Goal: Task Accomplishment & Management: Manage account settings

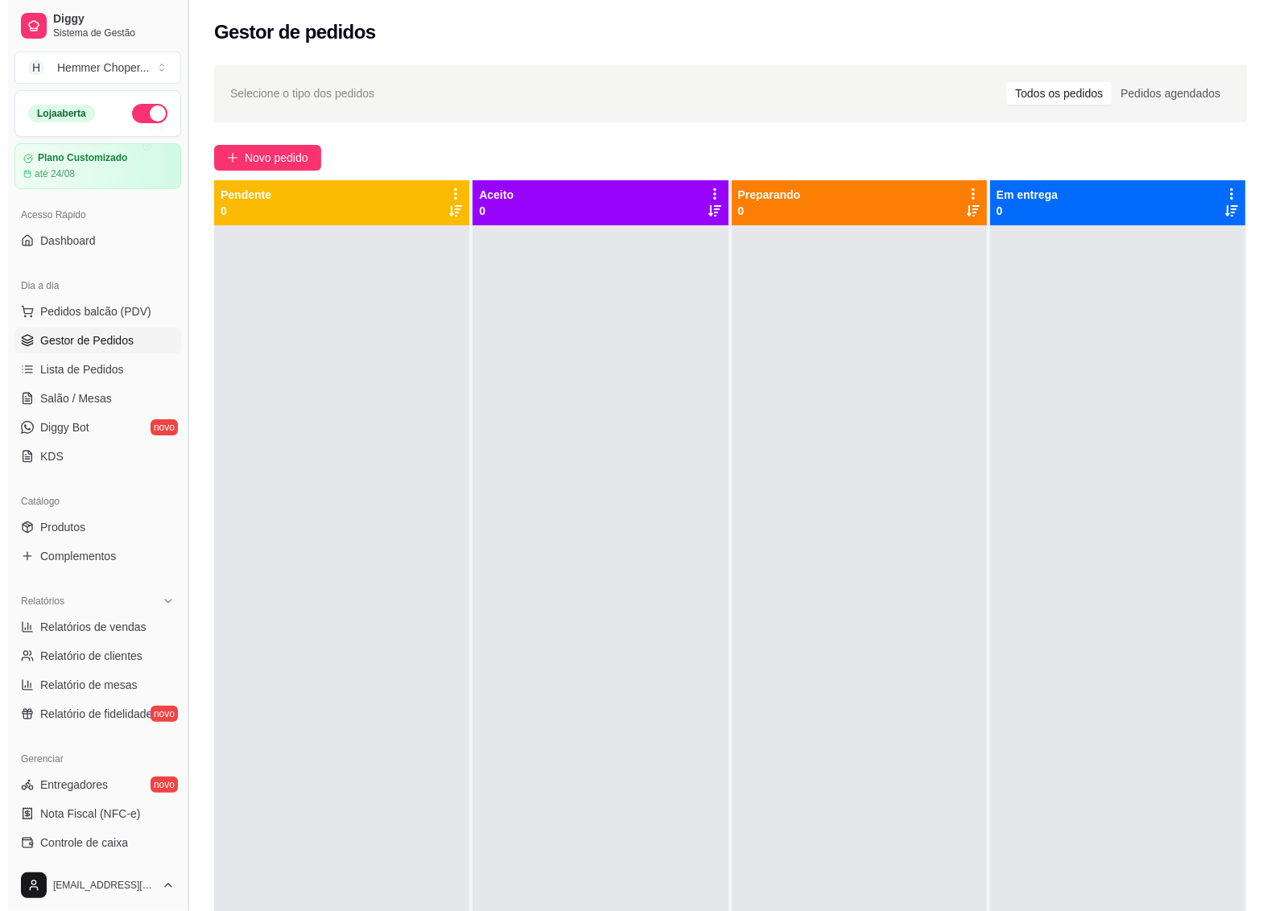
scroll to position [25, 0]
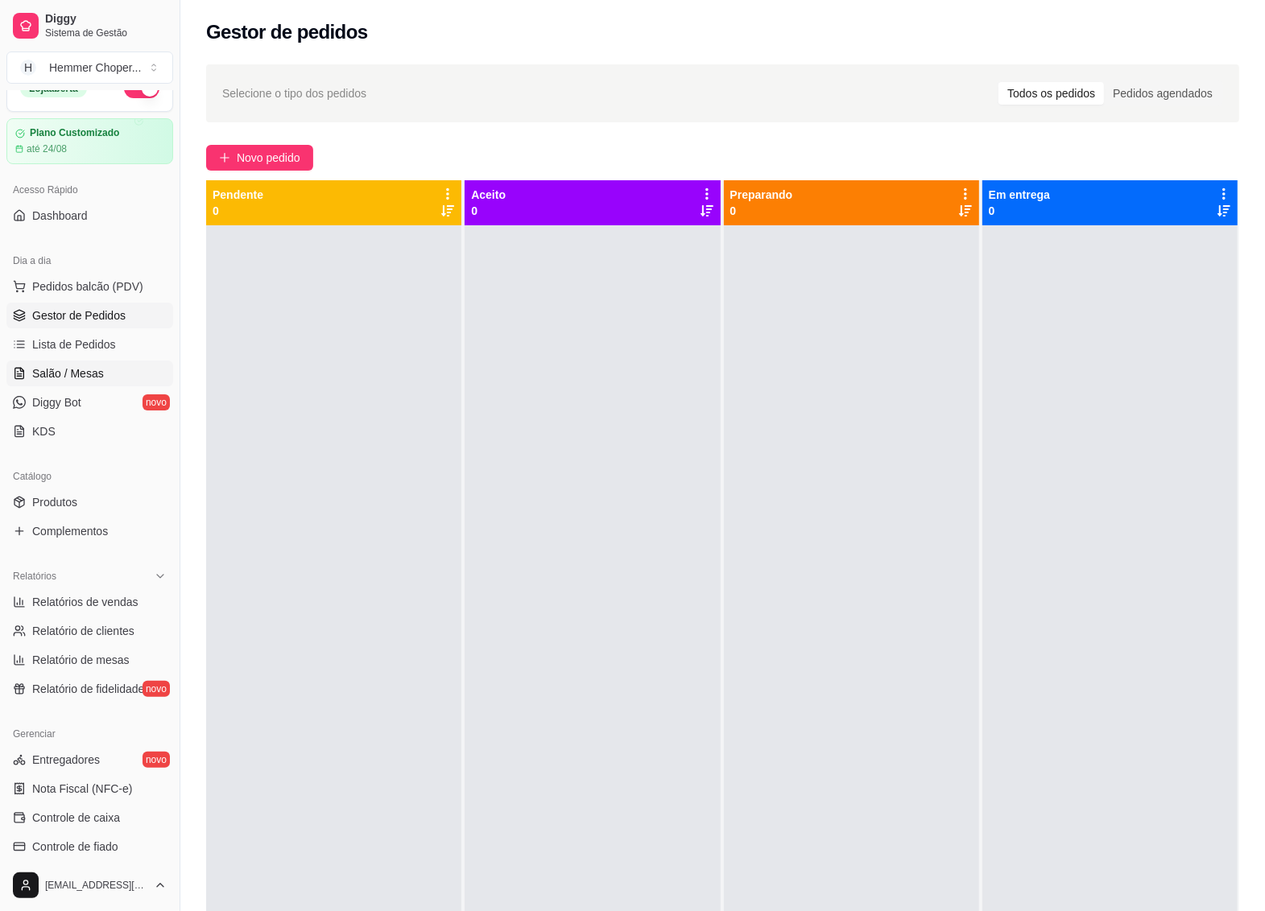
click at [97, 377] on span "Salão / Mesas" at bounding box center [68, 374] width 72 height 16
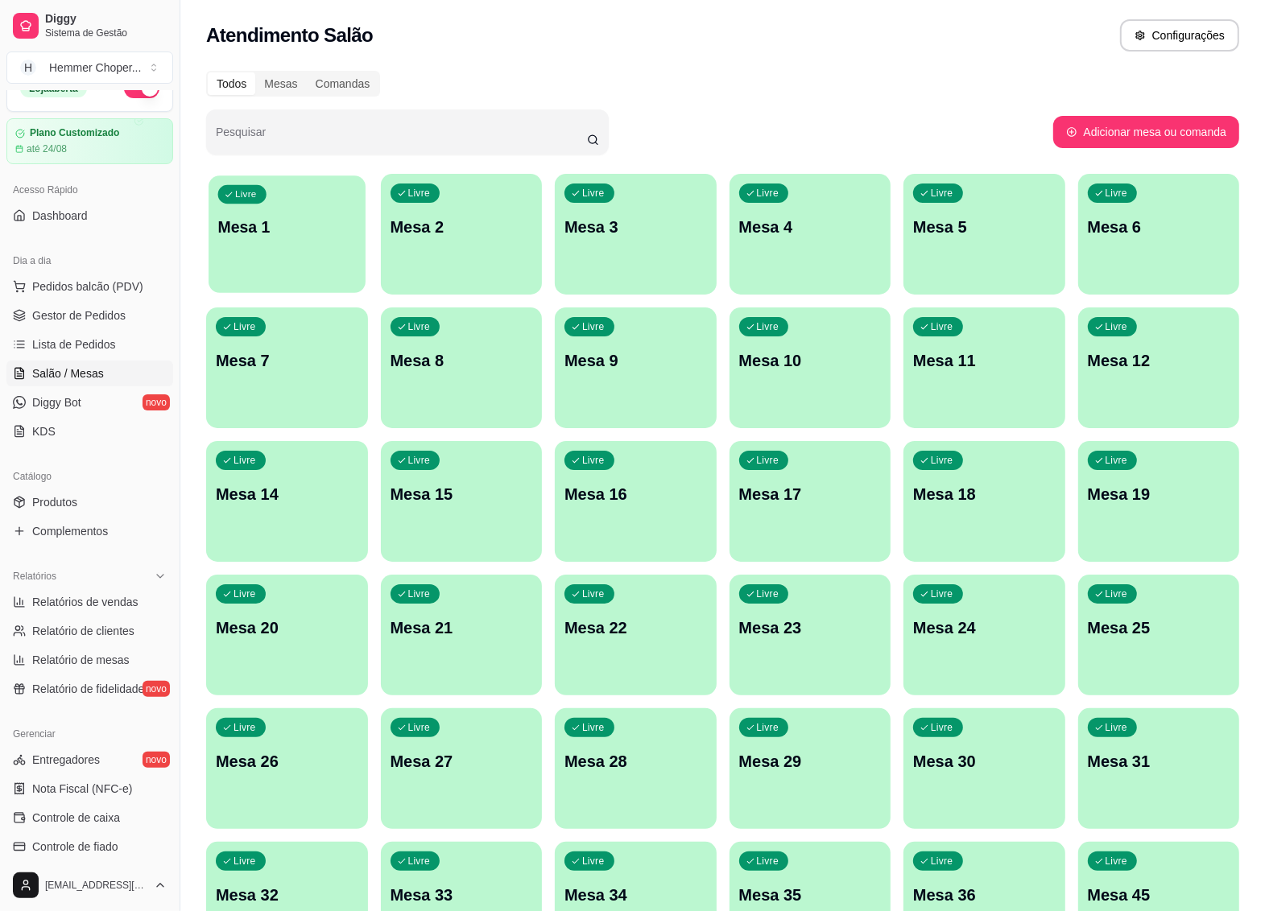
click at [224, 242] on div "Livre Mesa 1" at bounding box center [287, 225] width 156 height 98
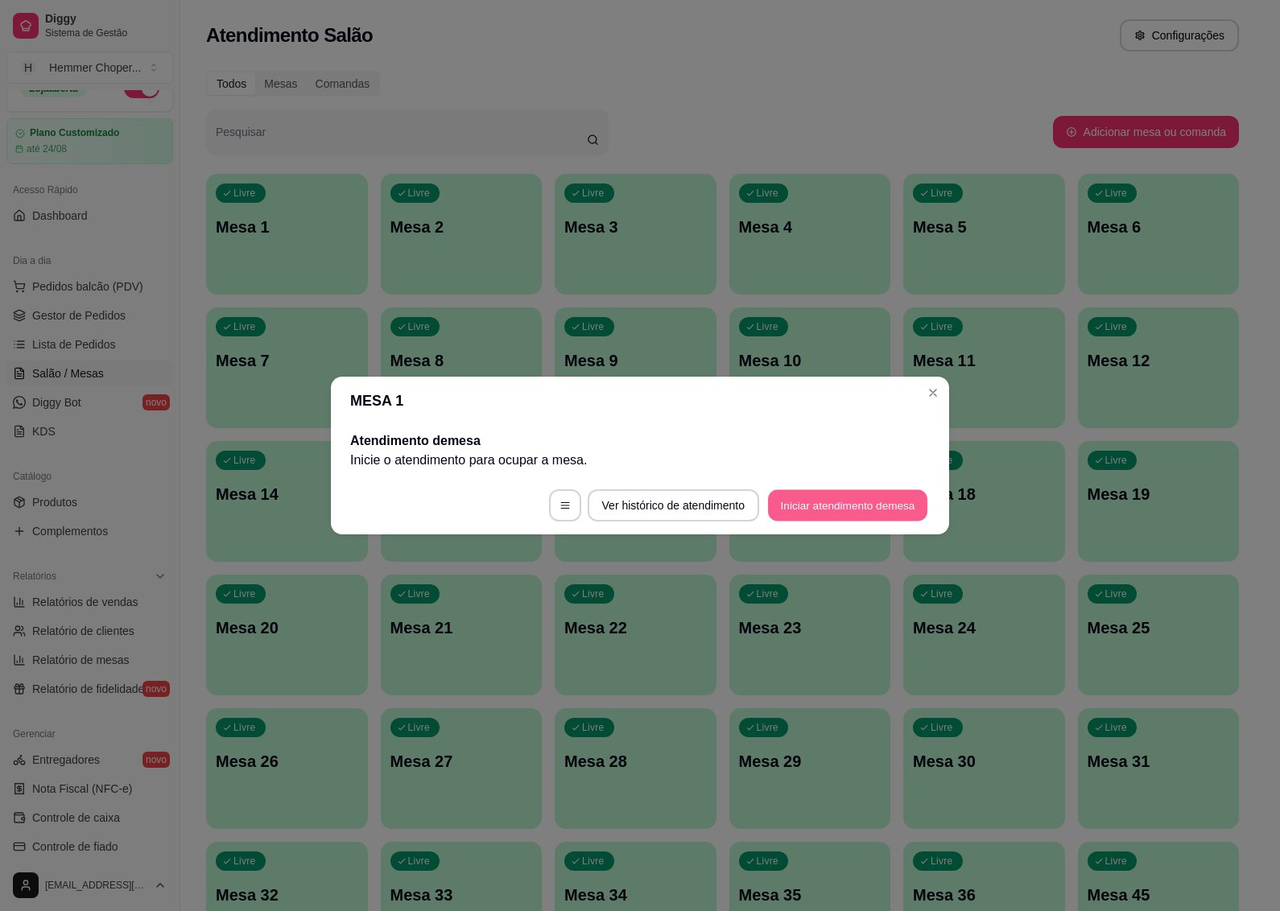
click at [818, 507] on button "Iniciar atendimento de mesa" at bounding box center [847, 505] width 159 height 31
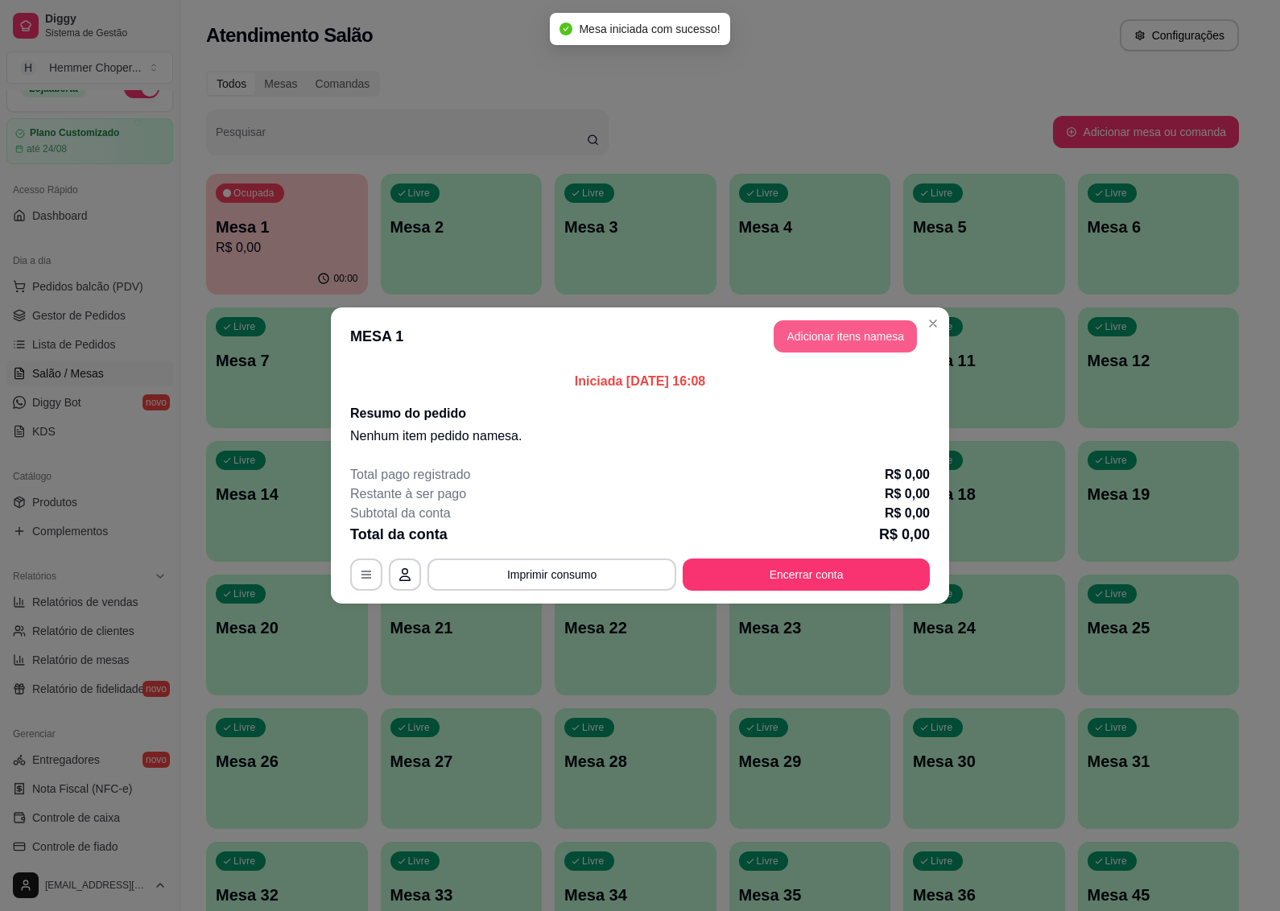
click at [842, 337] on button "Adicionar itens na mesa" at bounding box center [845, 336] width 143 height 32
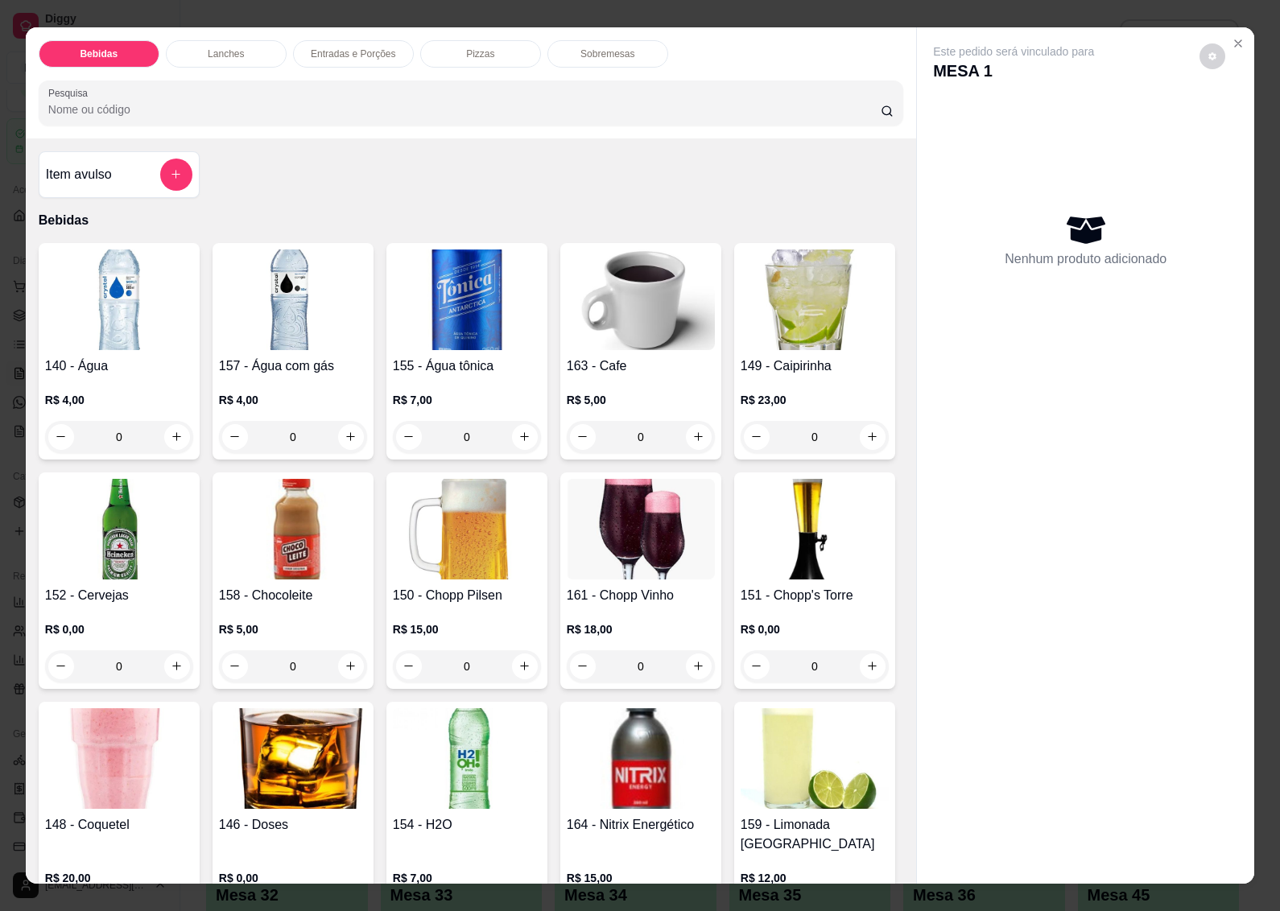
click at [117, 330] on img at bounding box center [119, 300] width 148 height 101
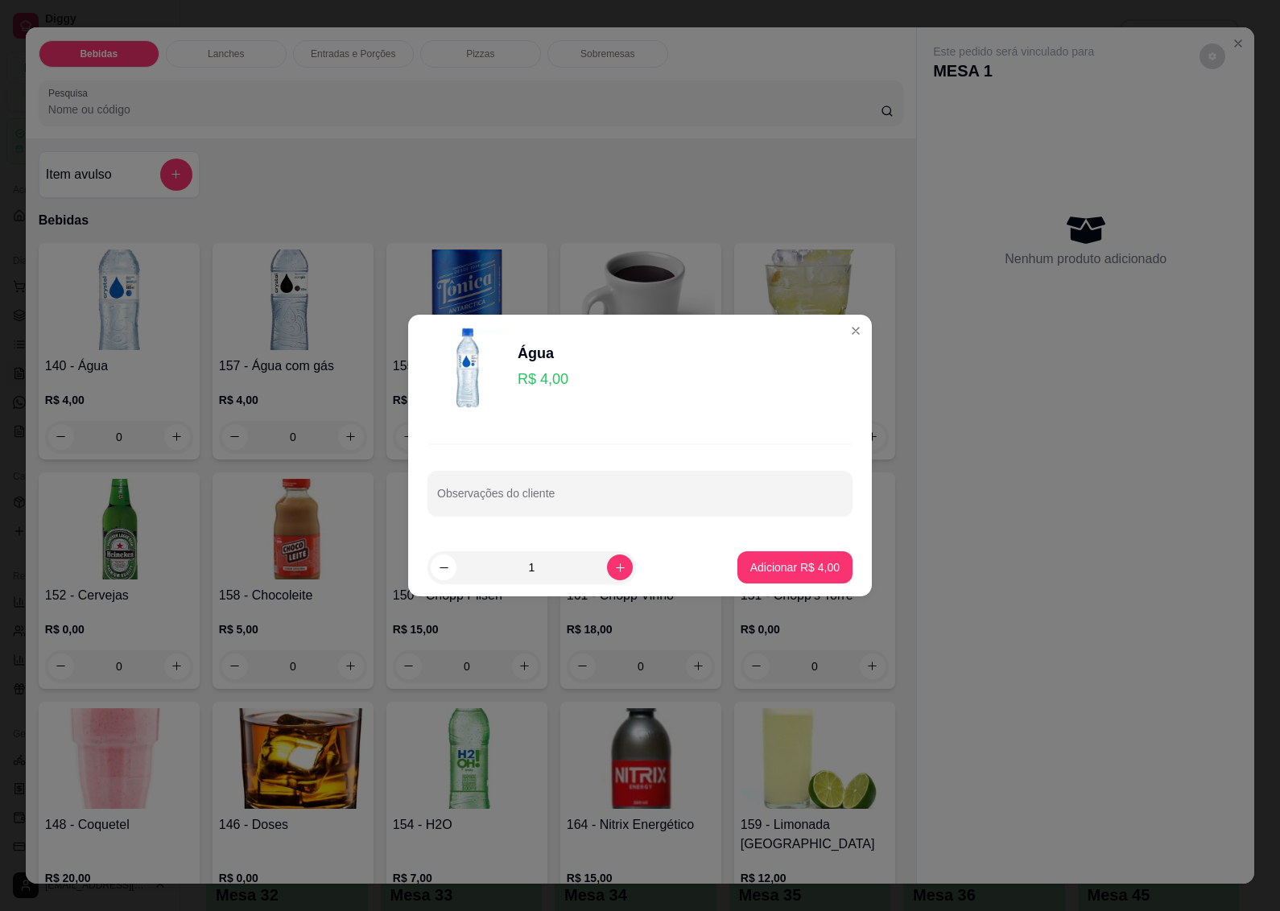
click at [512, 574] on input "1" at bounding box center [532, 568] width 151 height 32
click at [536, 572] on input "41" at bounding box center [532, 568] width 151 height 32
type input "47"
click at [785, 562] on p "Adicionar R$ 188,00" at bounding box center [789, 568] width 102 height 16
type input "47"
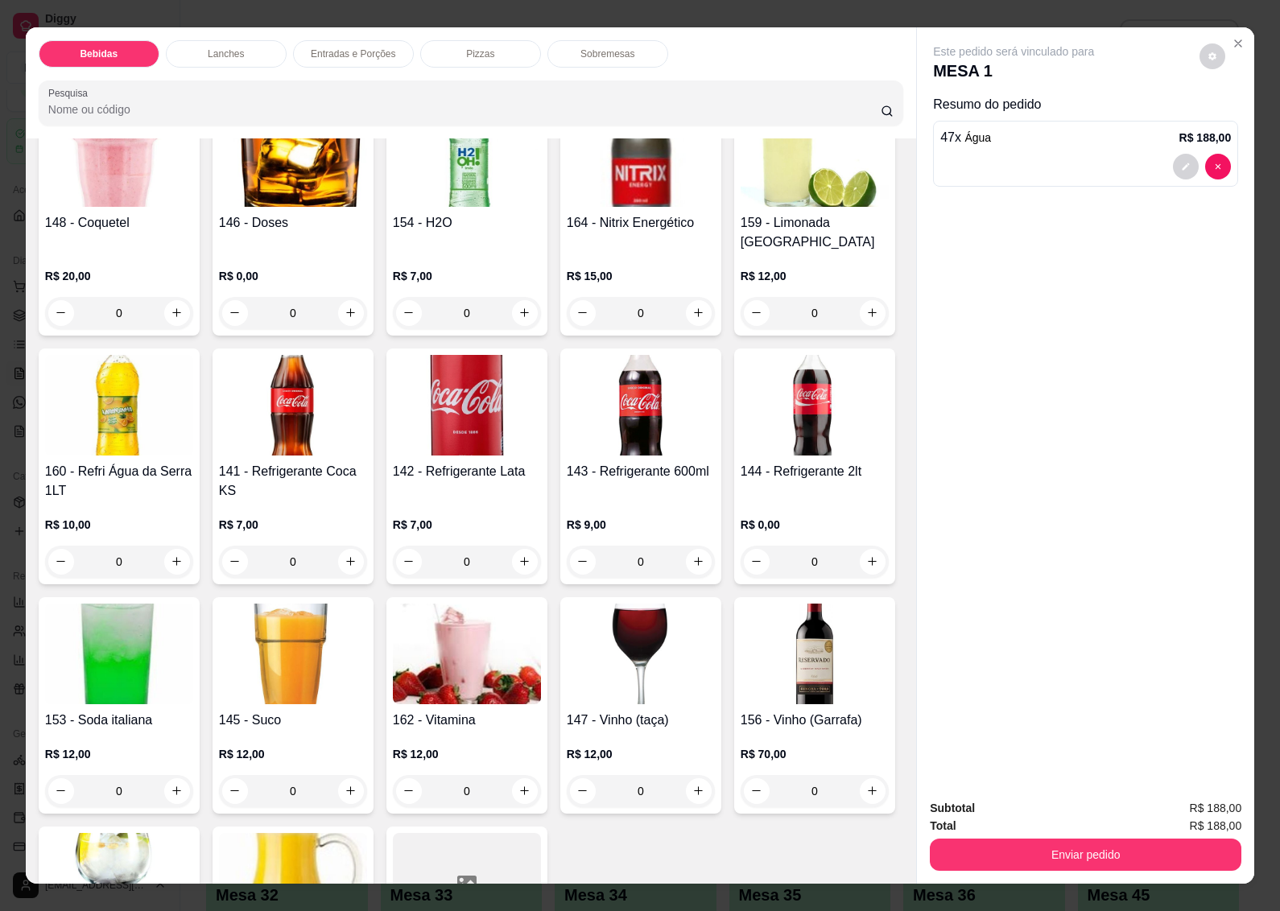
scroll to position [906, 0]
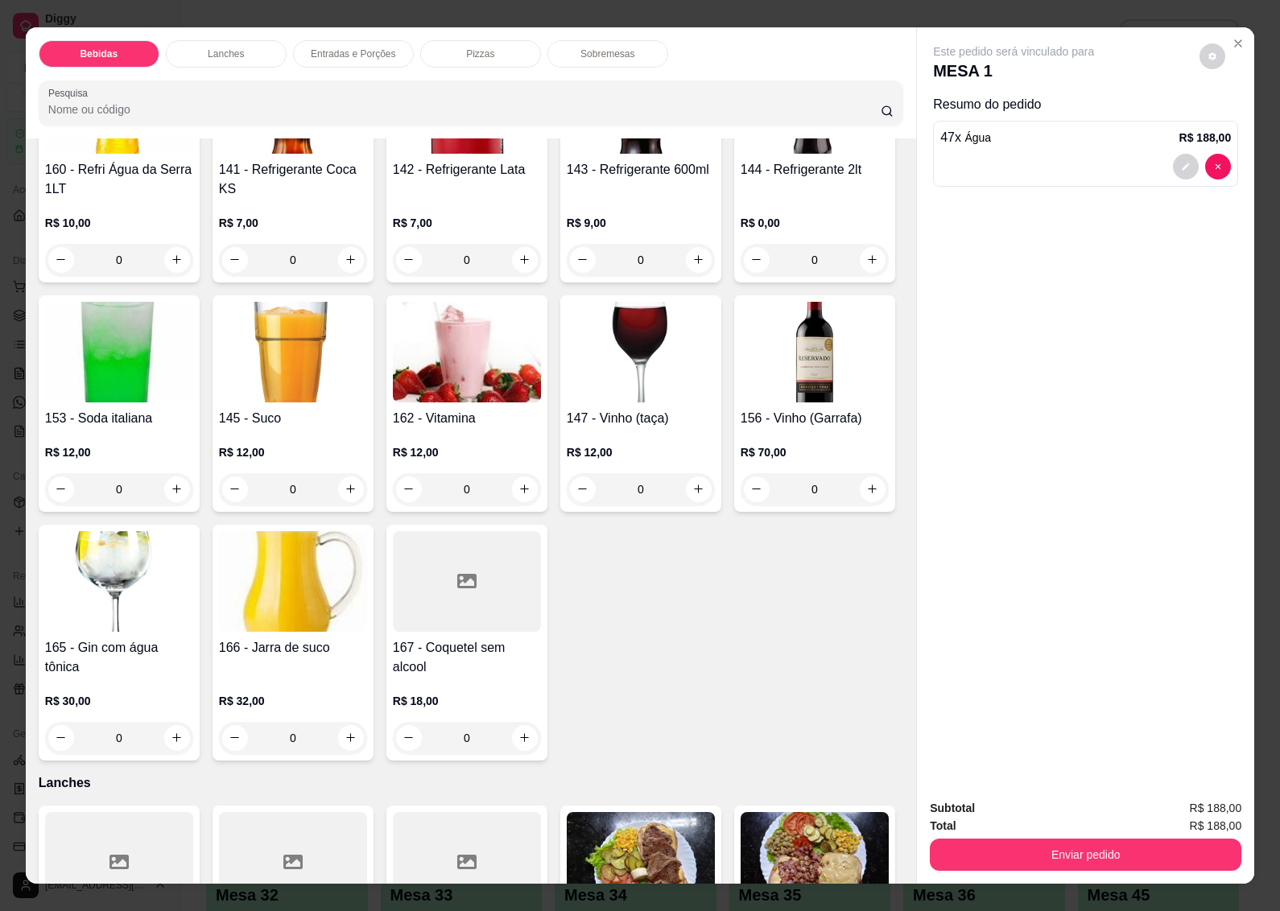
click at [311, 403] on img at bounding box center [293, 352] width 148 height 101
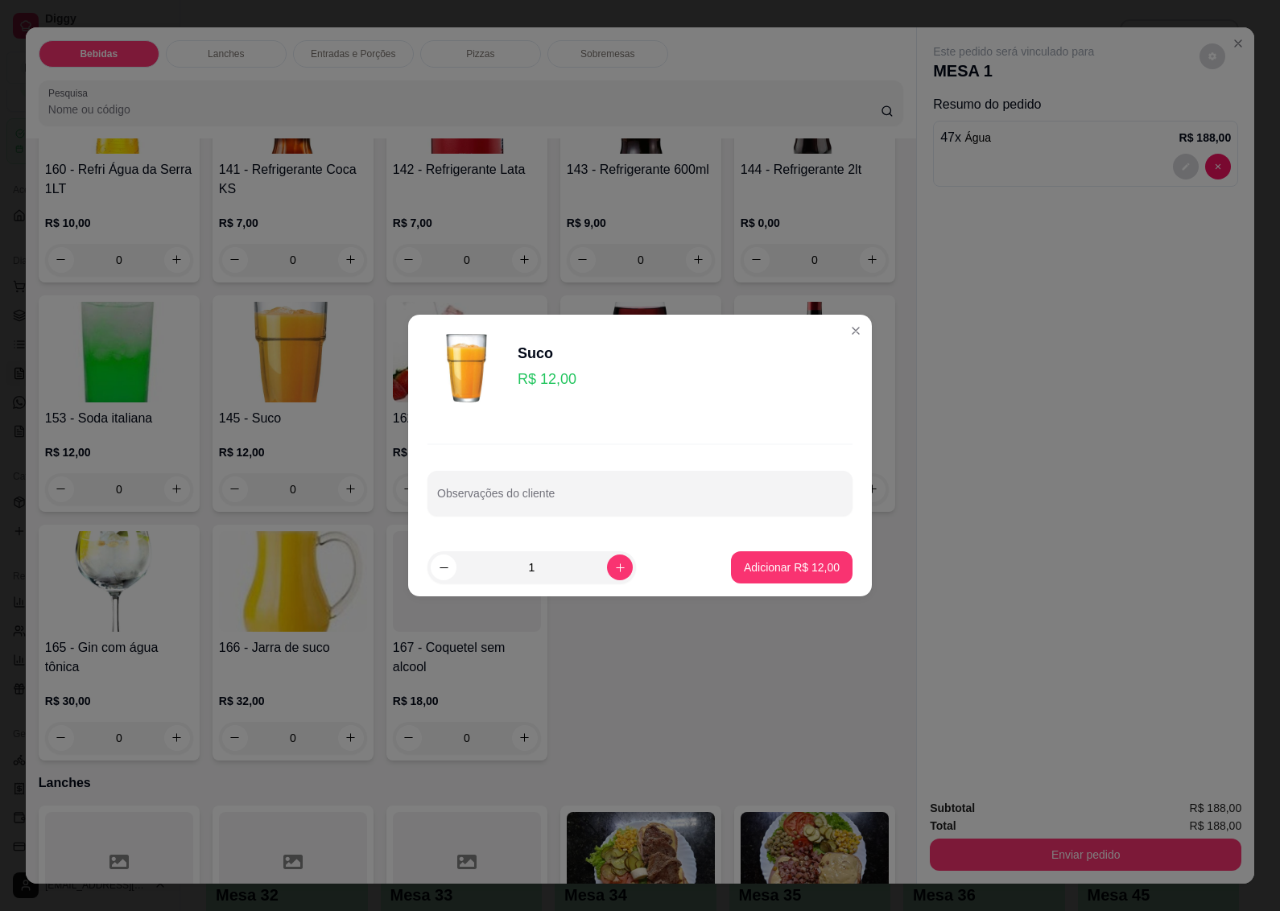
click at [529, 568] on input "1" at bounding box center [532, 568] width 151 height 32
type input "42"
click at [781, 569] on p "Adicionar R$ 504,00" at bounding box center [789, 568] width 102 height 16
type input "42"
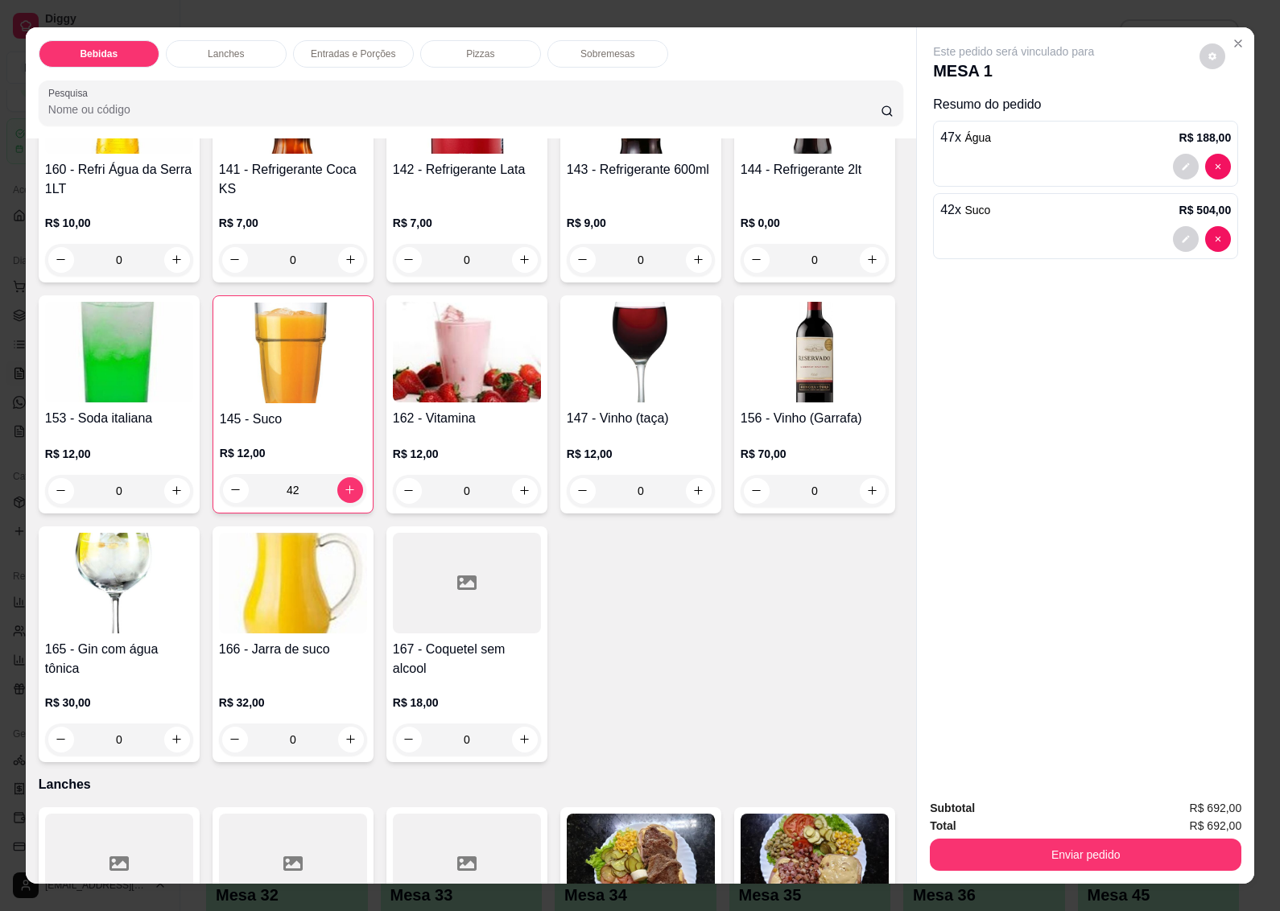
scroll to position [805, 0]
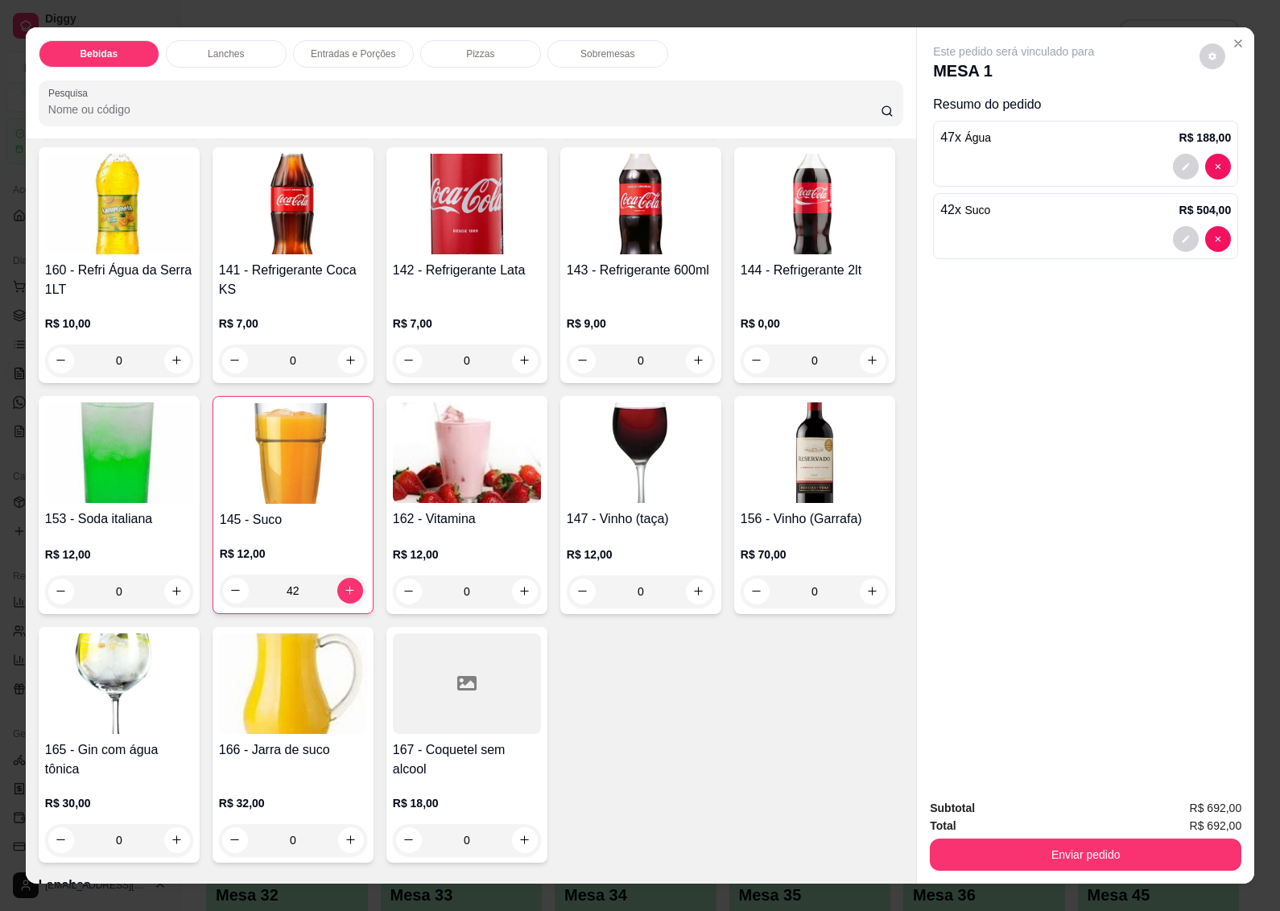
click at [219, 254] on img at bounding box center [293, 204] width 148 height 101
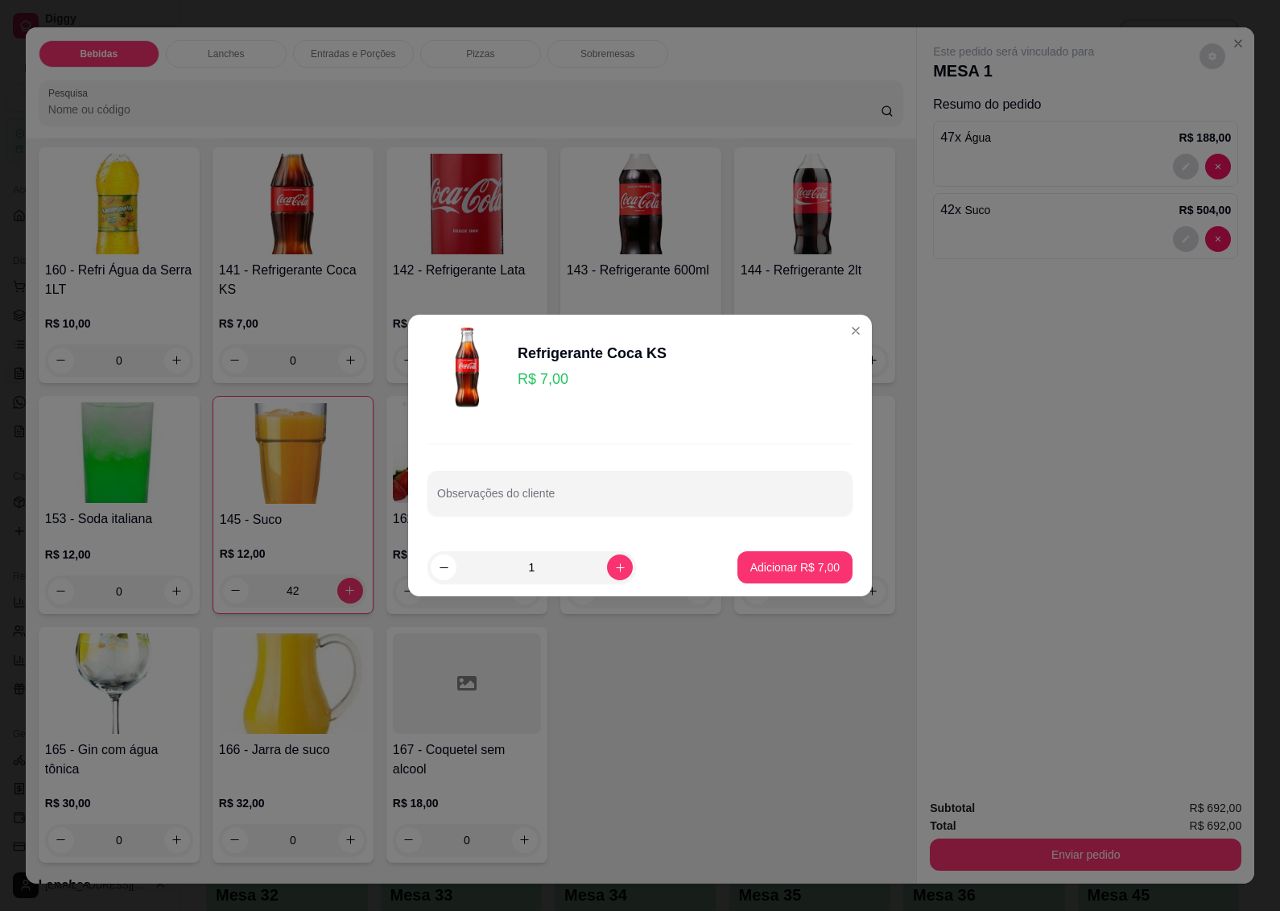
click at [541, 564] on input "1" at bounding box center [532, 568] width 151 height 32
type input "29"
click at [787, 564] on p "Adicionar R$ 203,00" at bounding box center [788, 567] width 99 height 15
type input "29"
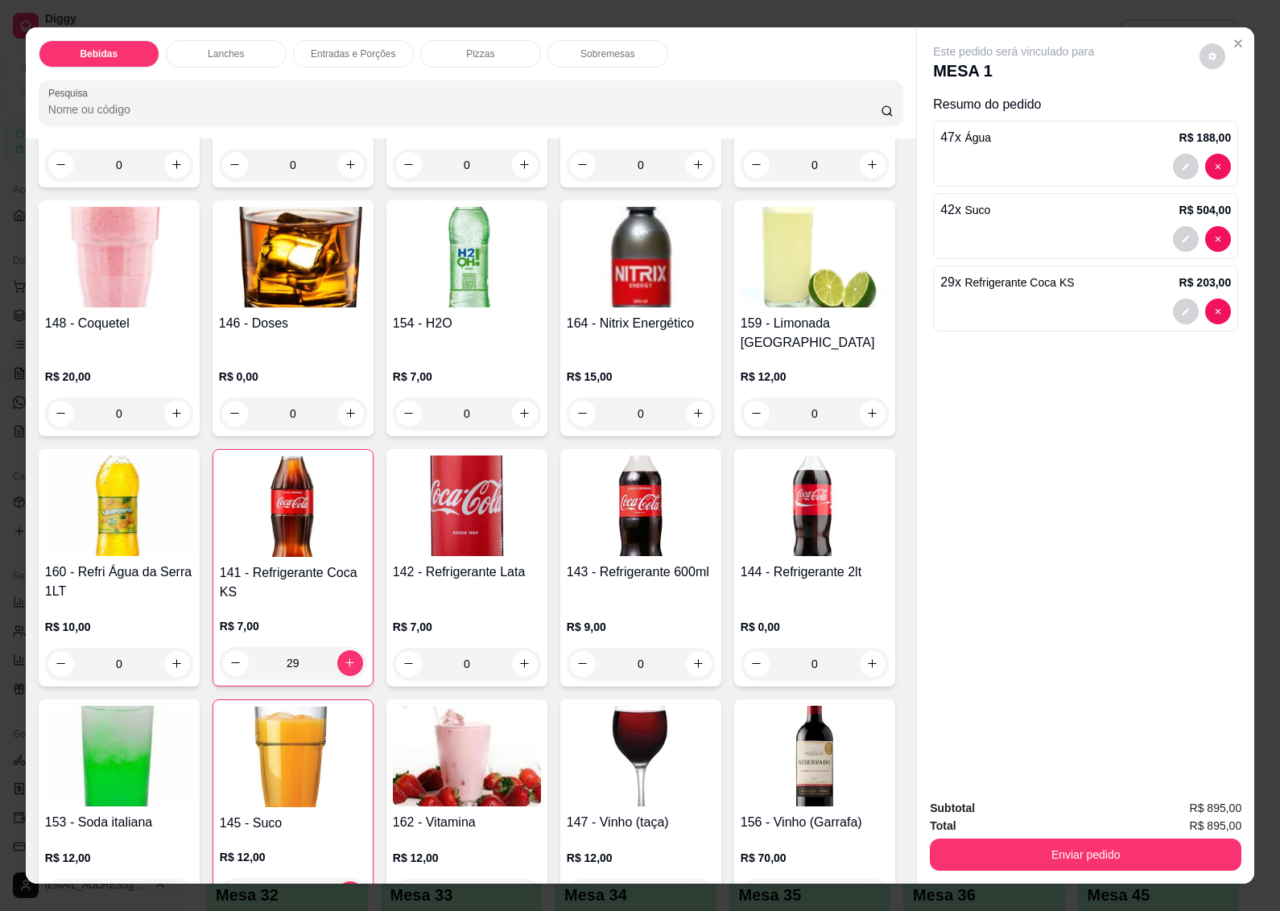
scroll to position [302, 0]
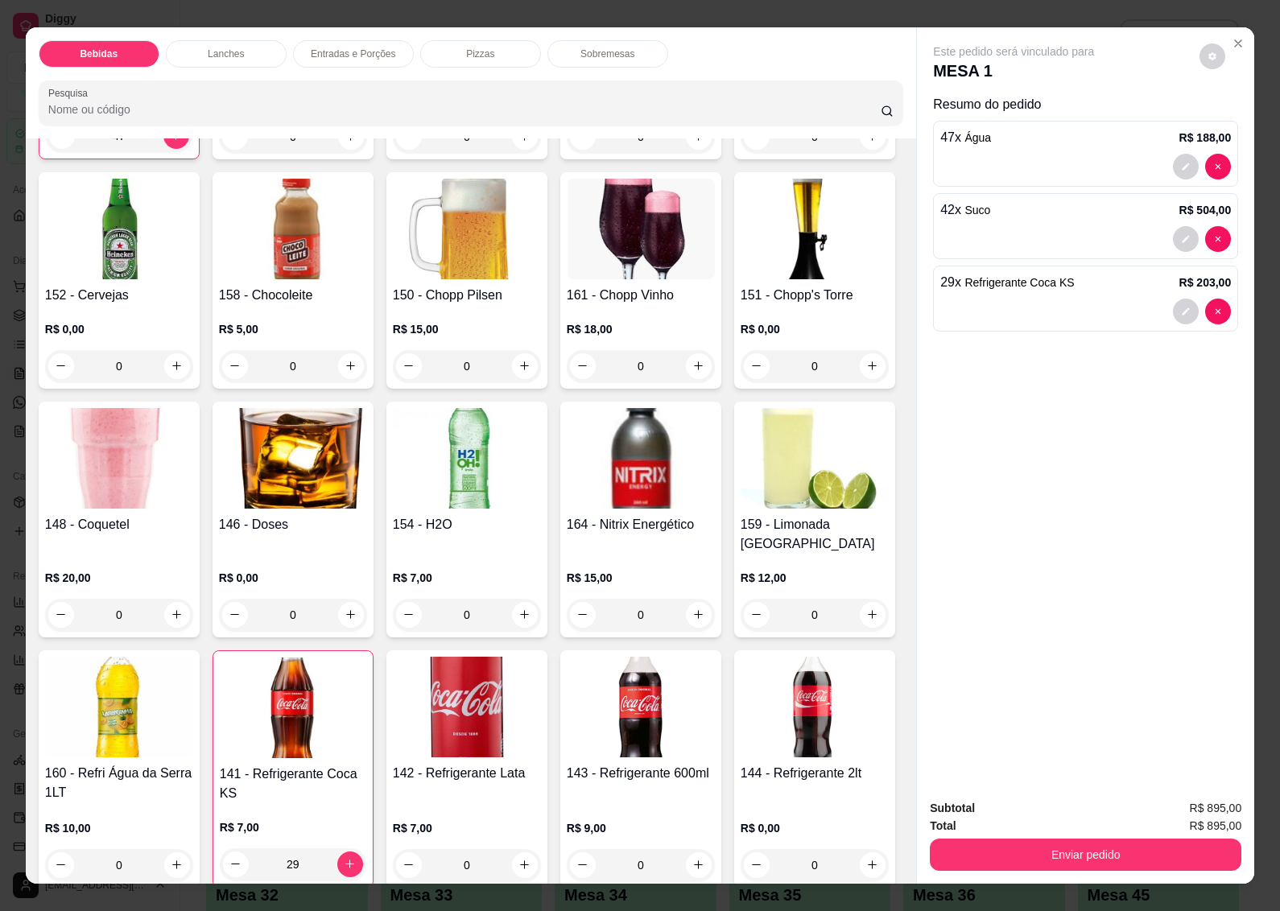
click at [193, 244] on img at bounding box center [119, 229] width 148 height 101
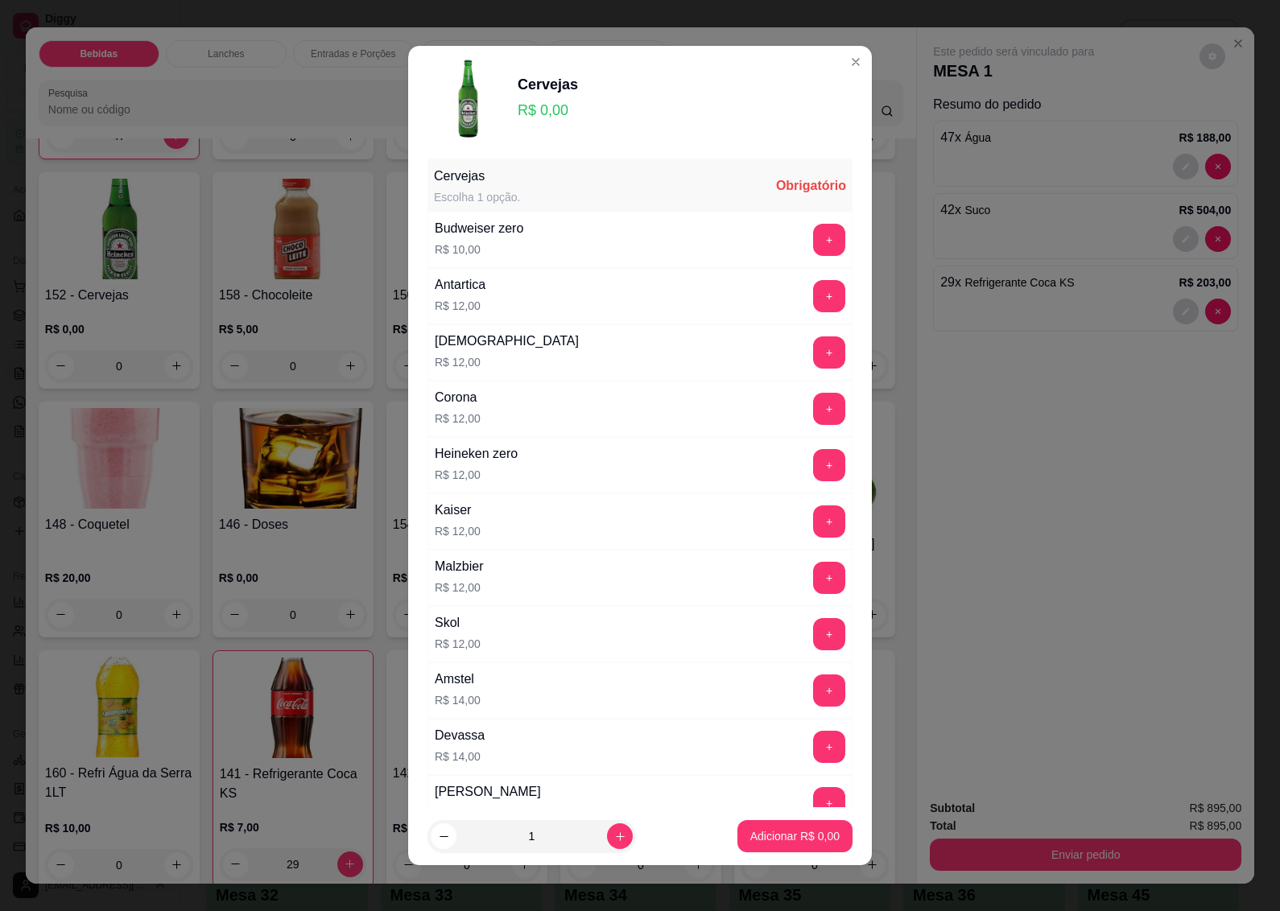
scroll to position [201, 0]
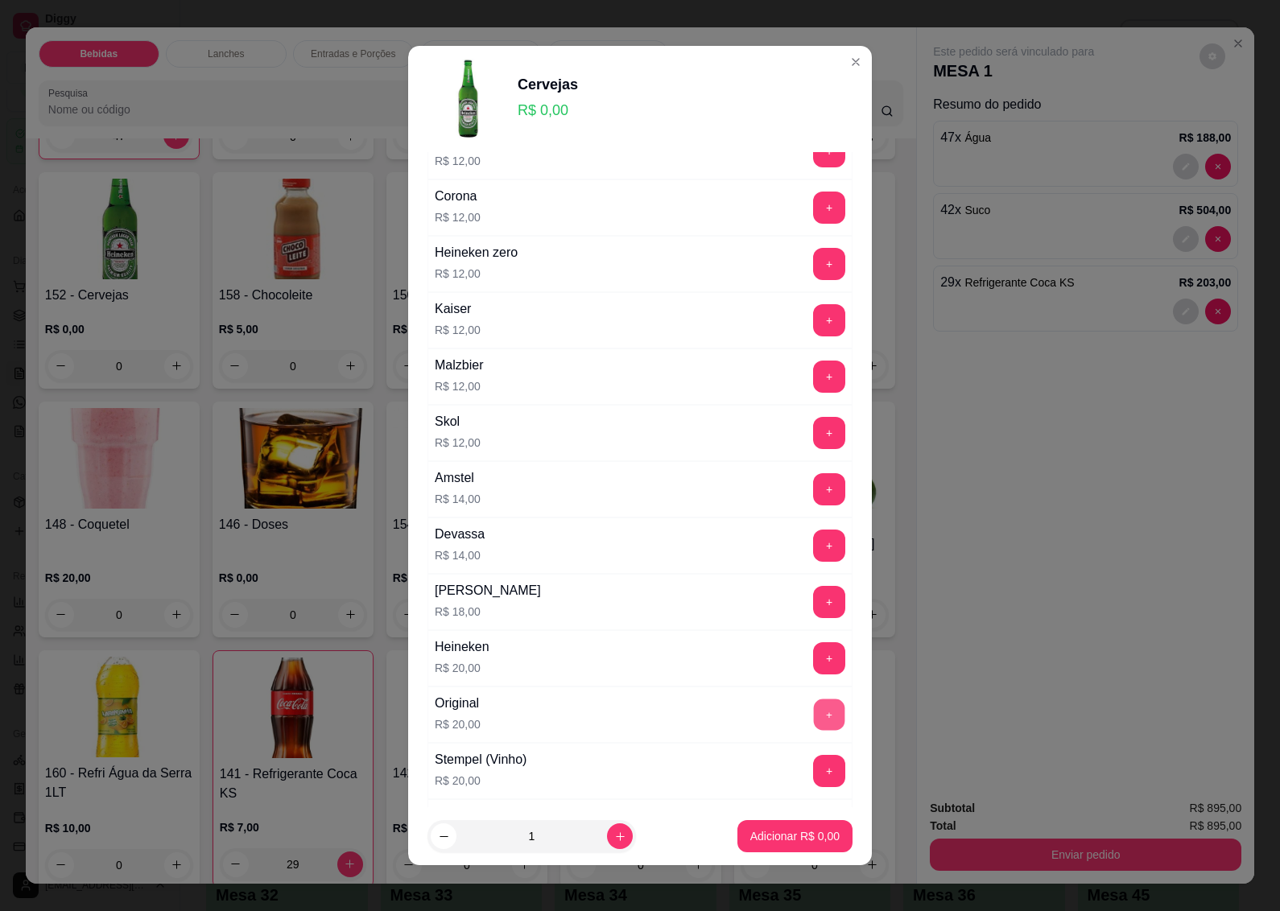
click at [814, 722] on button "+" at bounding box center [829, 714] width 31 height 31
click at [536, 836] on input "1" at bounding box center [532, 836] width 151 height 32
type input "38"
click at [787, 840] on p "Adicionar R$ 760,00" at bounding box center [788, 836] width 99 height 15
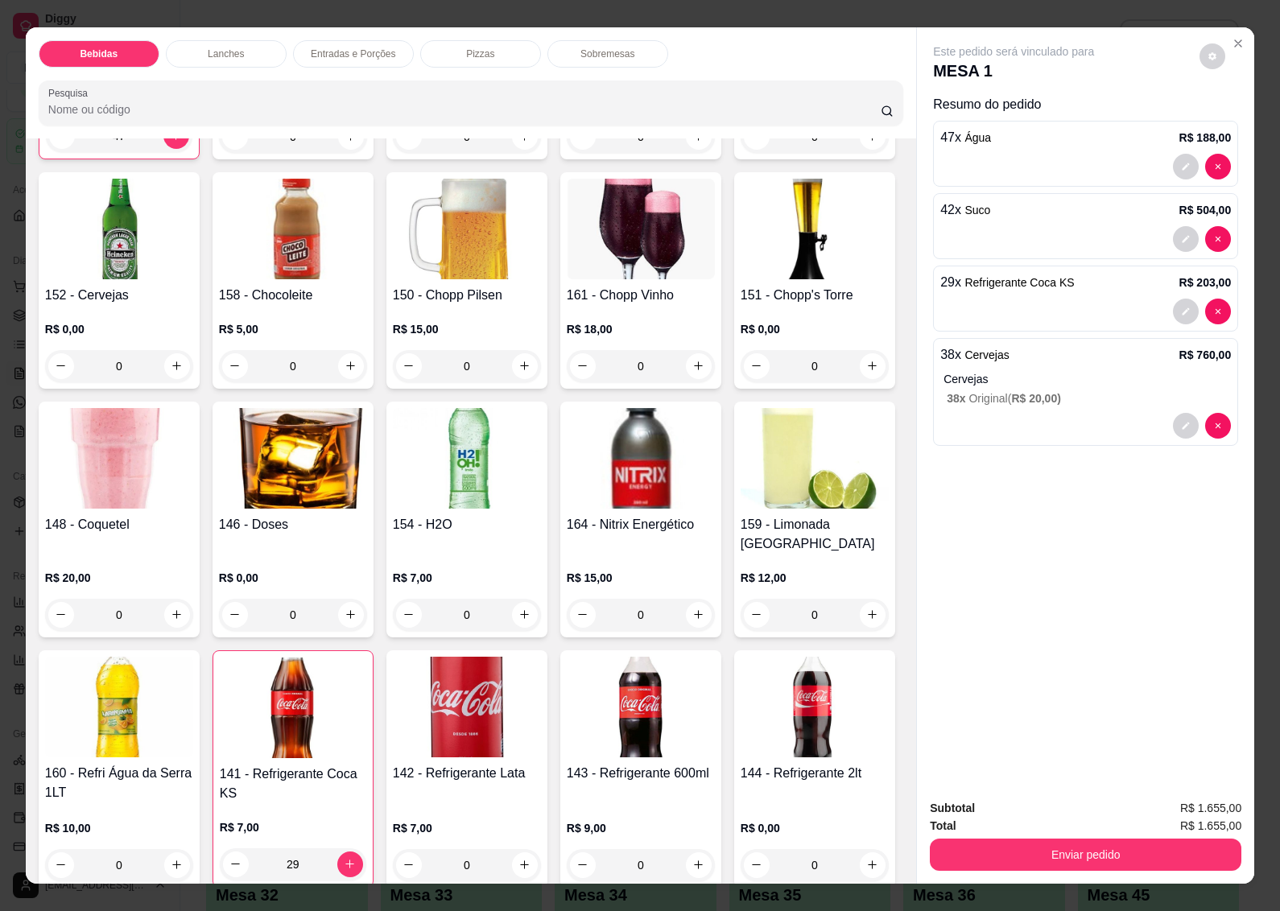
click at [193, 295] on h4 "152 - Cervejas" at bounding box center [119, 295] width 148 height 19
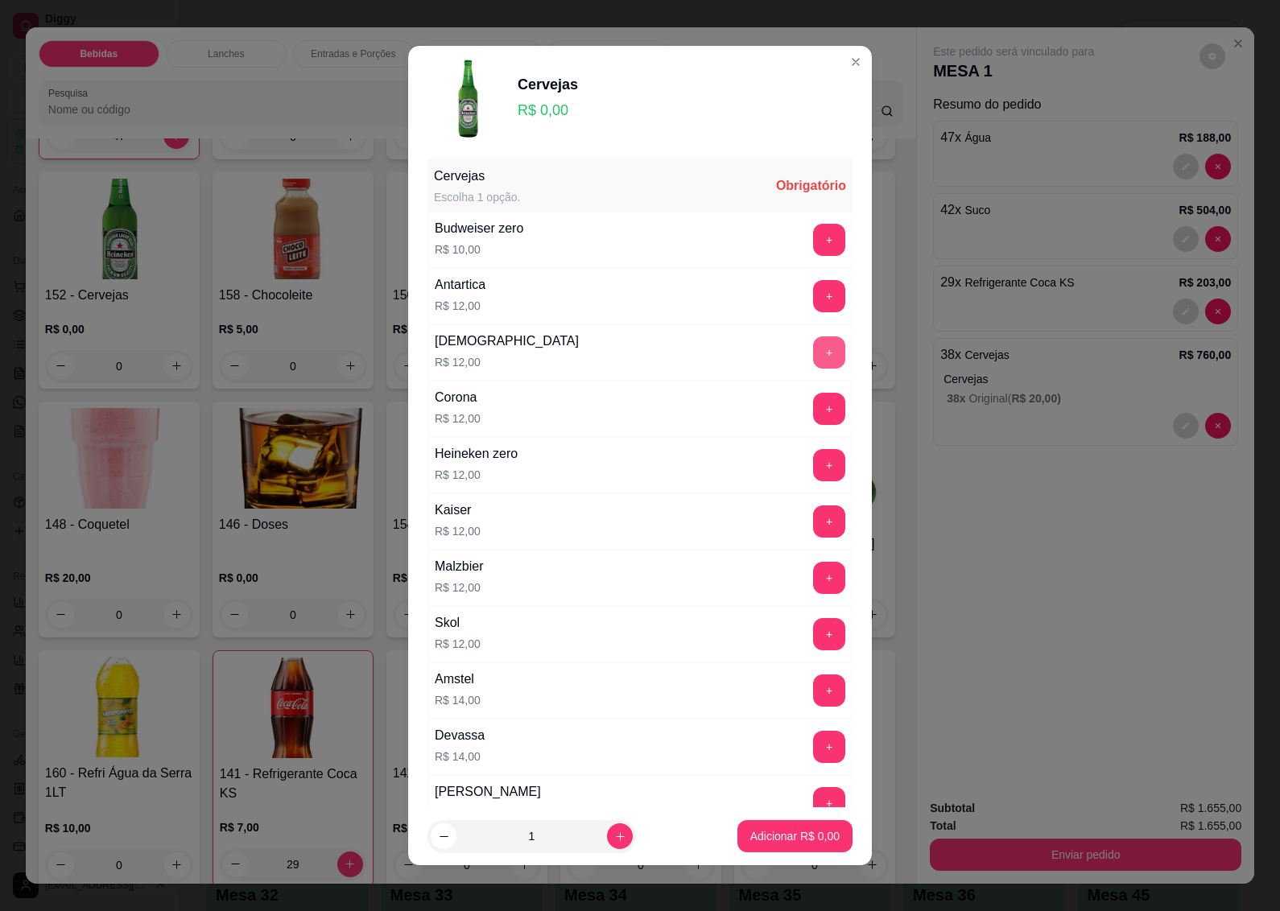
click at [813, 358] on button "+" at bounding box center [829, 353] width 32 height 32
click at [614, 835] on icon "increase-product-quantity" at bounding box center [620, 837] width 12 height 12
type input "2"
click at [794, 840] on p "Adicionar R$ 24,00" at bounding box center [792, 836] width 93 height 15
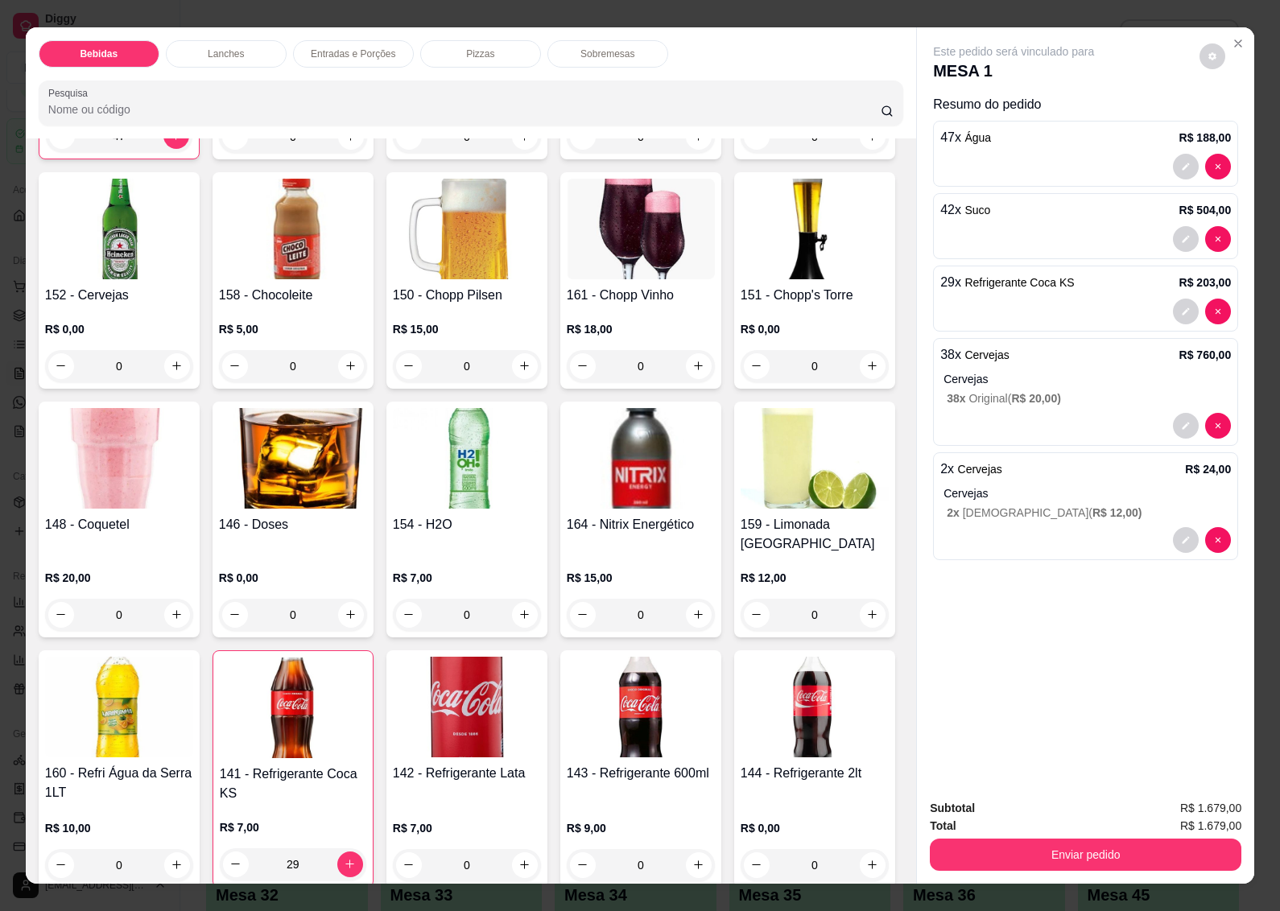
click at [193, 250] on img at bounding box center [119, 229] width 148 height 101
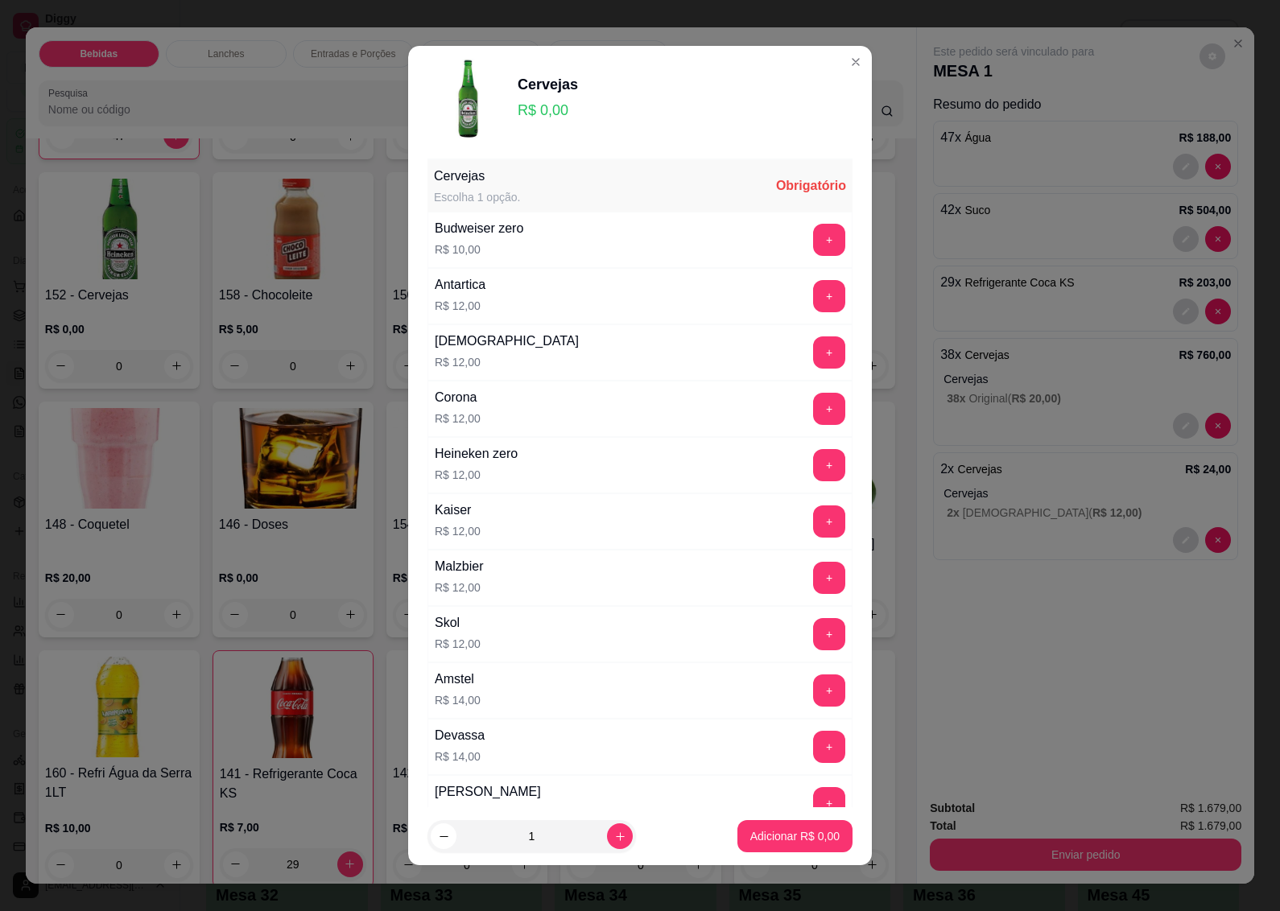
scroll to position [101, 0]
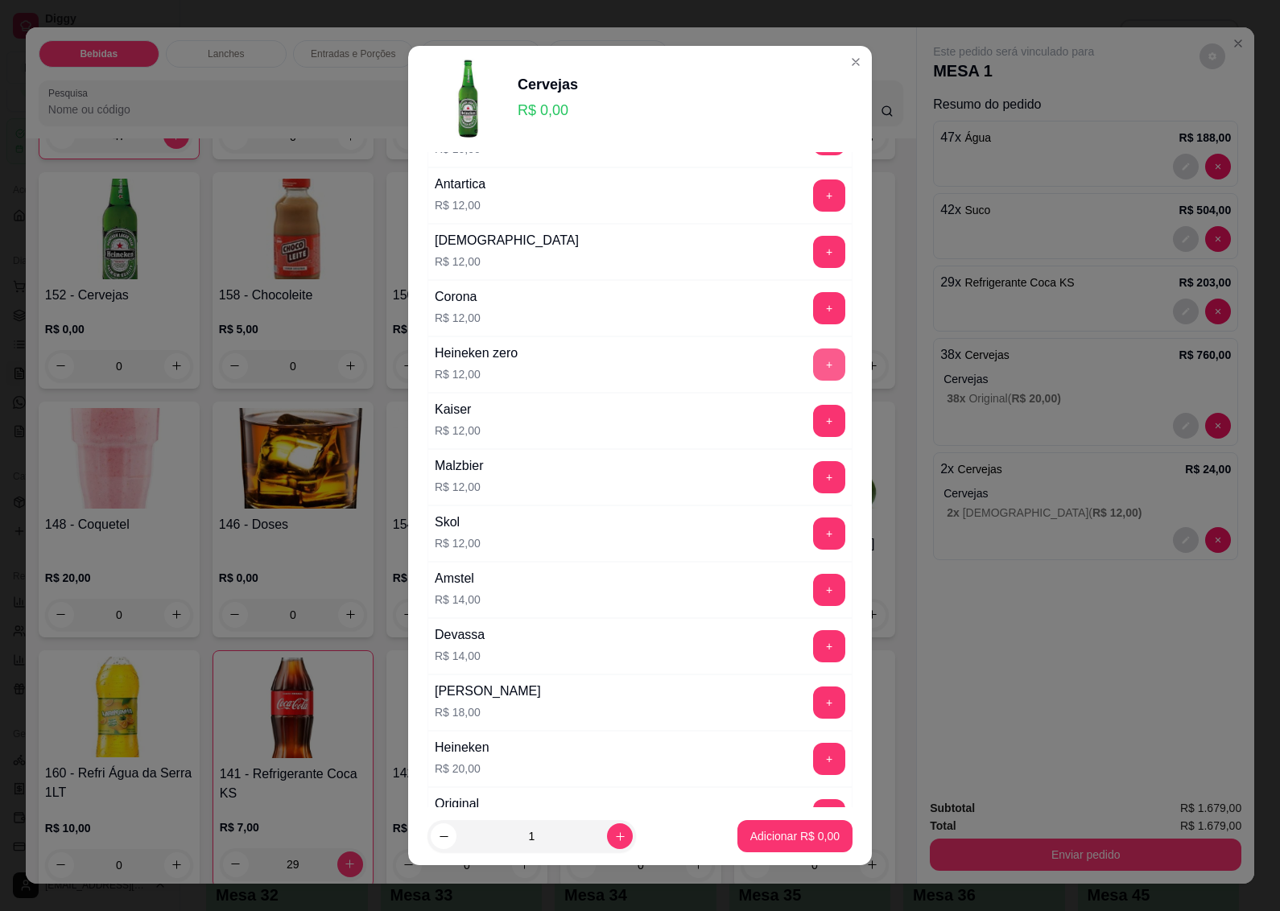
click at [813, 359] on button "+" at bounding box center [829, 365] width 32 height 32
click at [614, 839] on icon "increase-product-quantity" at bounding box center [620, 837] width 12 height 12
type input "2"
click at [750, 832] on p "Adicionar R$ 24,00" at bounding box center [792, 836] width 93 height 15
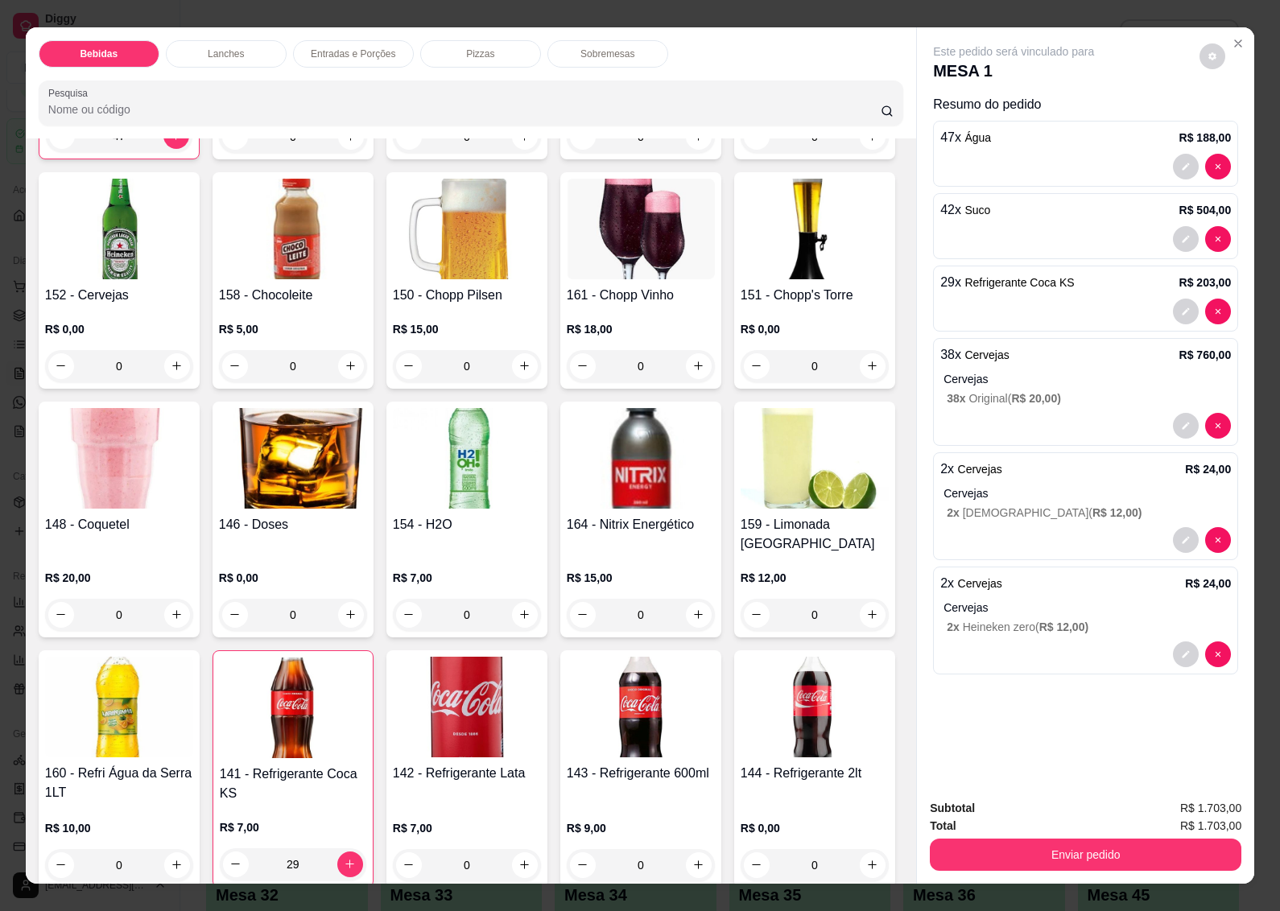
click at [741, 279] on img at bounding box center [815, 229] width 148 height 101
click at [193, 312] on div "R$ 0,00 0" at bounding box center [119, 343] width 148 height 77
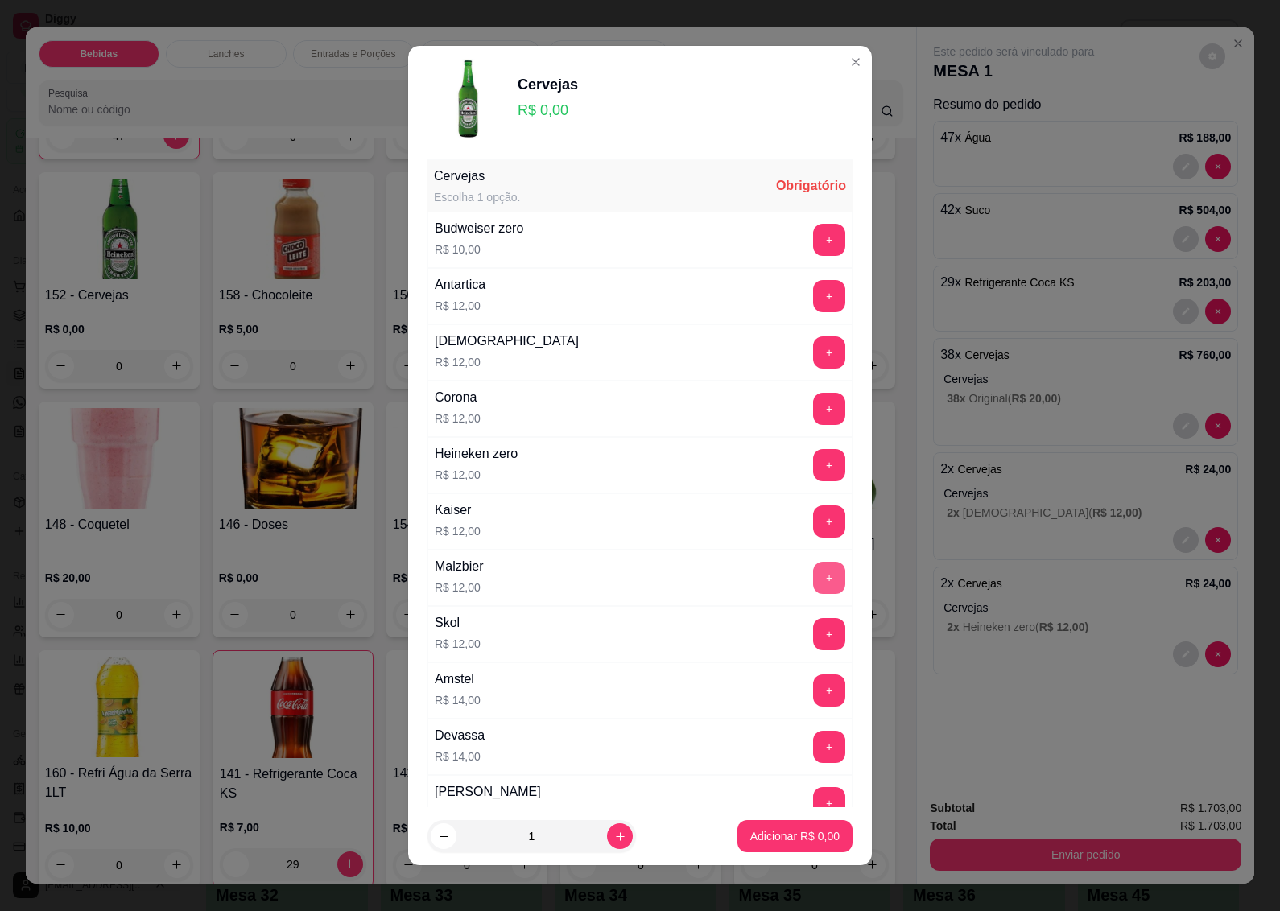
click at [813, 577] on button "+" at bounding box center [829, 578] width 32 height 32
click at [791, 835] on p "Adicionar R$ 12,00" at bounding box center [792, 836] width 93 height 15
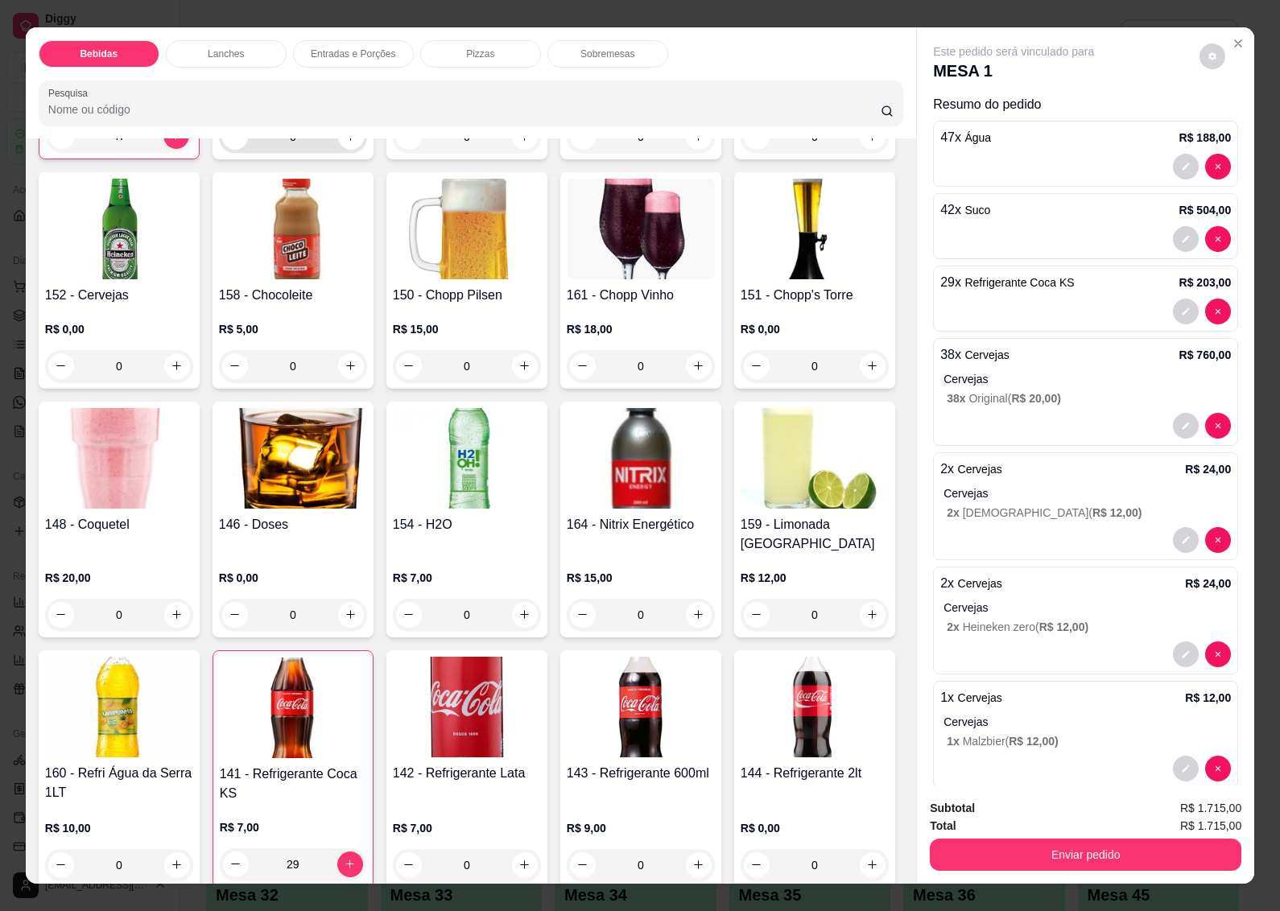
scroll to position [0, 0]
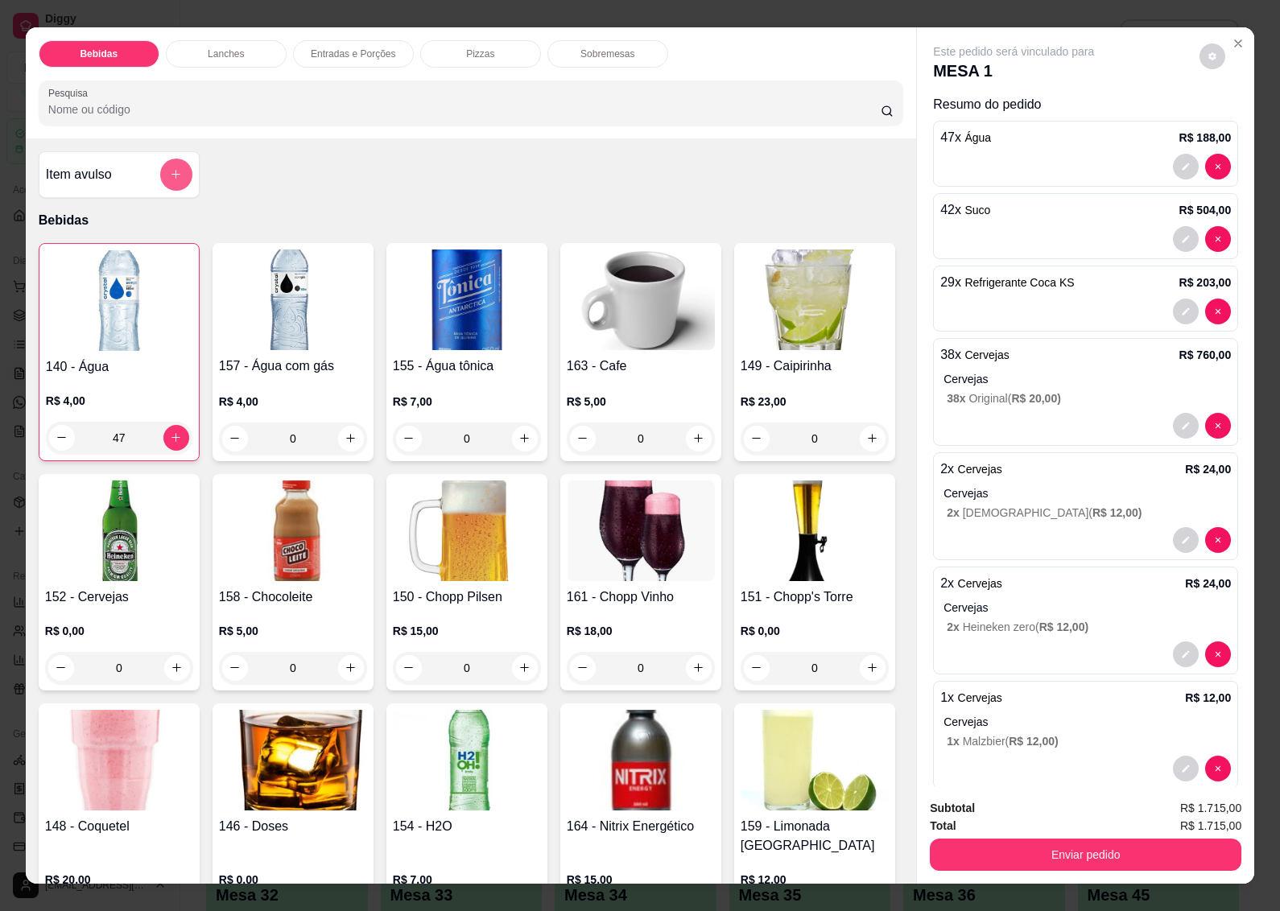
click at [171, 170] on icon "add-separate-item" at bounding box center [176, 174] width 12 height 12
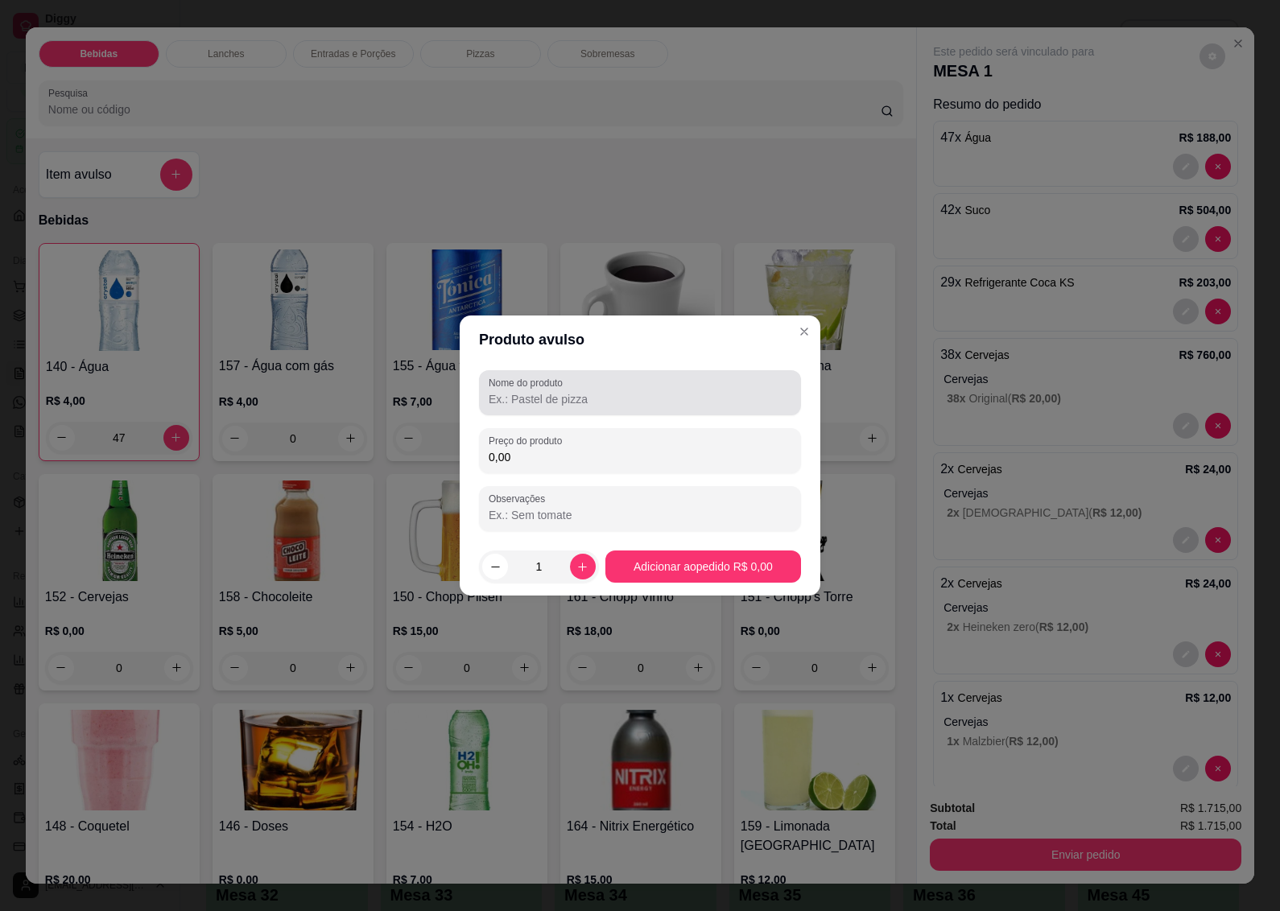
click at [561, 399] on input "Nome do produto" at bounding box center [640, 399] width 303 height 16
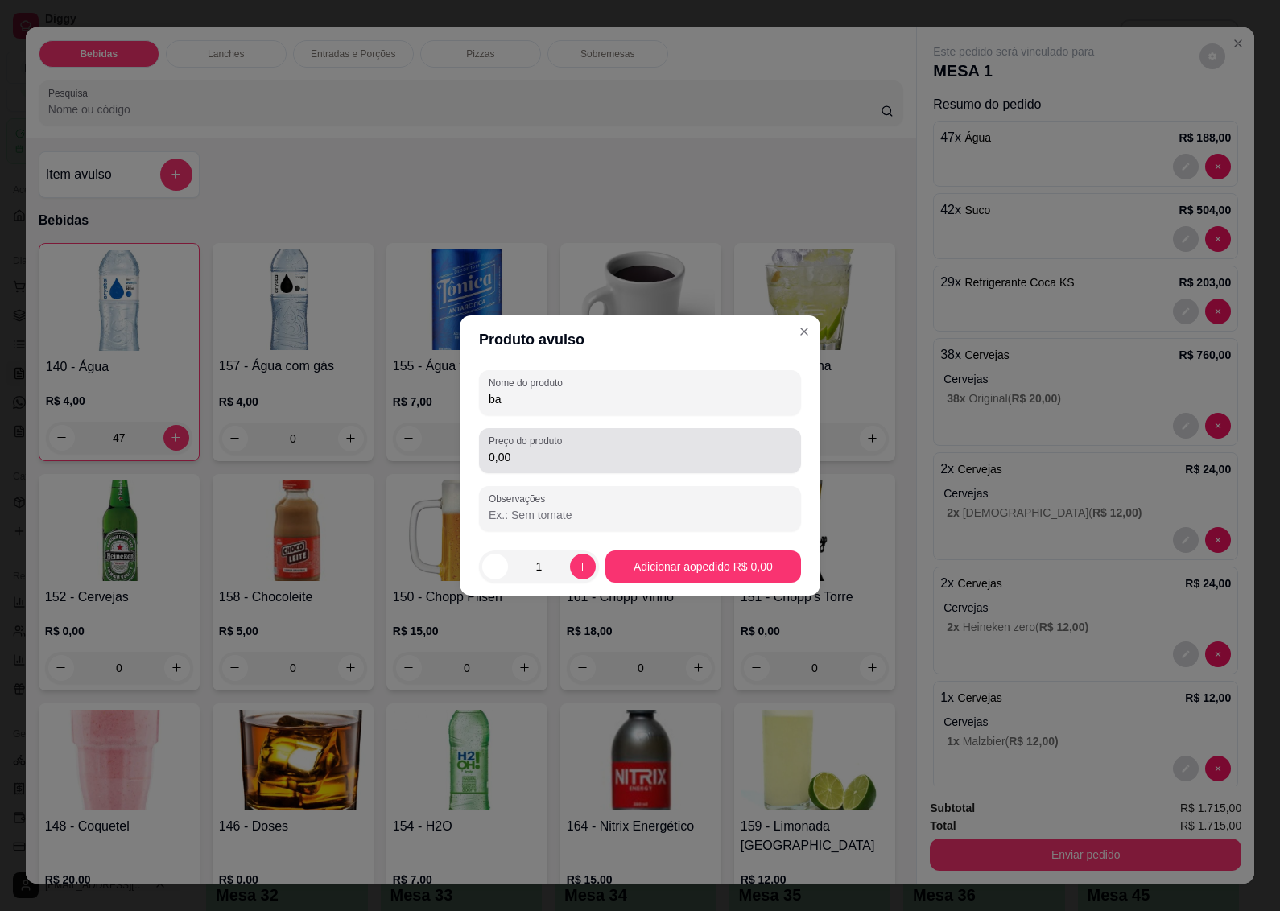
type input "b"
type input "BATIDAS"
click at [531, 459] on input "0,00" at bounding box center [640, 457] width 303 height 16
type input "80,00"
click at [544, 564] on input "1" at bounding box center [539, 567] width 62 height 32
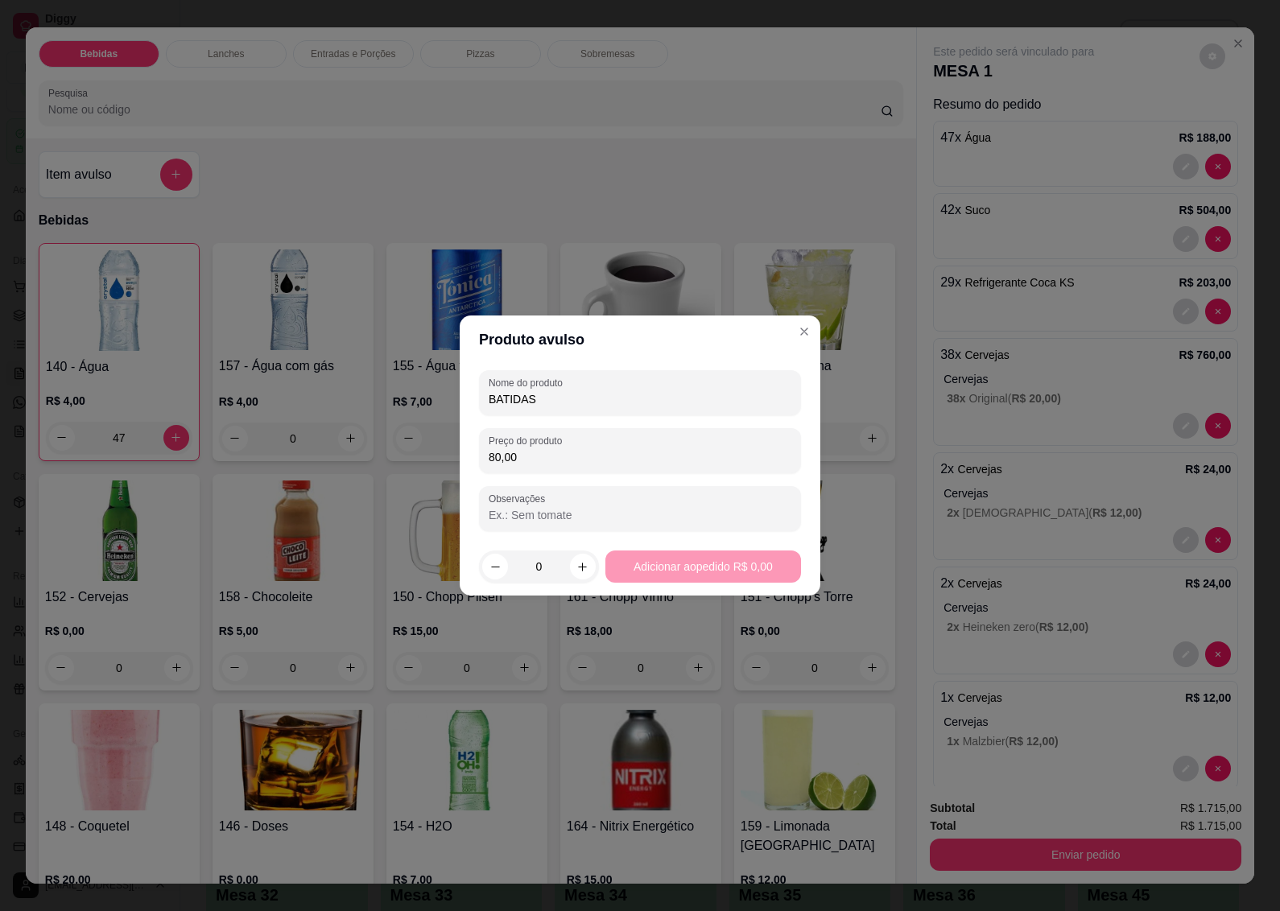
type input "5"
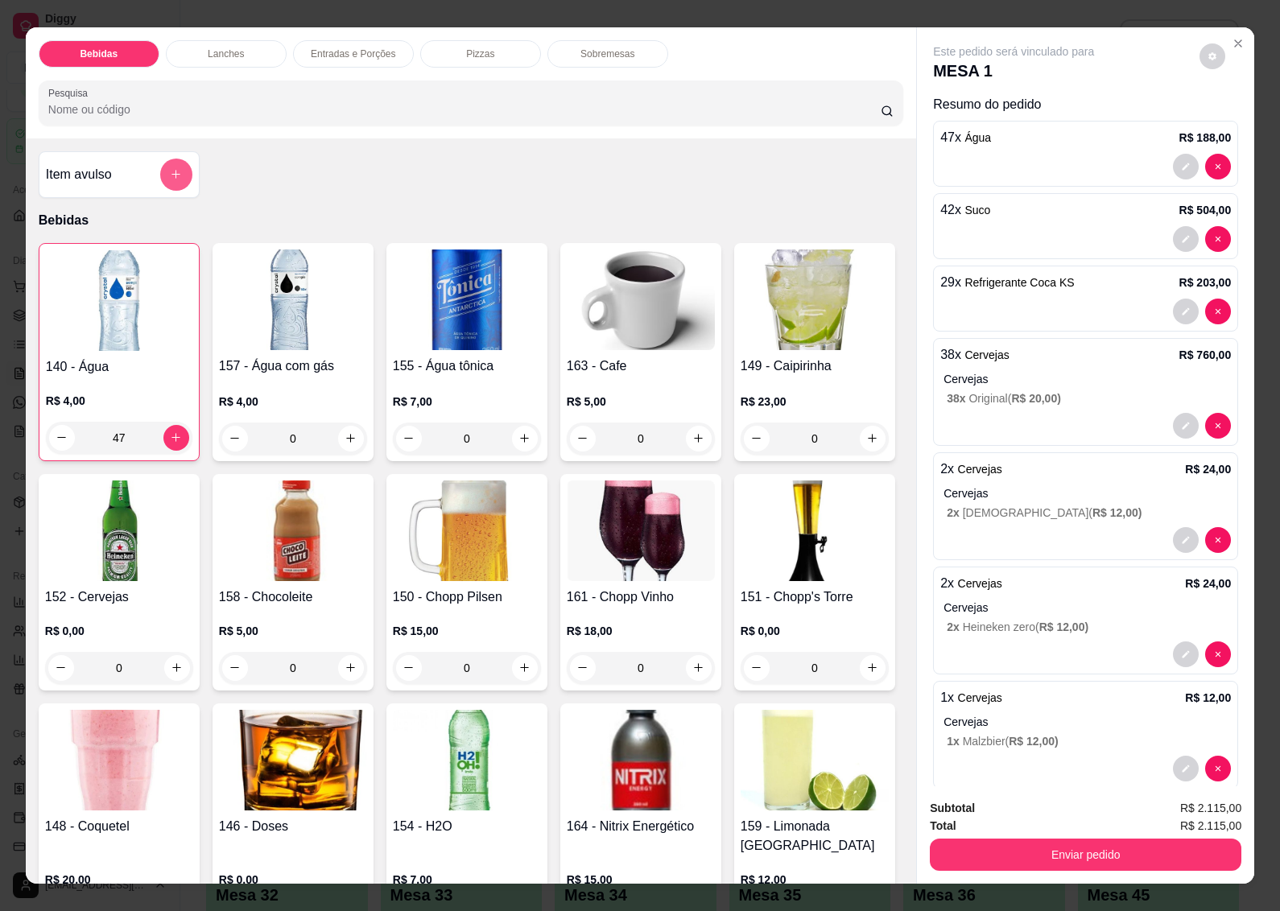
click at [171, 171] on icon "add-separate-item" at bounding box center [176, 174] width 12 height 12
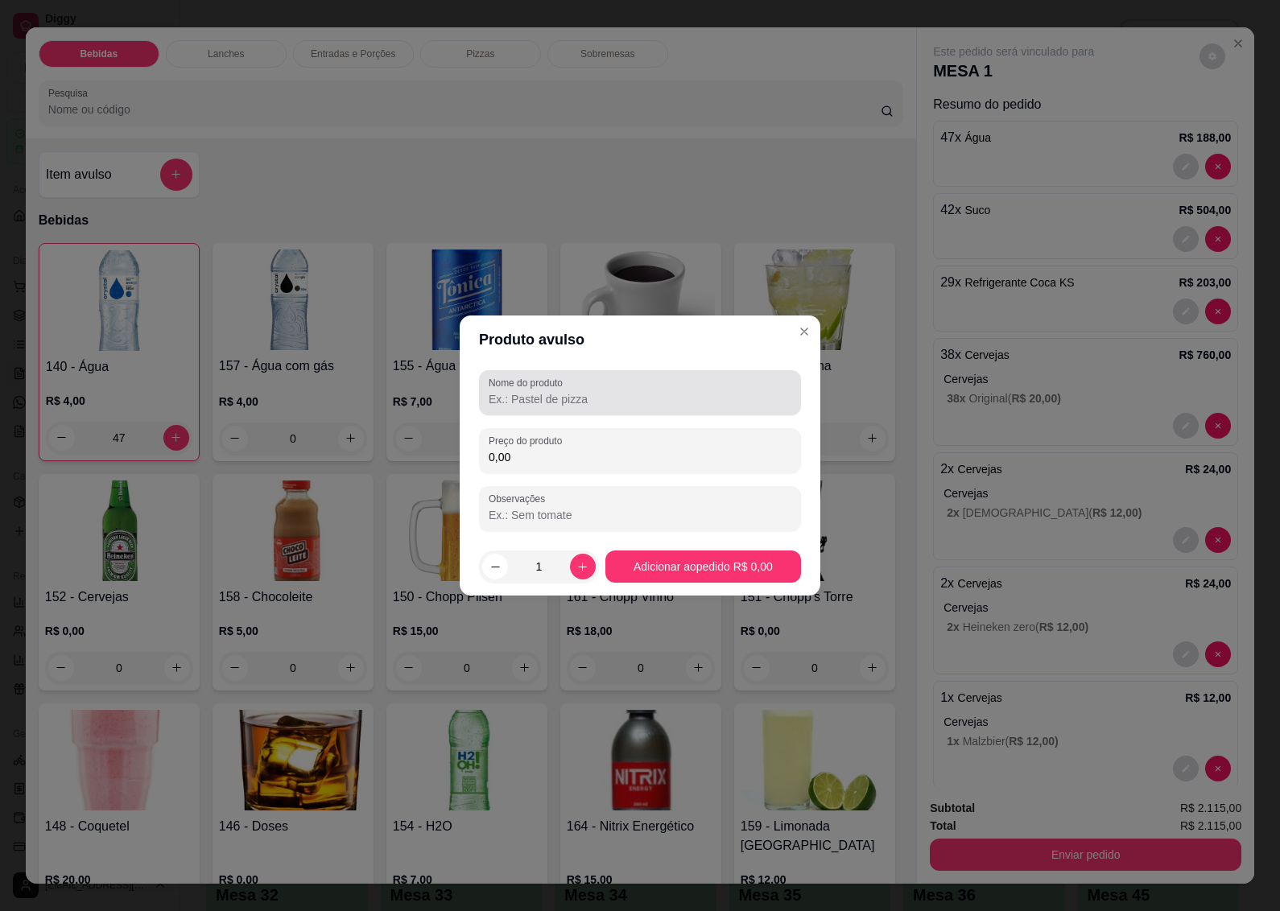
click at [564, 409] on div "Nome do produto" at bounding box center [640, 392] width 322 height 45
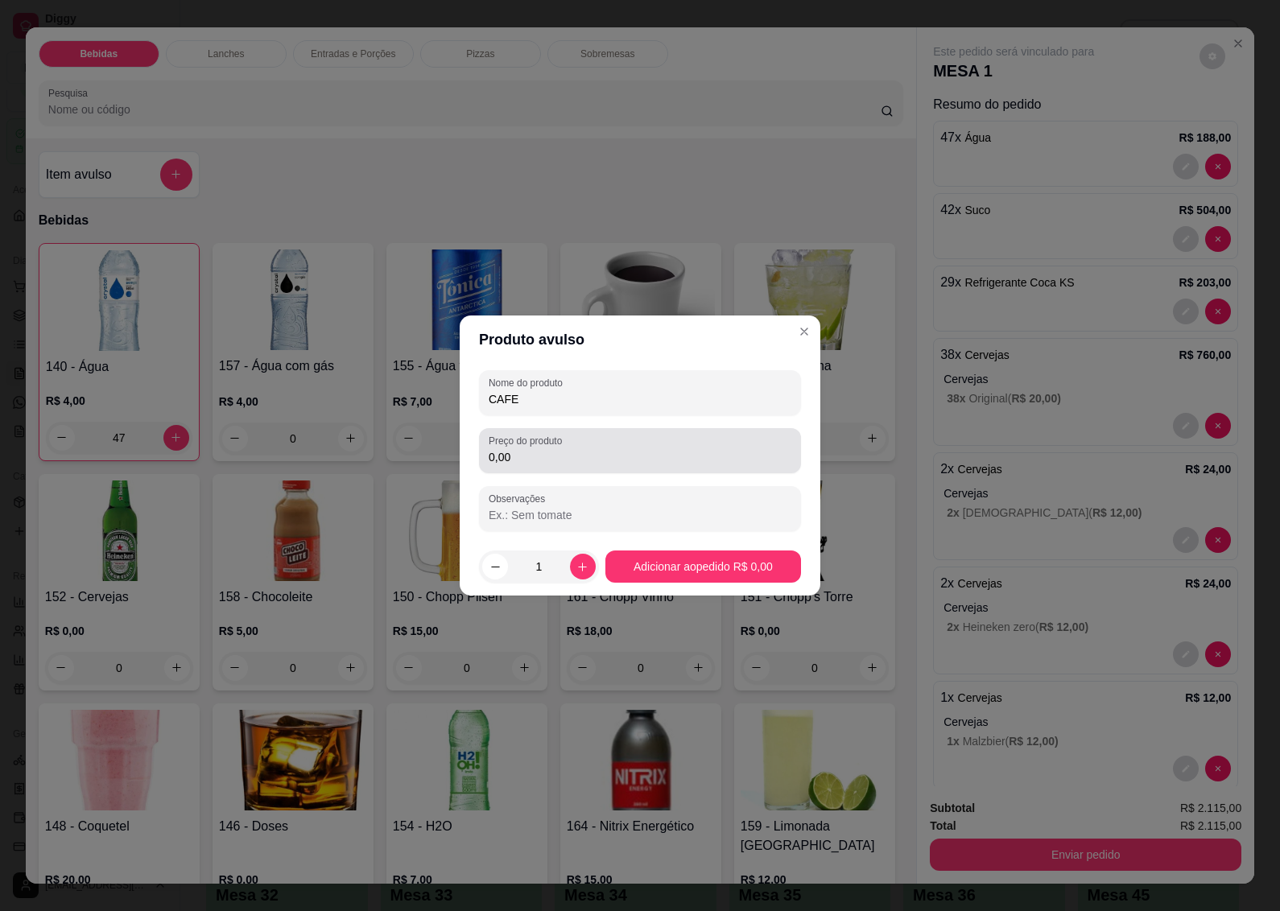
type input "CAFE"
click at [540, 451] on input "0,00" at bounding box center [640, 457] width 303 height 16
type input "5,00"
click at [544, 566] on input "1" at bounding box center [539, 567] width 62 height 32
type input "50"
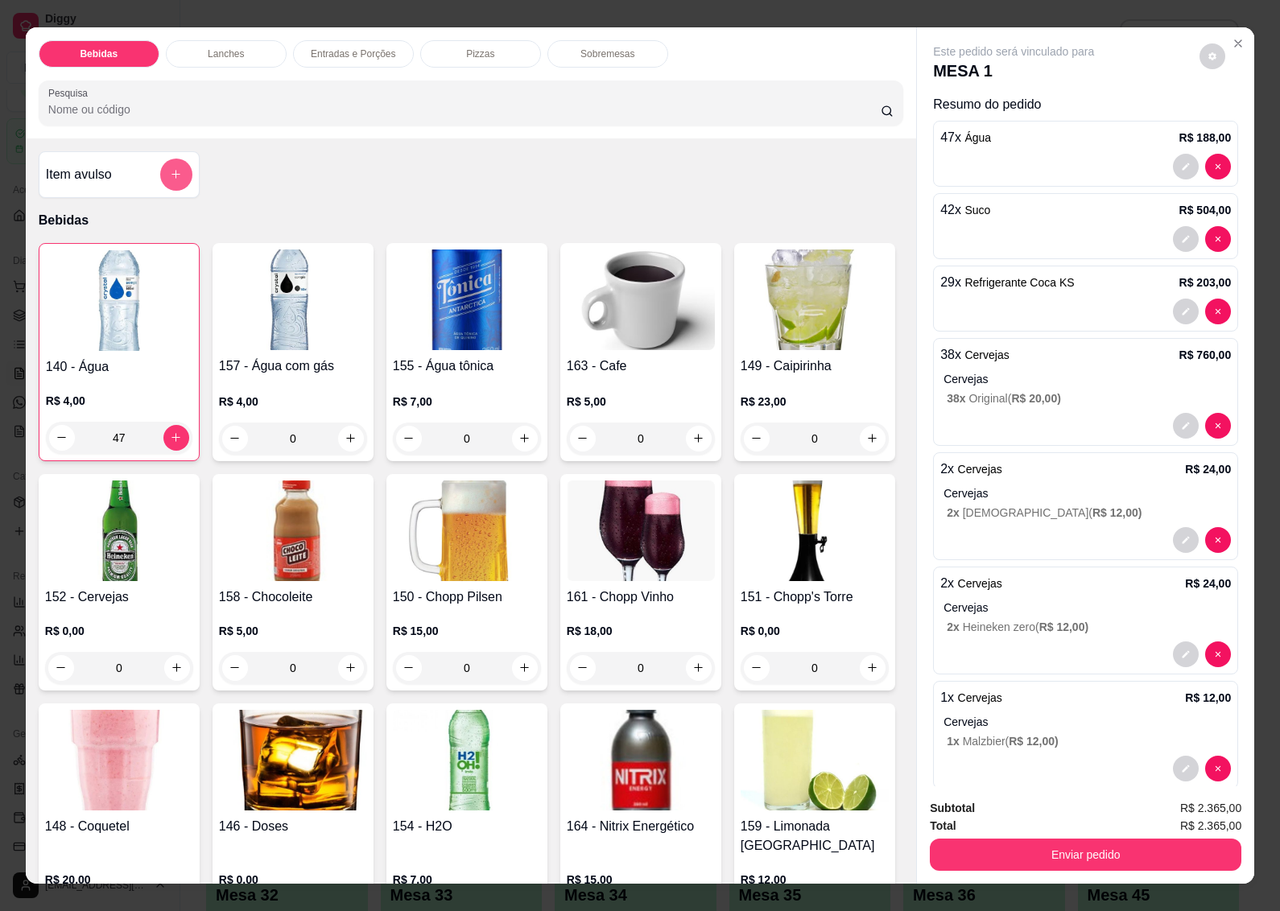
click at [165, 159] on button "add-separate-item" at bounding box center [176, 175] width 32 height 32
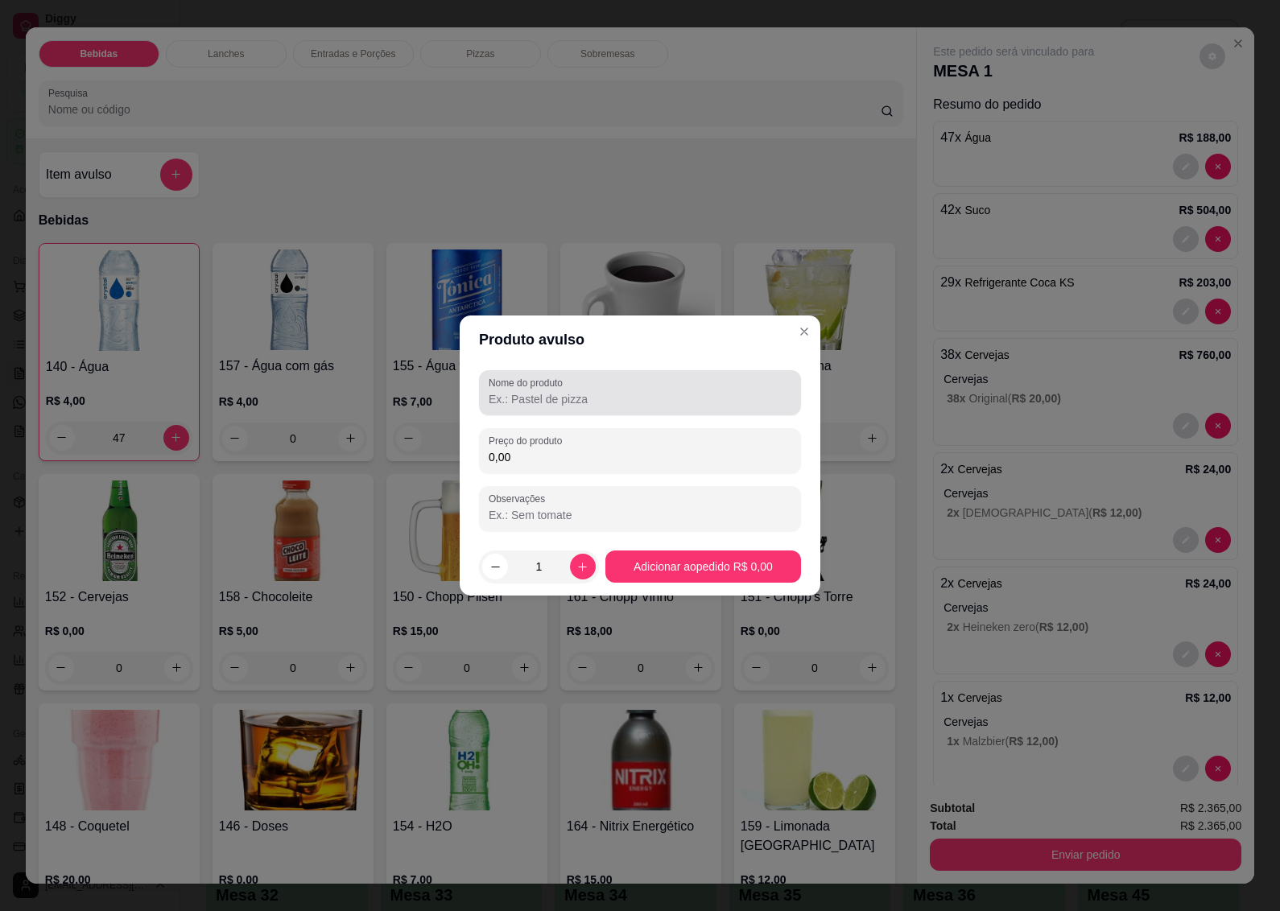
click at [535, 397] on input "Nome do produto" at bounding box center [640, 399] width 303 height 16
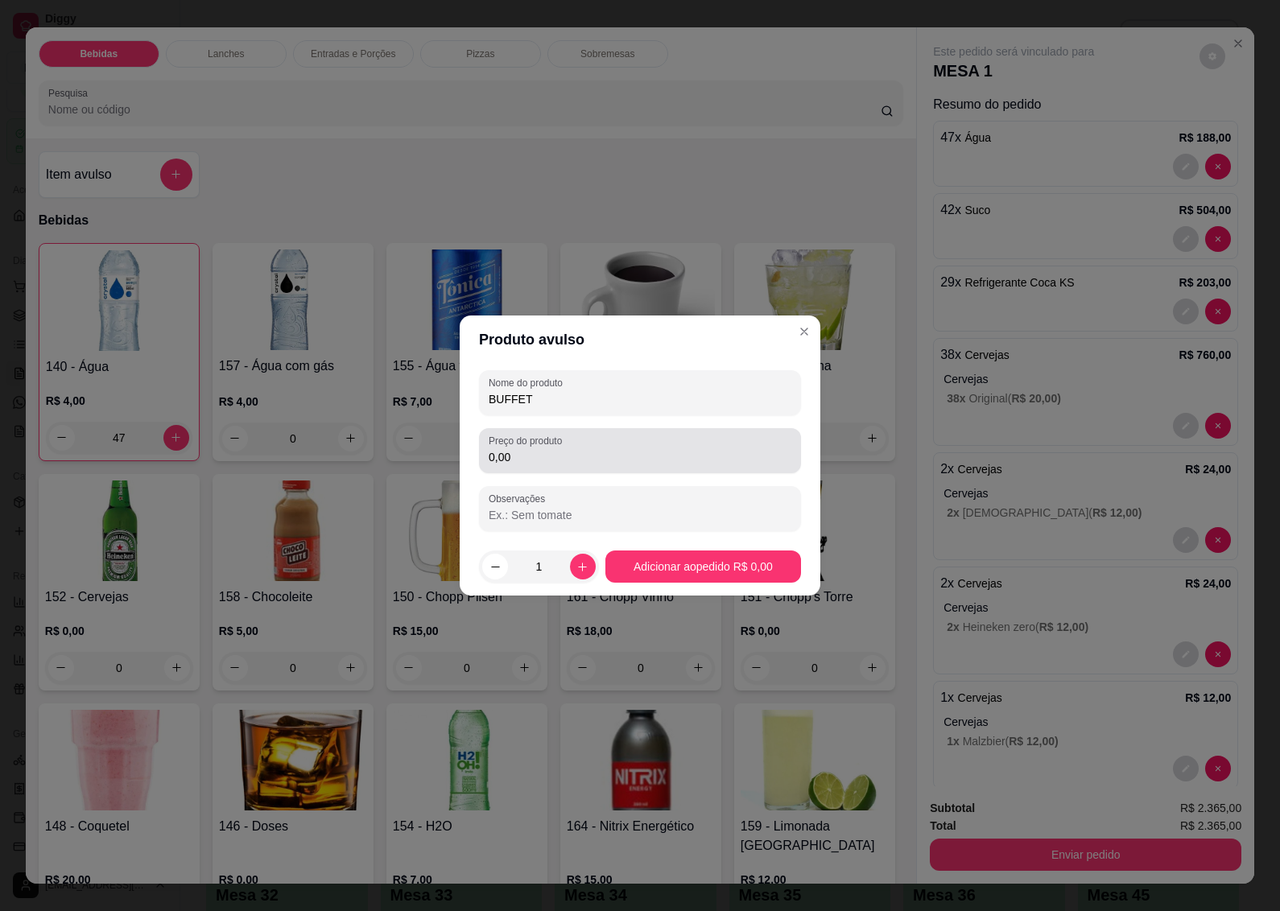
type input "BUFFET"
click at [554, 457] on input "0,00" at bounding box center [640, 457] width 303 height 16
type input "75,00"
click at [556, 572] on input "1" at bounding box center [539, 567] width 62 height 32
type input "52"
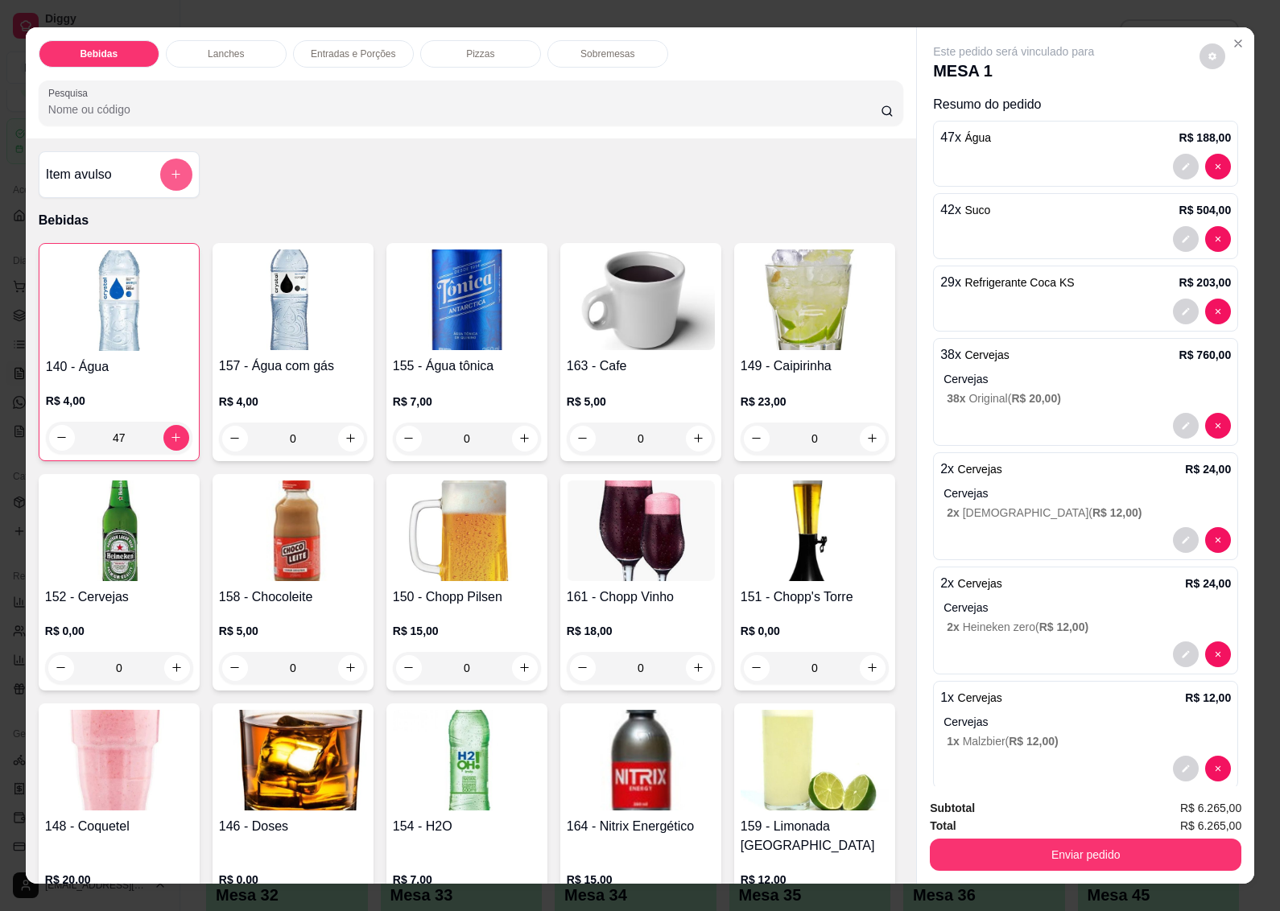
click at [170, 168] on icon "add-separate-item" at bounding box center [176, 174] width 12 height 12
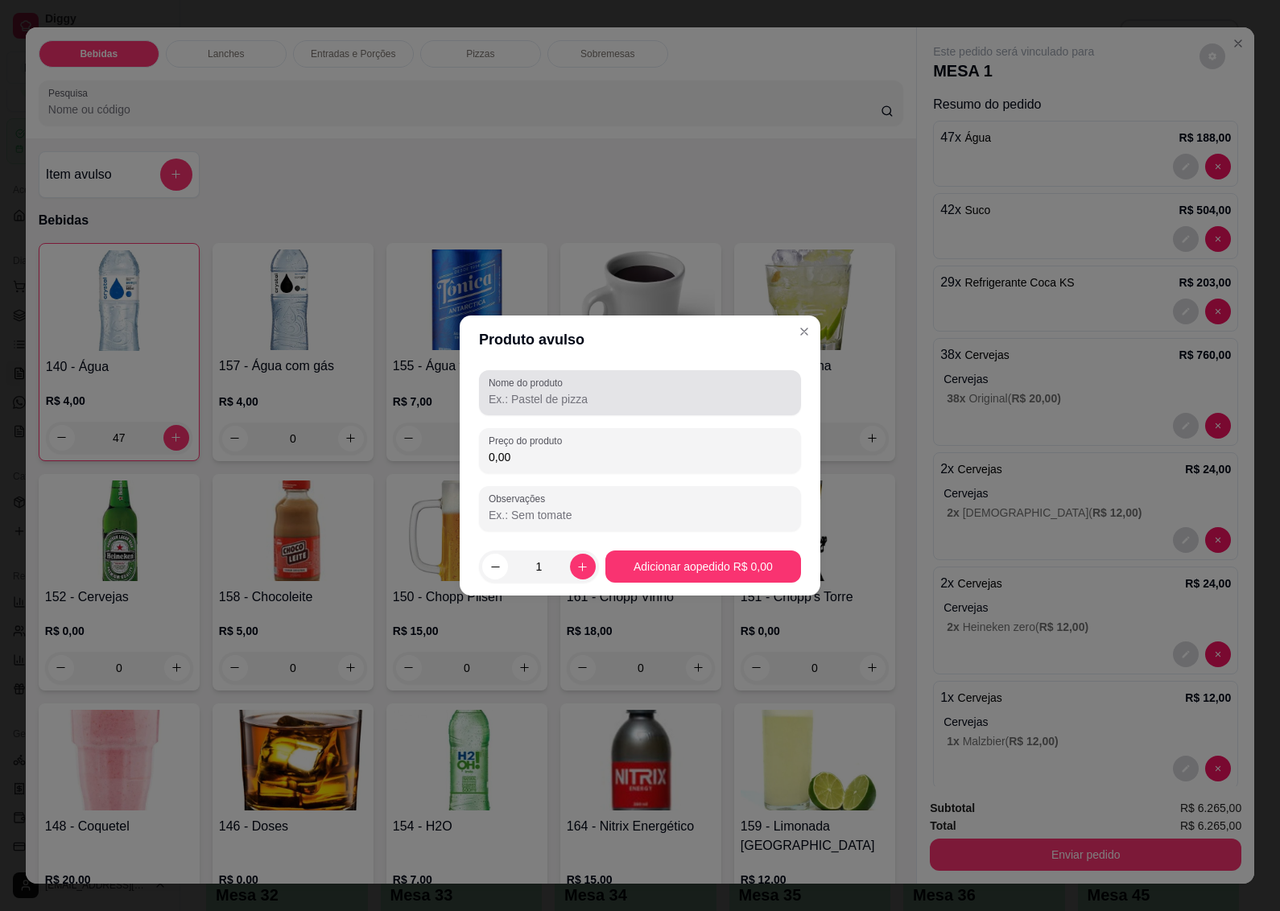
click at [542, 403] on input "Nome do produto" at bounding box center [640, 399] width 303 height 16
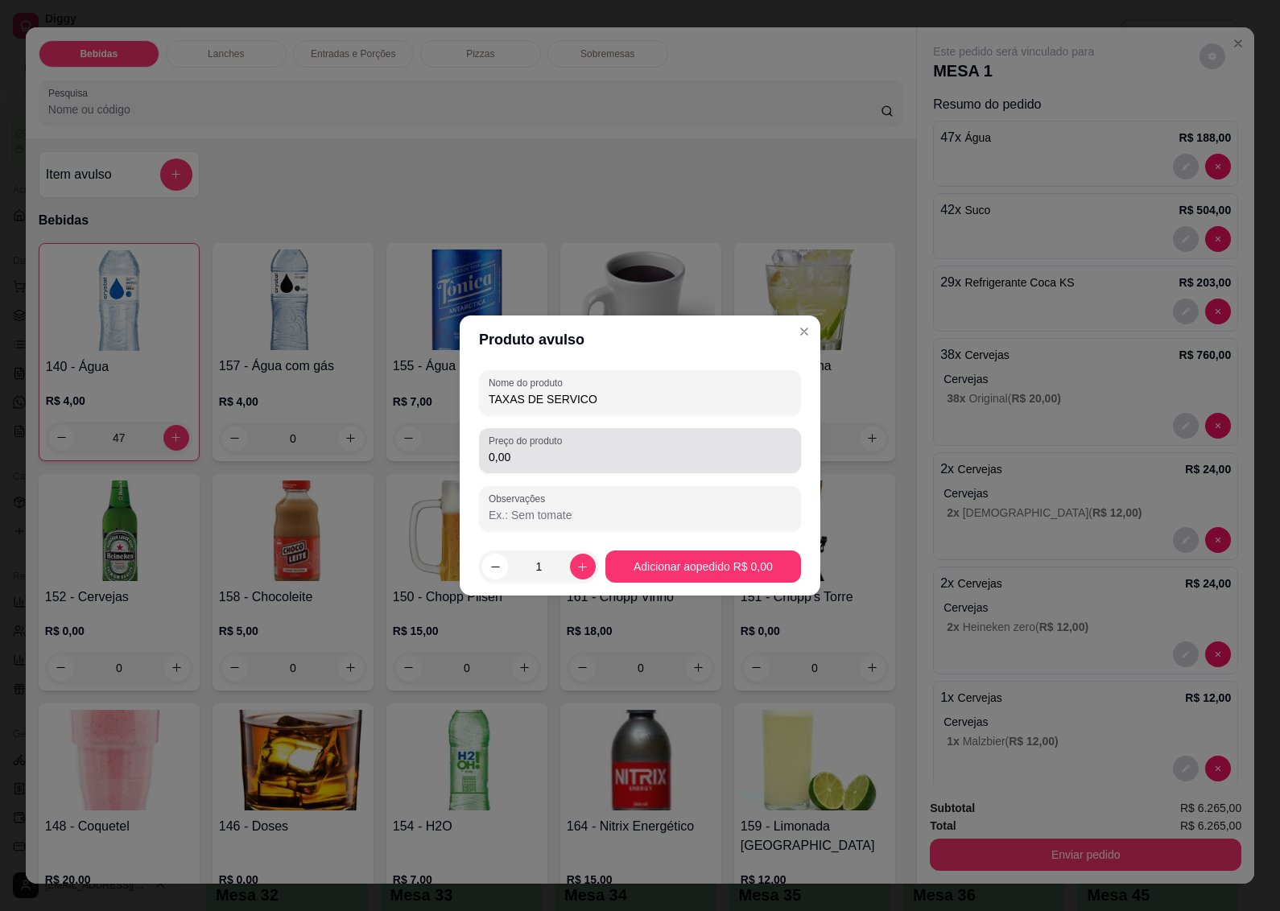
type input "TAXAS DE SERVICO"
click at [528, 453] on input "0,00" at bounding box center [640, 457] width 303 height 16
type input "400,00"
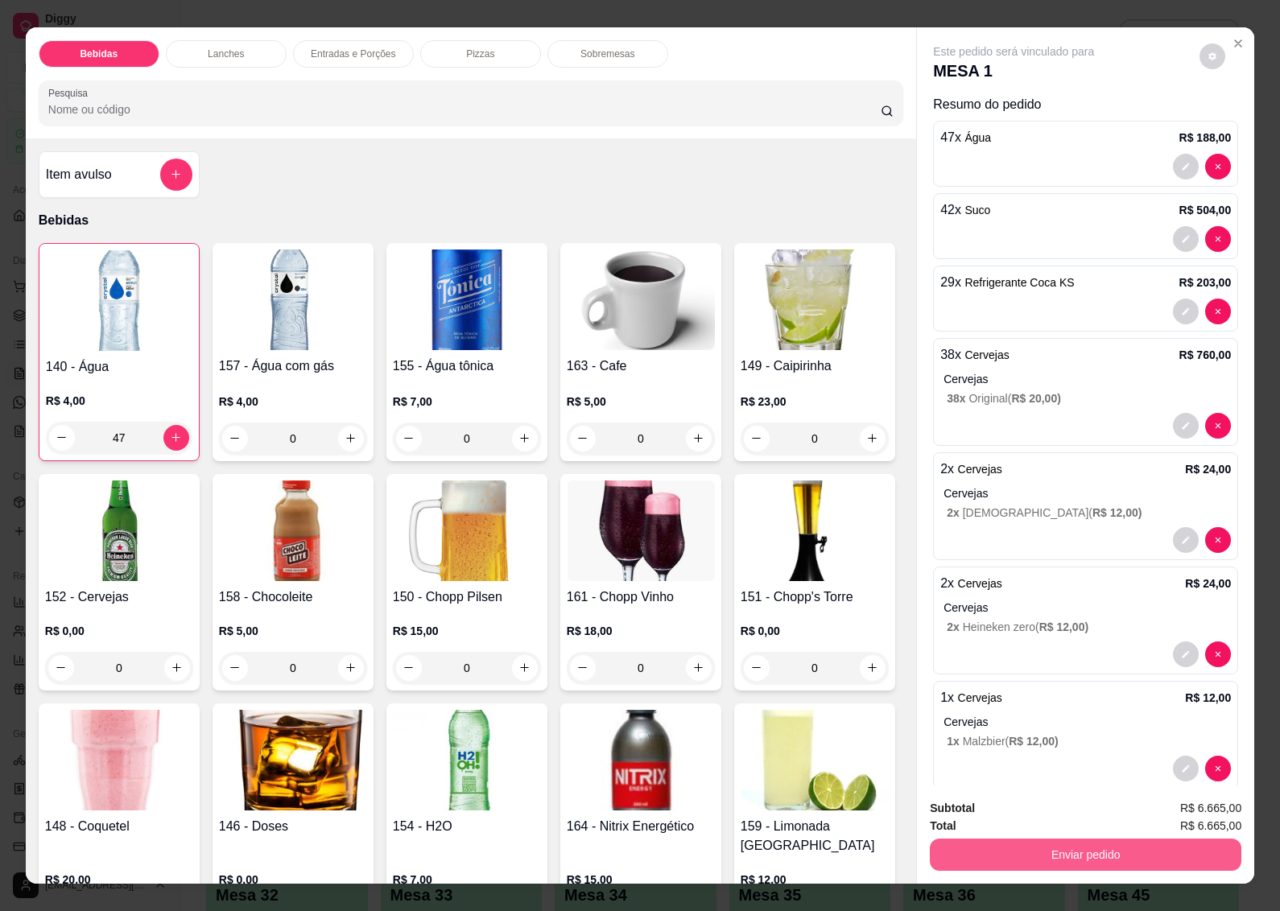
click at [1085, 856] on button "Enviar pedido" at bounding box center [1086, 855] width 312 height 32
click at [1014, 802] on button "Não registrar e enviar pedido" at bounding box center [1031, 808] width 163 height 30
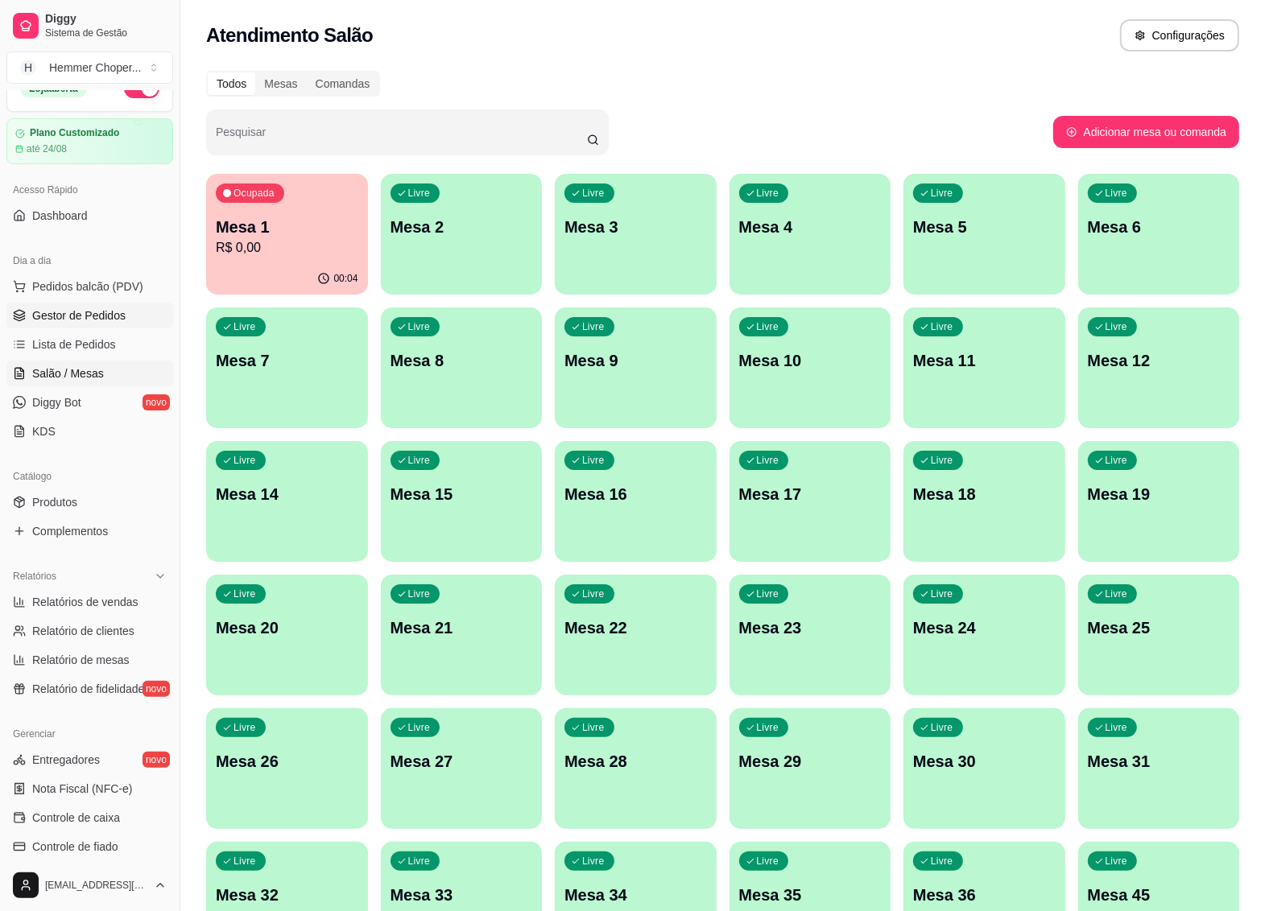
click at [87, 308] on span "Gestor de Pedidos" at bounding box center [78, 316] width 93 height 16
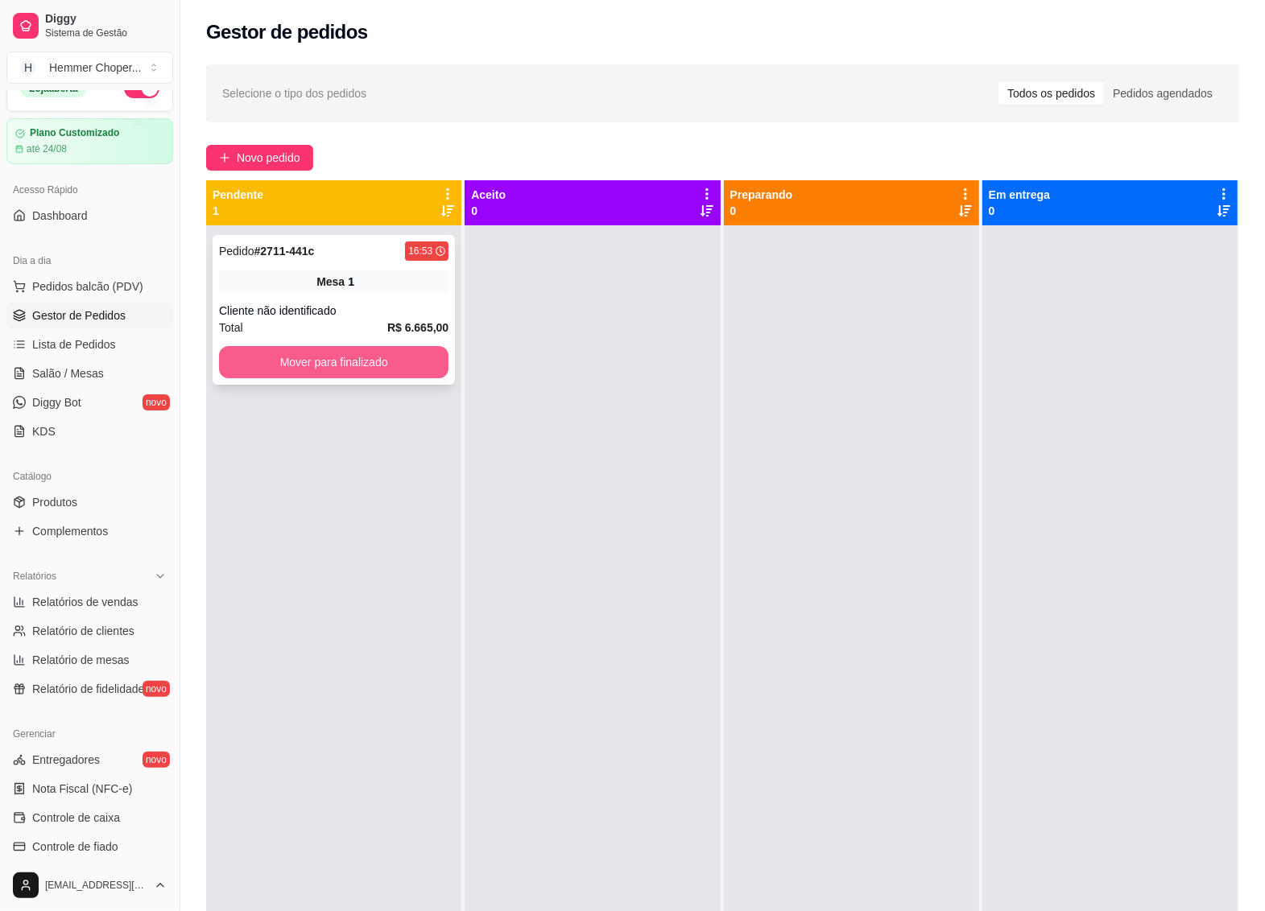
click at [355, 359] on button "Mover para finalizado" at bounding box center [333, 362] width 229 height 32
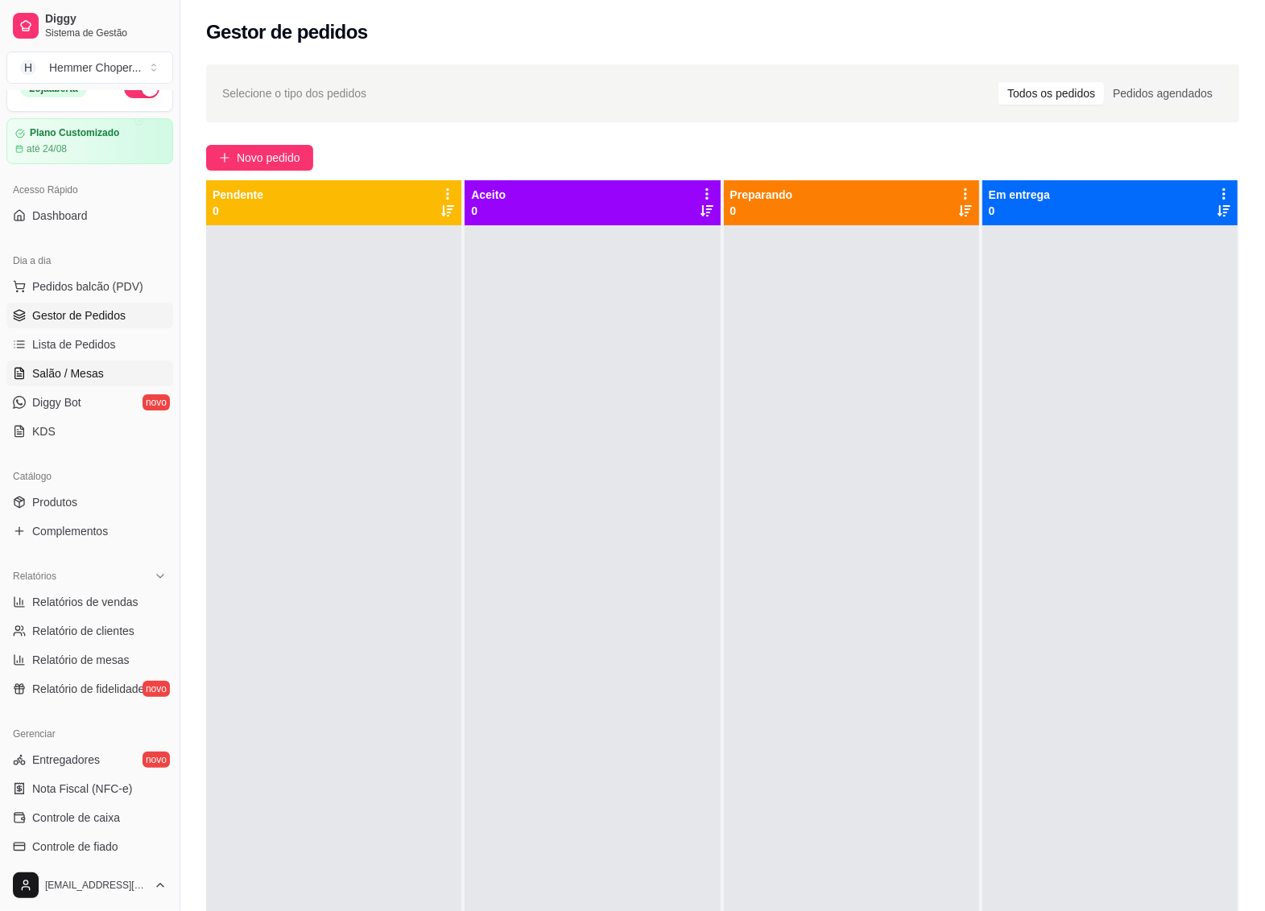
click at [90, 375] on span "Salão / Mesas" at bounding box center [68, 374] width 72 height 16
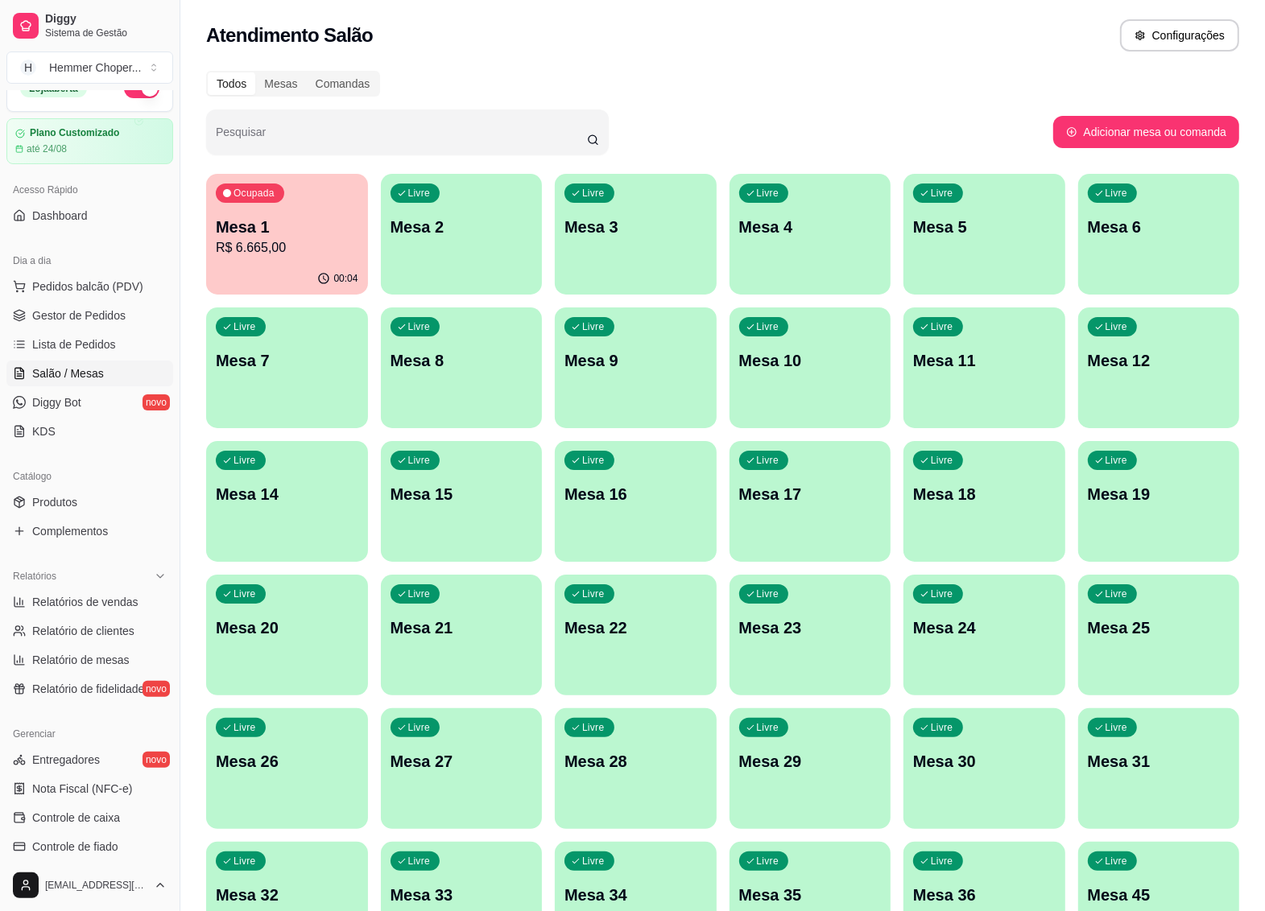
click at [85, 366] on span "Salão / Mesas" at bounding box center [68, 374] width 72 height 16
click at [276, 258] on div "Ocupada Mesa 1 R$ 6.665,00" at bounding box center [287, 218] width 162 height 89
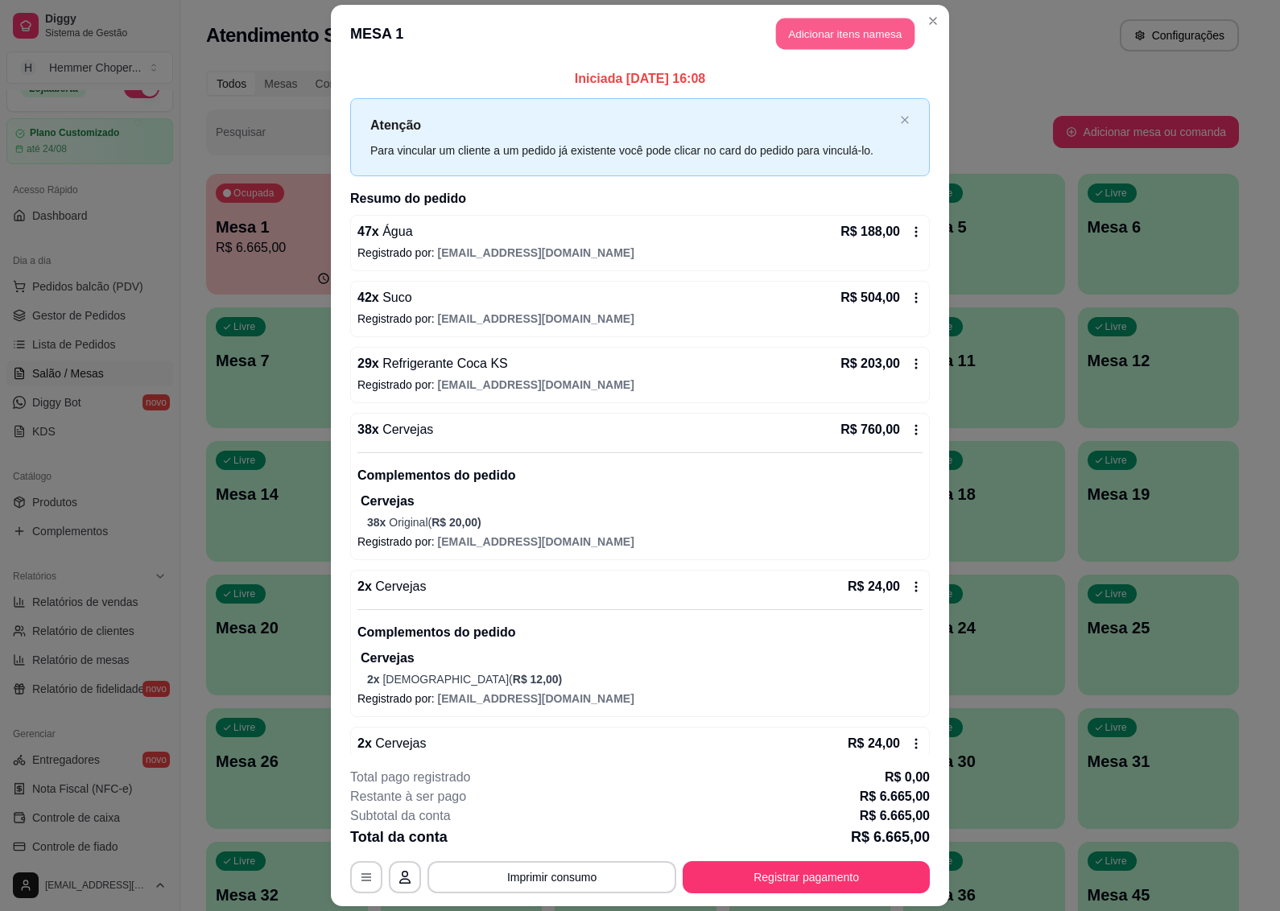
click at [819, 28] on button "Adicionar itens na mesa" at bounding box center [845, 33] width 138 height 31
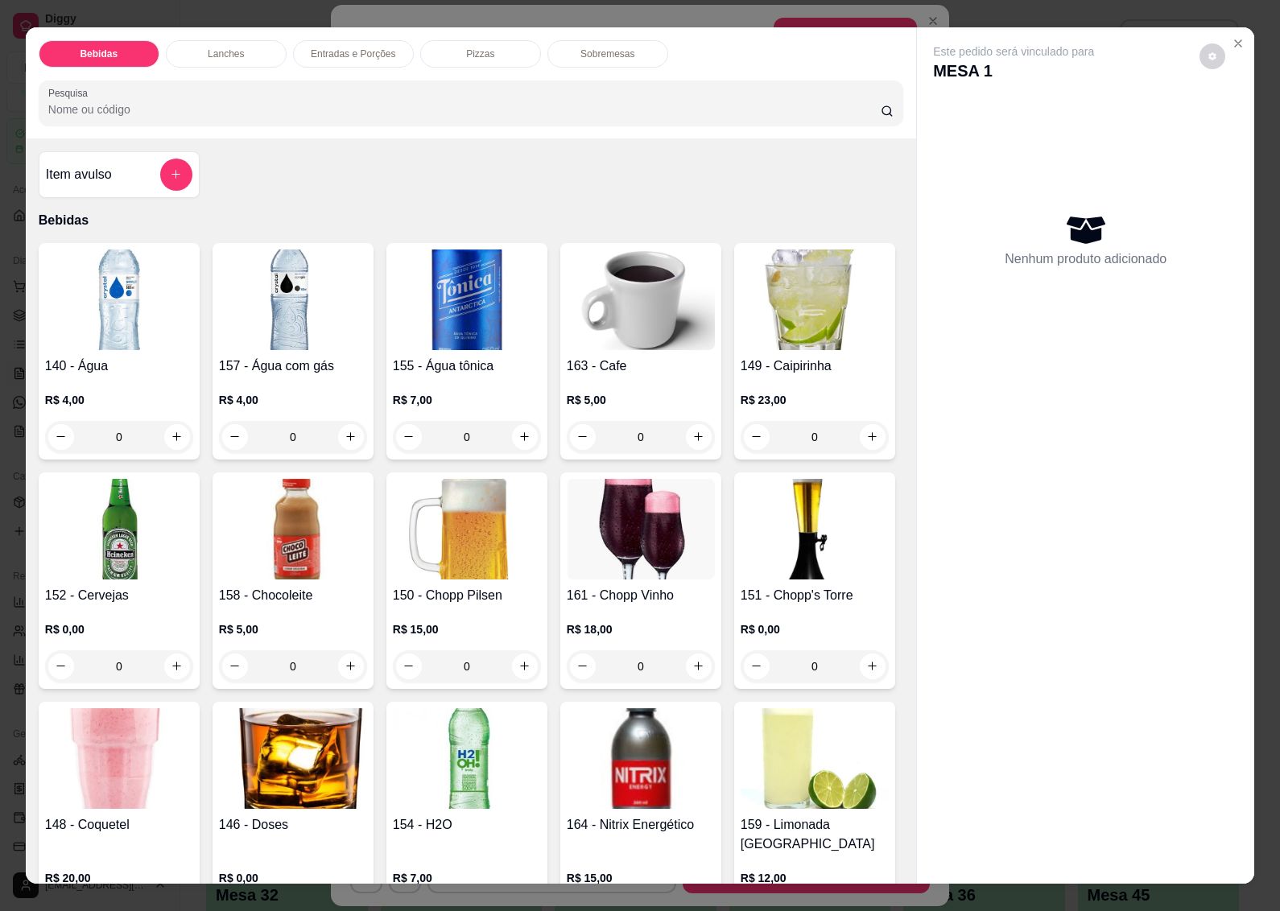
click at [118, 344] on div "140 - Água R$ 4,00 0" at bounding box center [119, 351] width 161 height 217
click at [129, 307] on img at bounding box center [119, 300] width 148 height 101
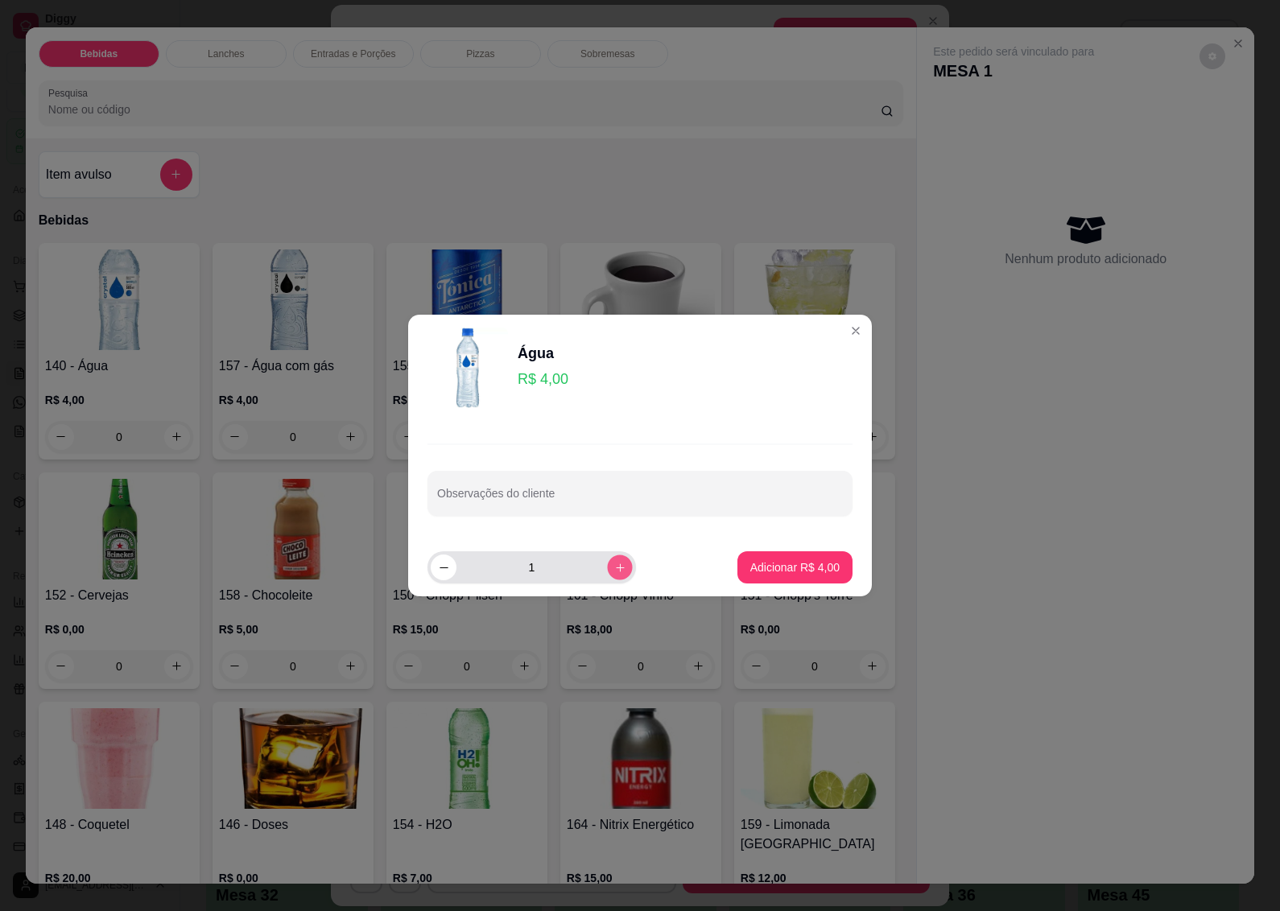
click at [614, 566] on icon "increase-product-quantity" at bounding box center [620, 568] width 12 height 12
type input "2"
click at [804, 562] on p "Adicionar R$ 8,00" at bounding box center [794, 568] width 89 height 16
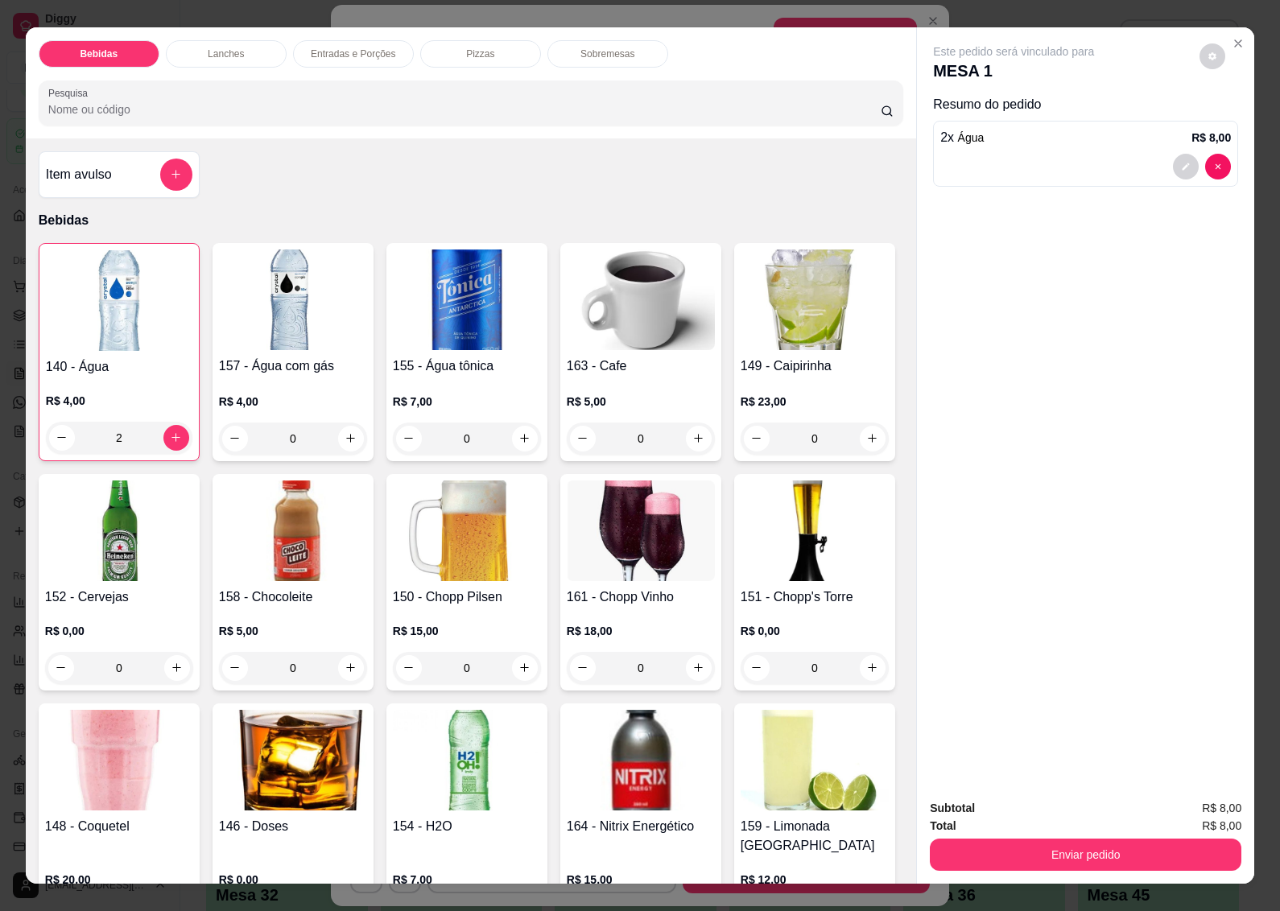
type input "2"
click at [193, 523] on img at bounding box center [119, 531] width 148 height 101
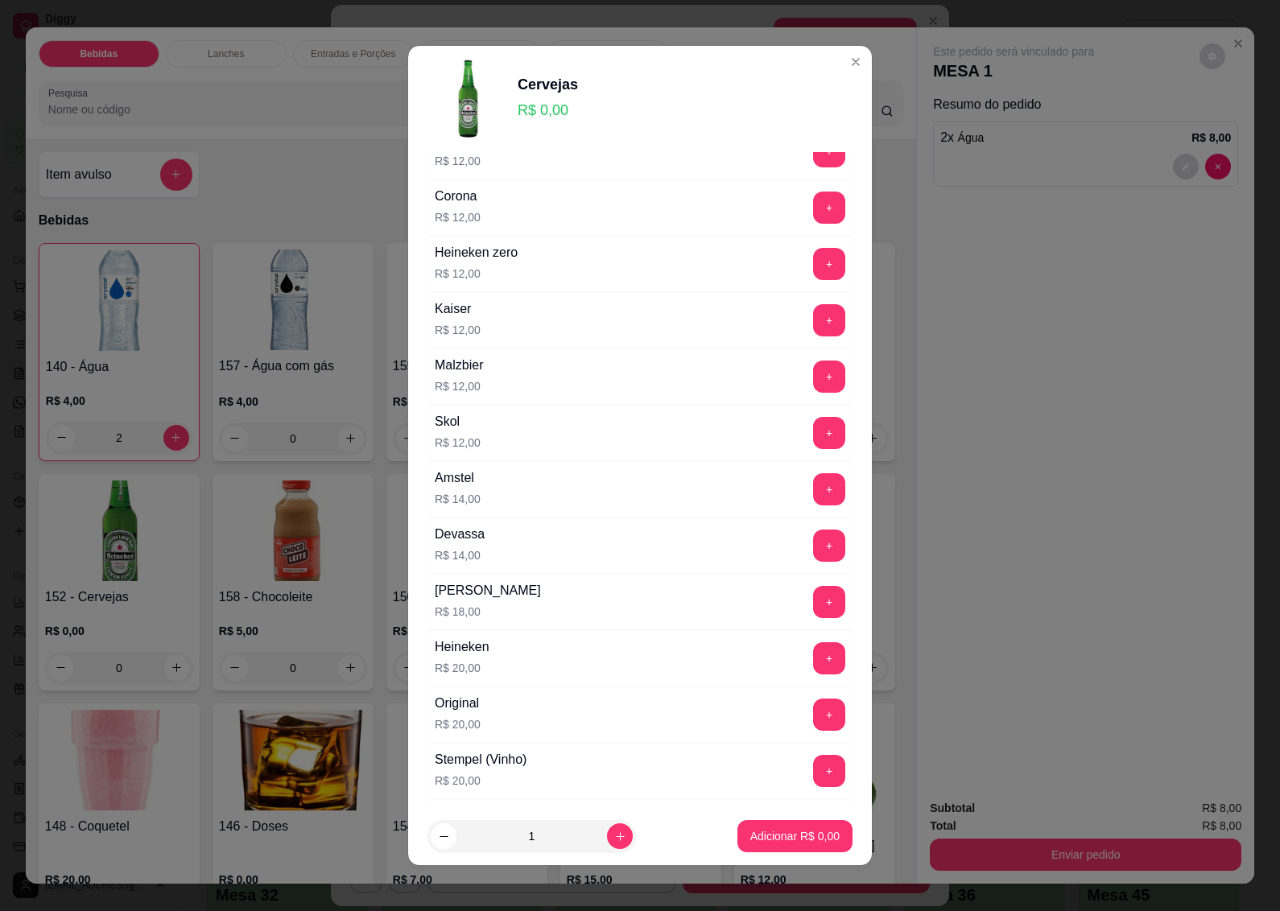
scroll to position [375, 0]
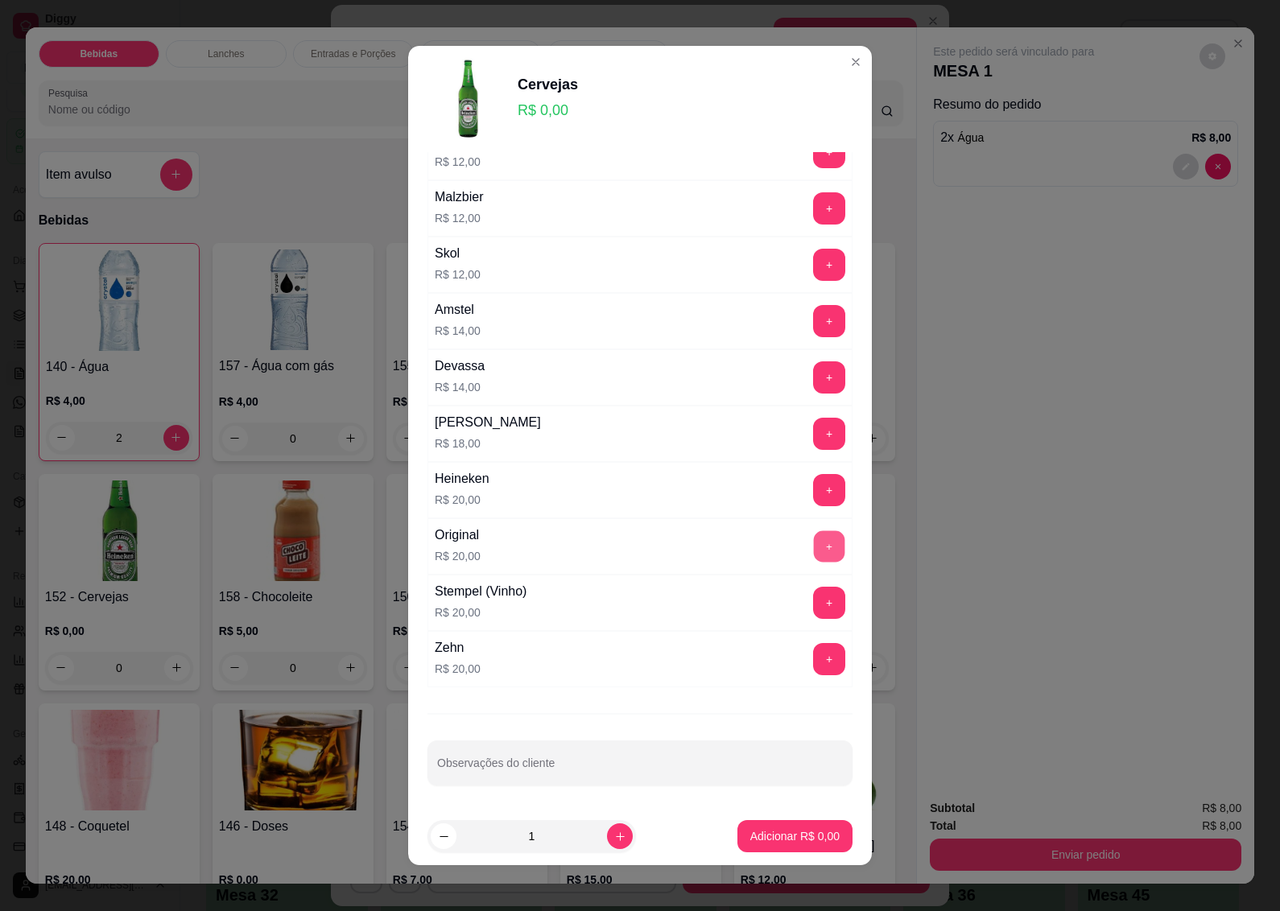
click at [814, 536] on button "+" at bounding box center [829, 546] width 31 height 31
click at [614, 836] on icon "increase-product-quantity" at bounding box center [620, 837] width 12 height 12
type input "2"
click at [777, 835] on p "Adicionar R$ 40,00" at bounding box center [792, 836] width 93 height 15
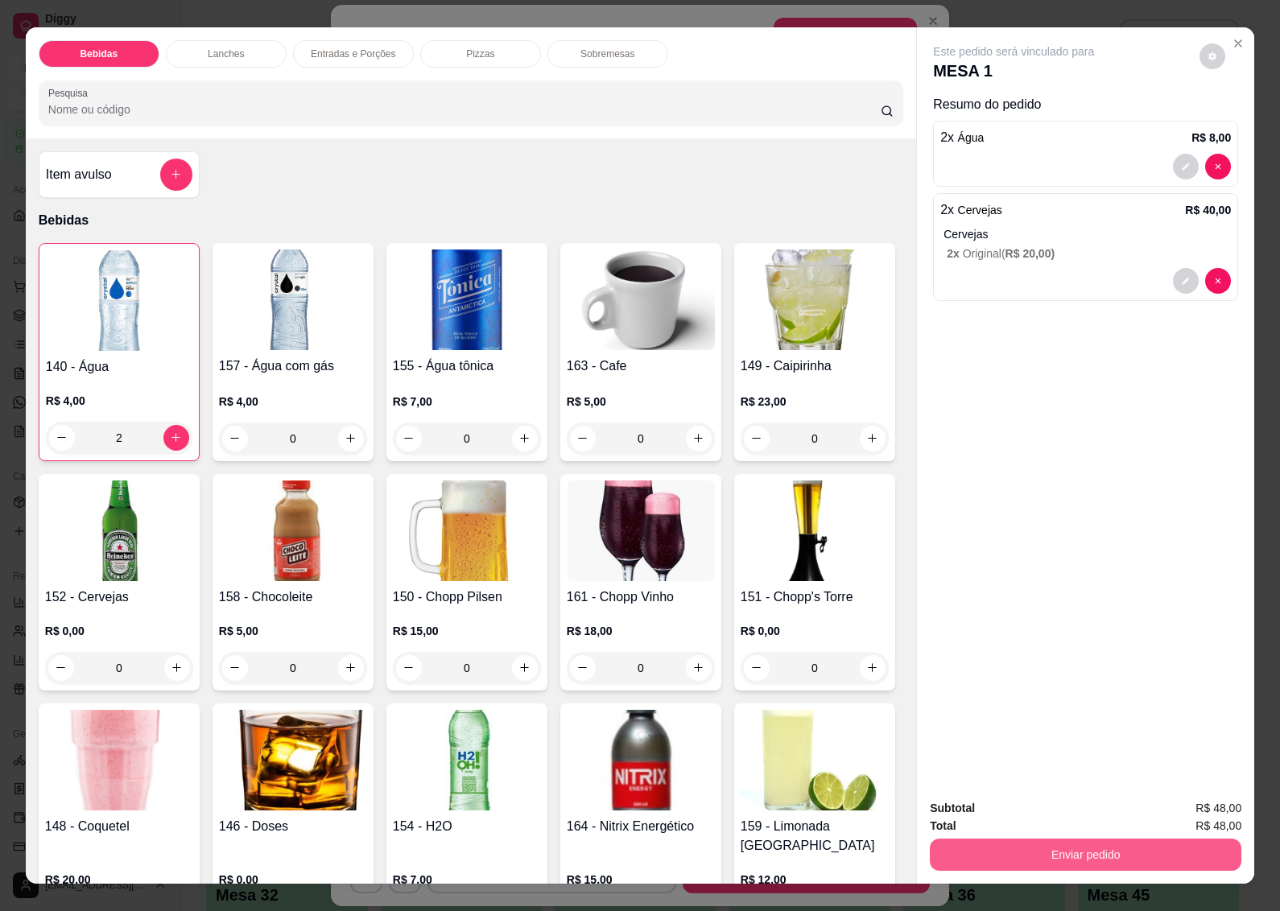
click at [1101, 848] on button "Enviar pedido" at bounding box center [1086, 855] width 312 height 32
click at [987, 811] on button "Não registrar e enviar pedido" at bounding box center [1031, 808] width 167 height 31
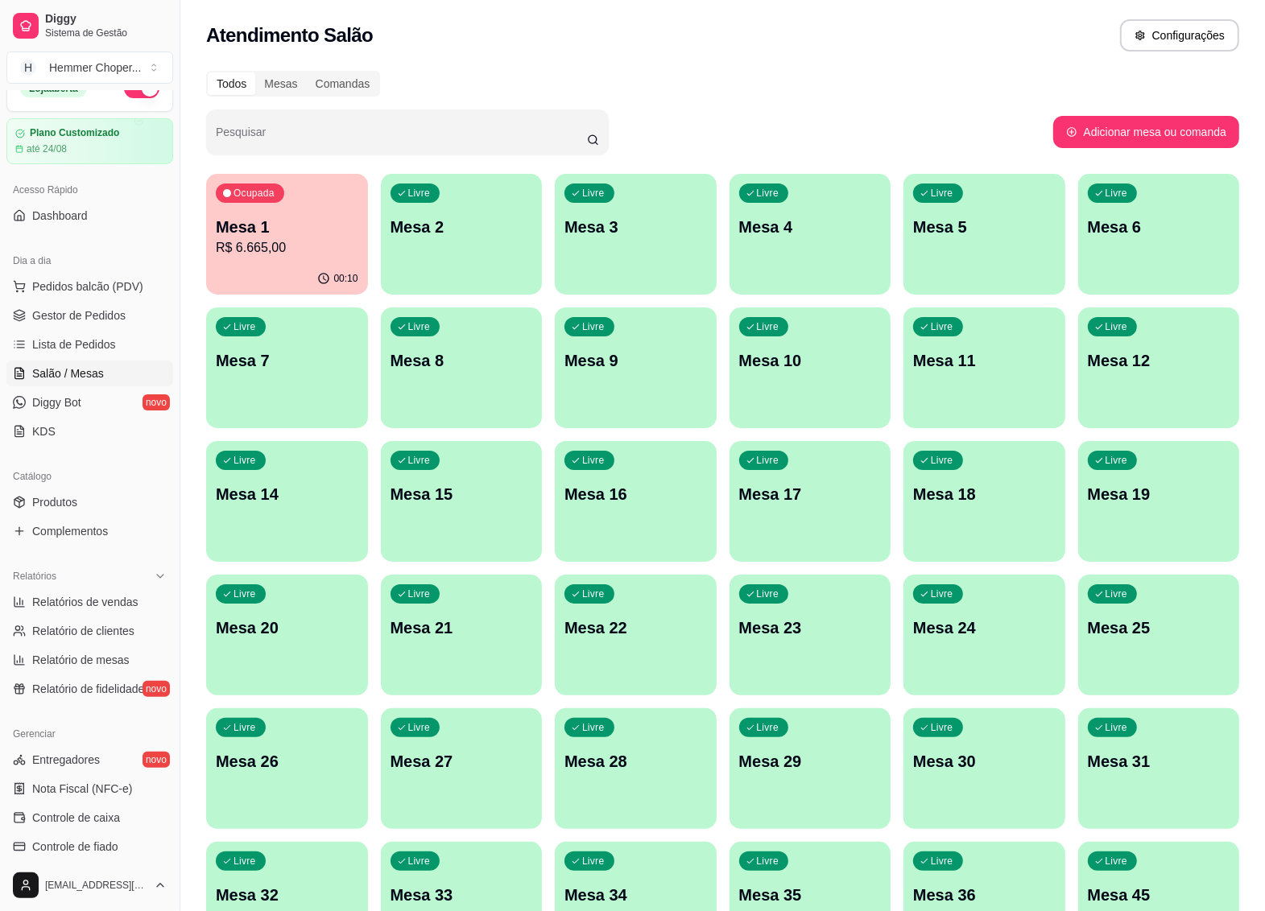
click at [336, 219] on p "Mesa 1" at bounding box center [287, 227] width 143 height 23
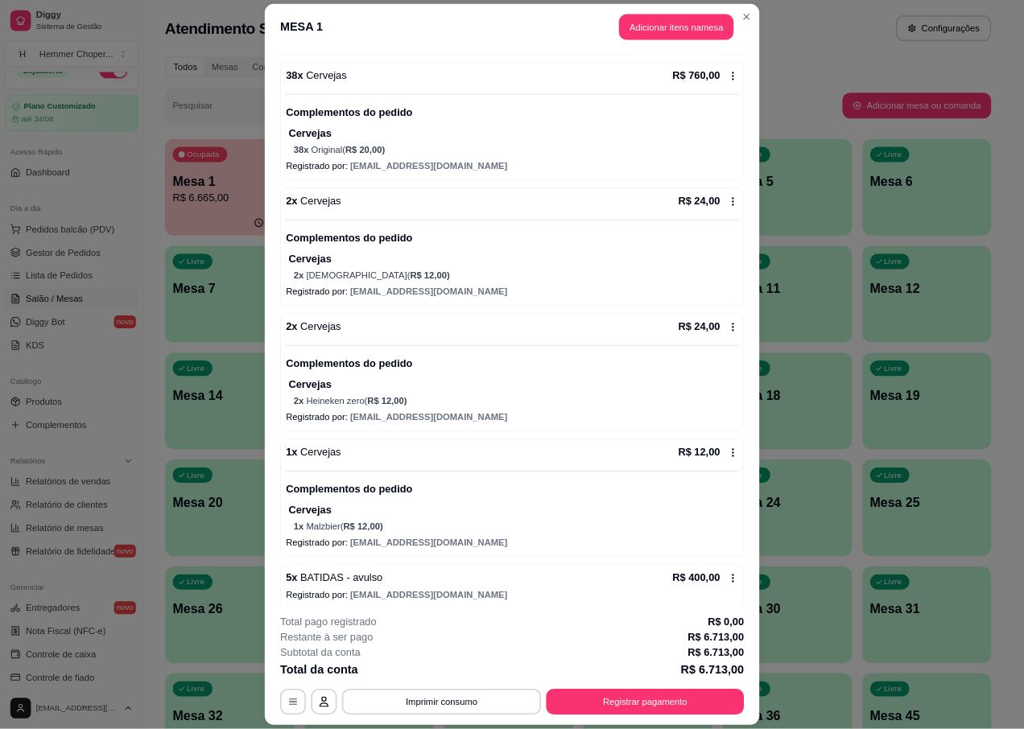
scroll to position [503, 0]
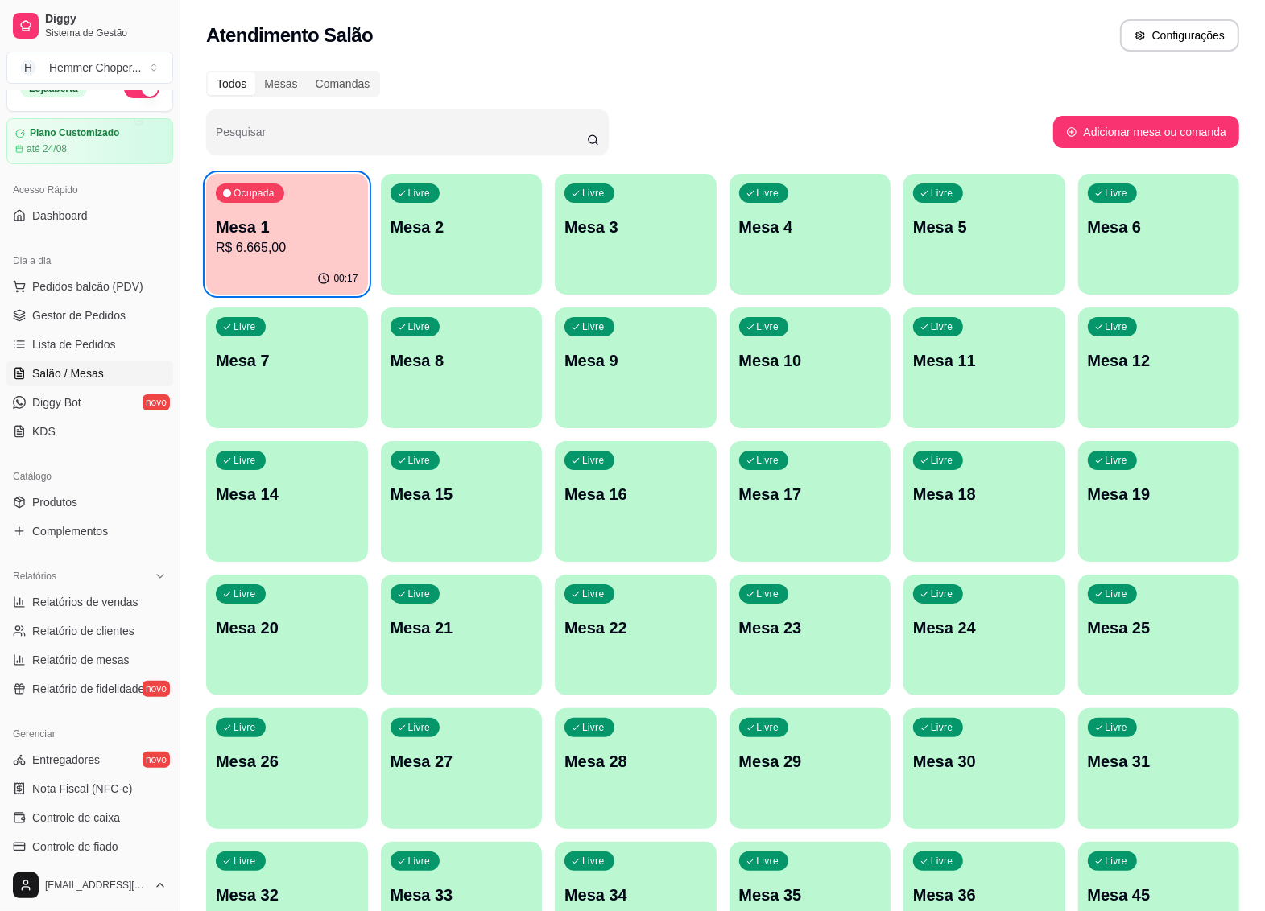
click at [291, 254] on p "R$ 6.665,00" at bounding box center [287, 247] width 143 height 19
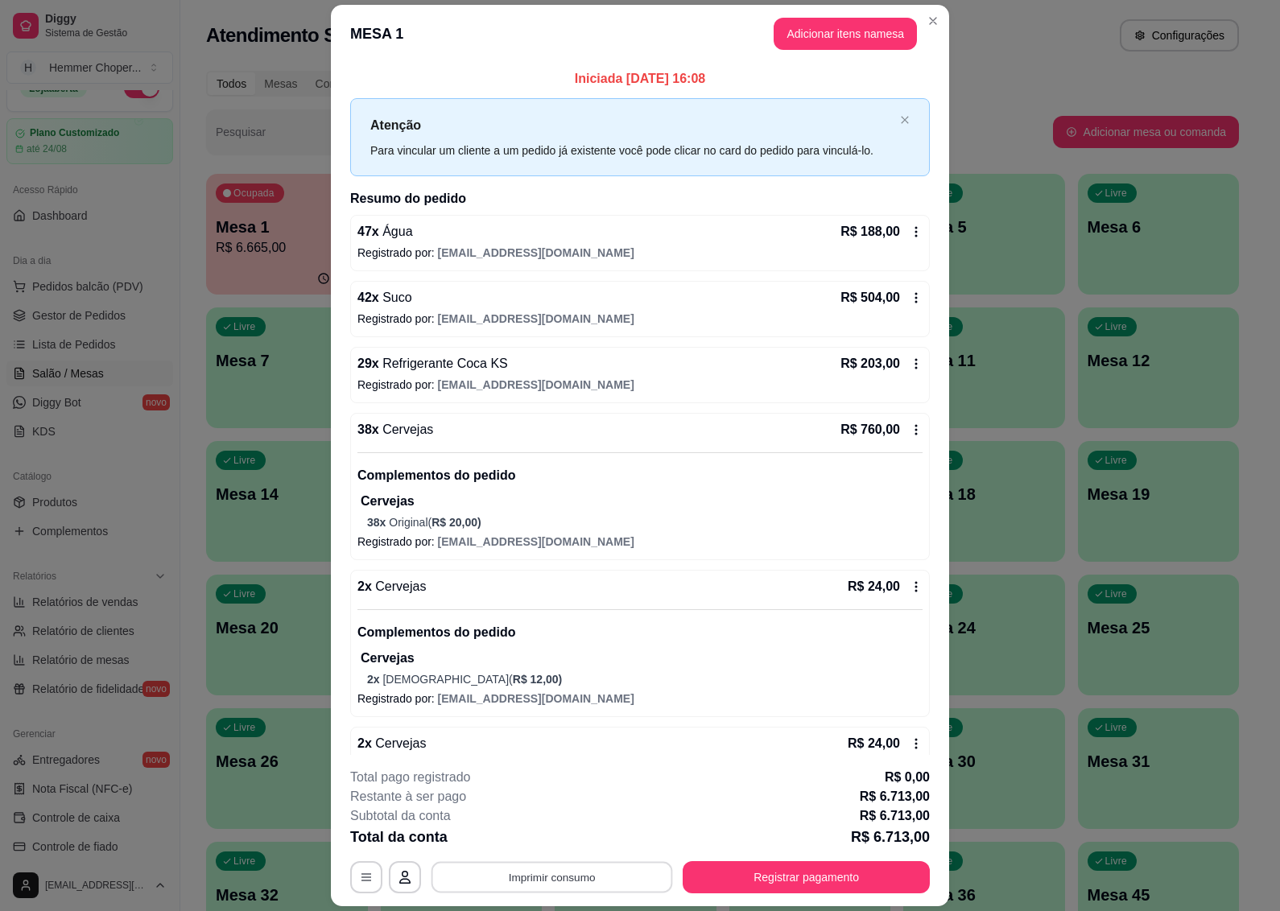
click at [557, 874] on button "Imprimir consumo" at bounding box center [553, 877] width 242 height 31
click at [544, 835] on button "IMPRESSORA" at bounding box center [549, 840] width 113 height 25
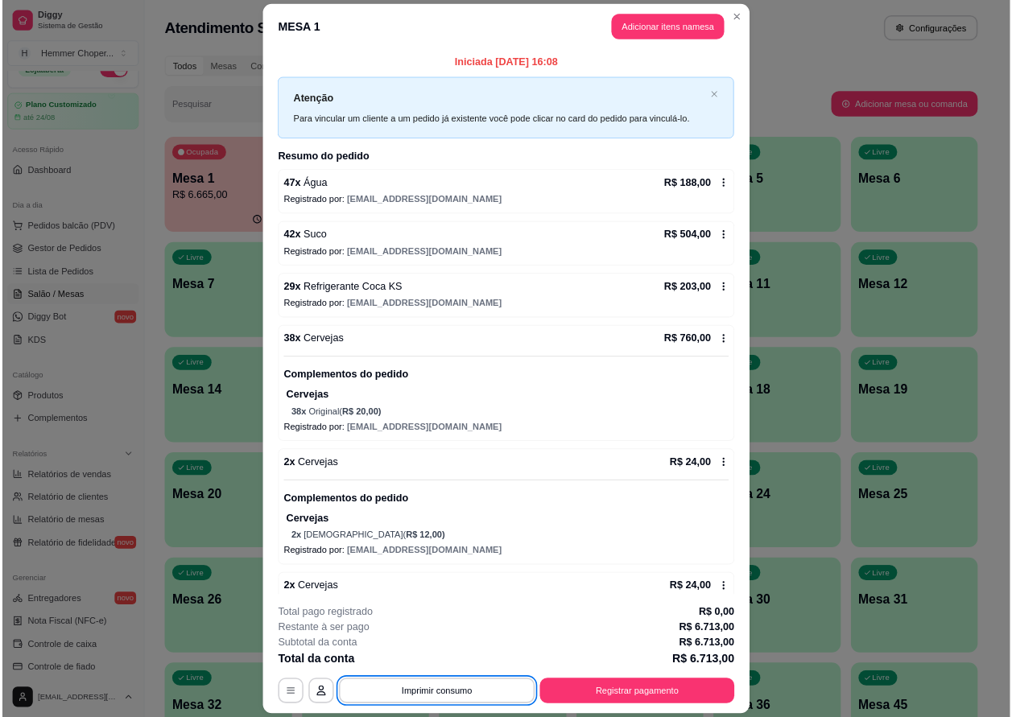
scroll to position [25, 0]
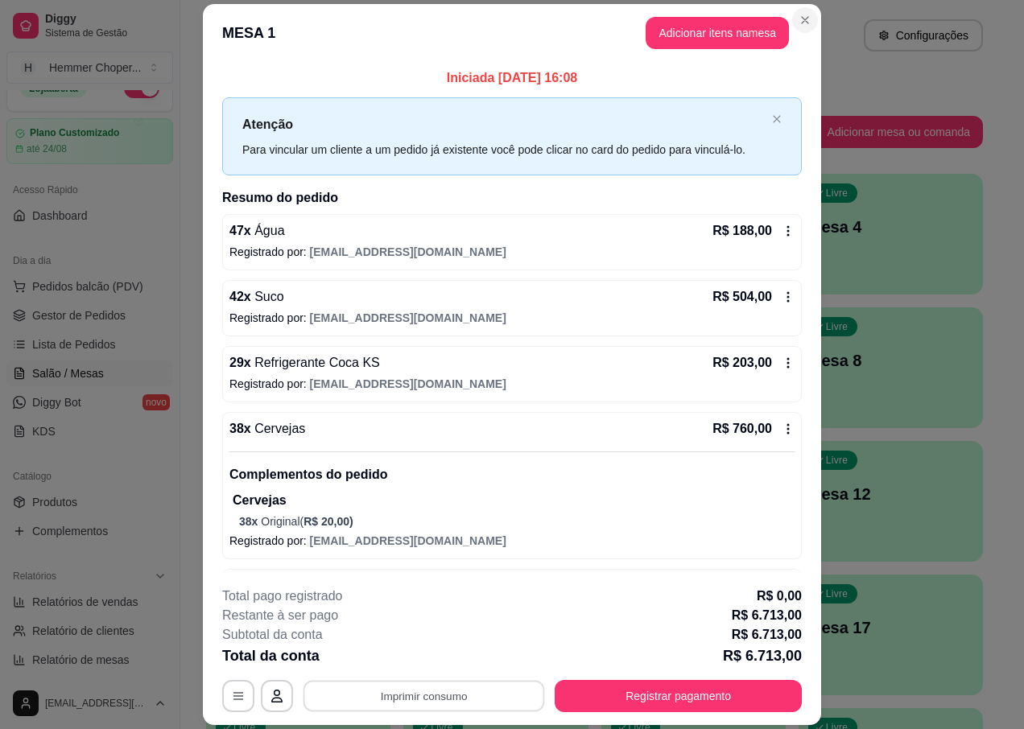
click at [802, 19] on icon "Close" at bounding box center [805, 20] width 6 height 6
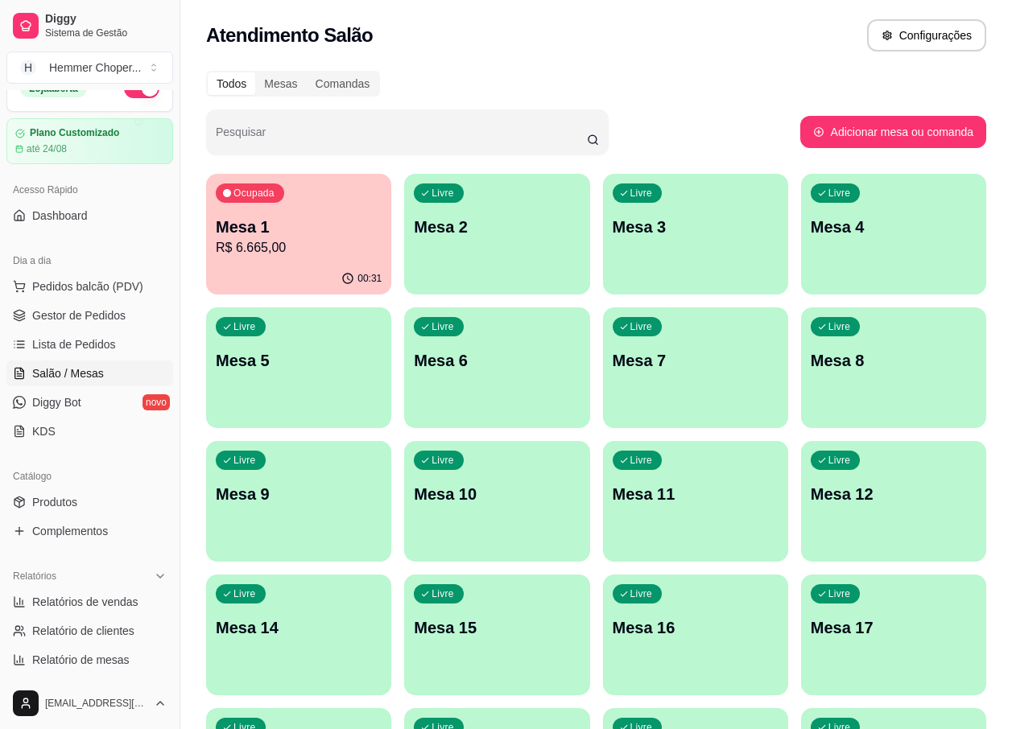
click at [312, 253] on p "R$ 6.665,00" at bounding box center [299, 247] width 166 height 19
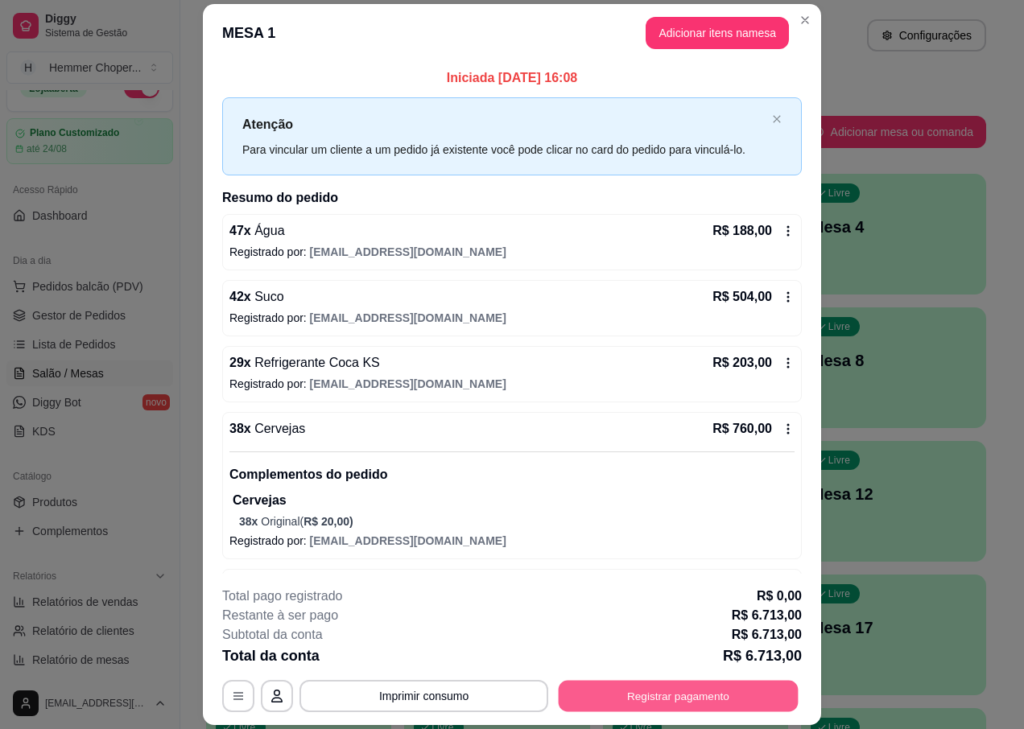
click at [637, 697] on button "Registrar pagamento" at bounding box center [679, 696] width 240 height 31
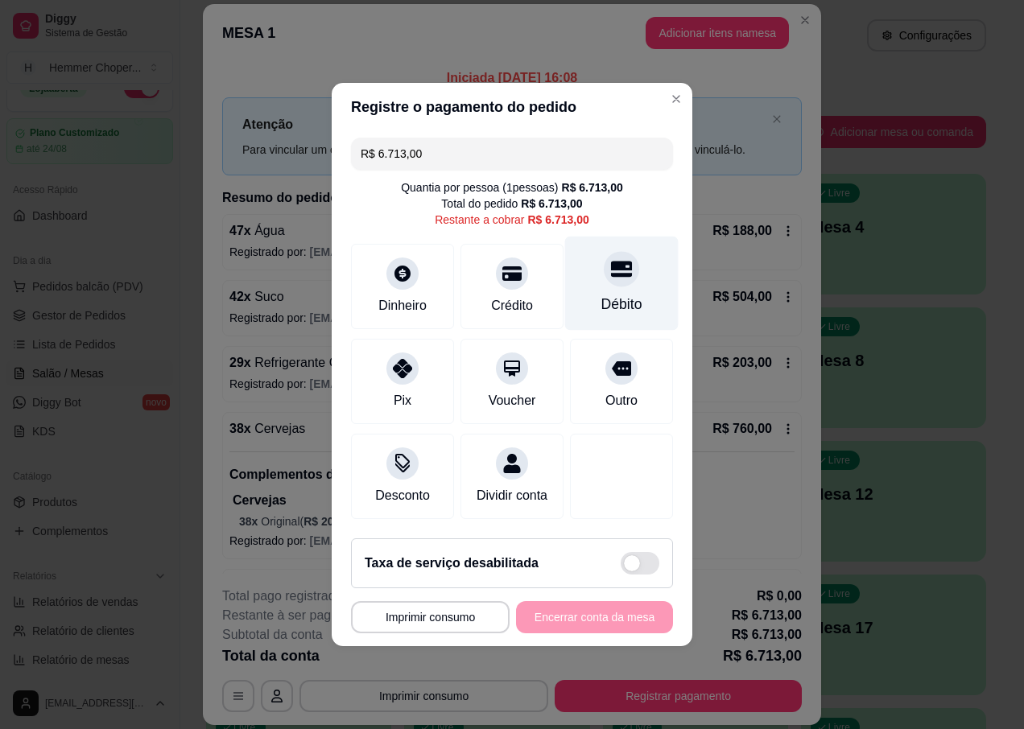
click at [614, 294] on div "Débito" at bounding box center [621, 304] width 41 height 21
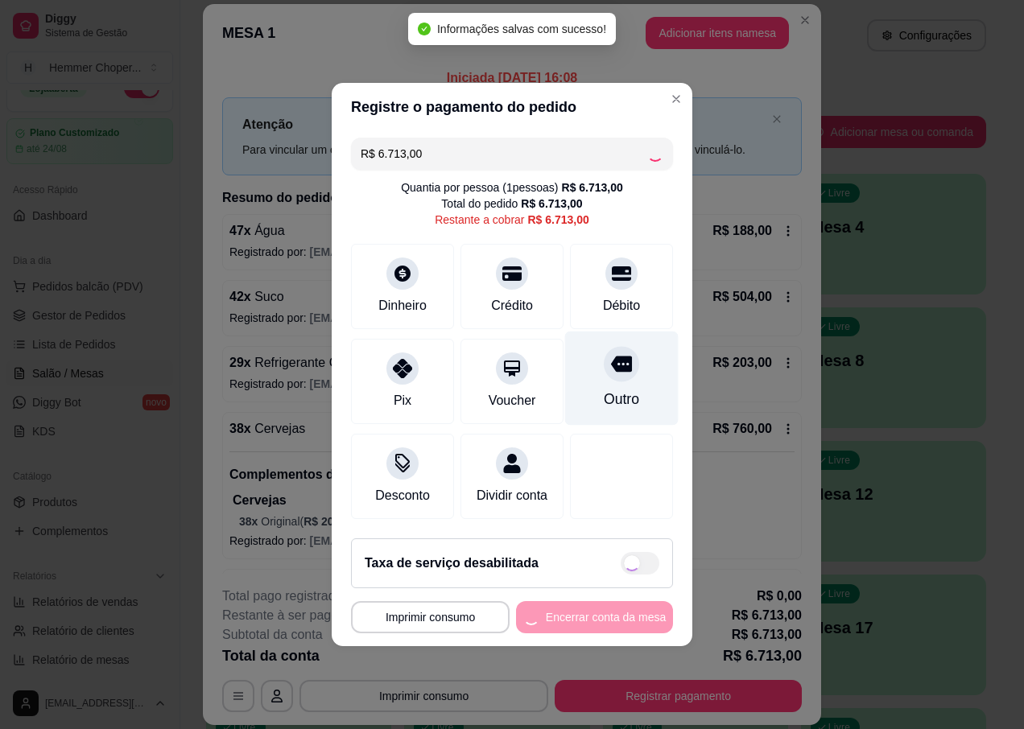
type input "R$ 0,00"
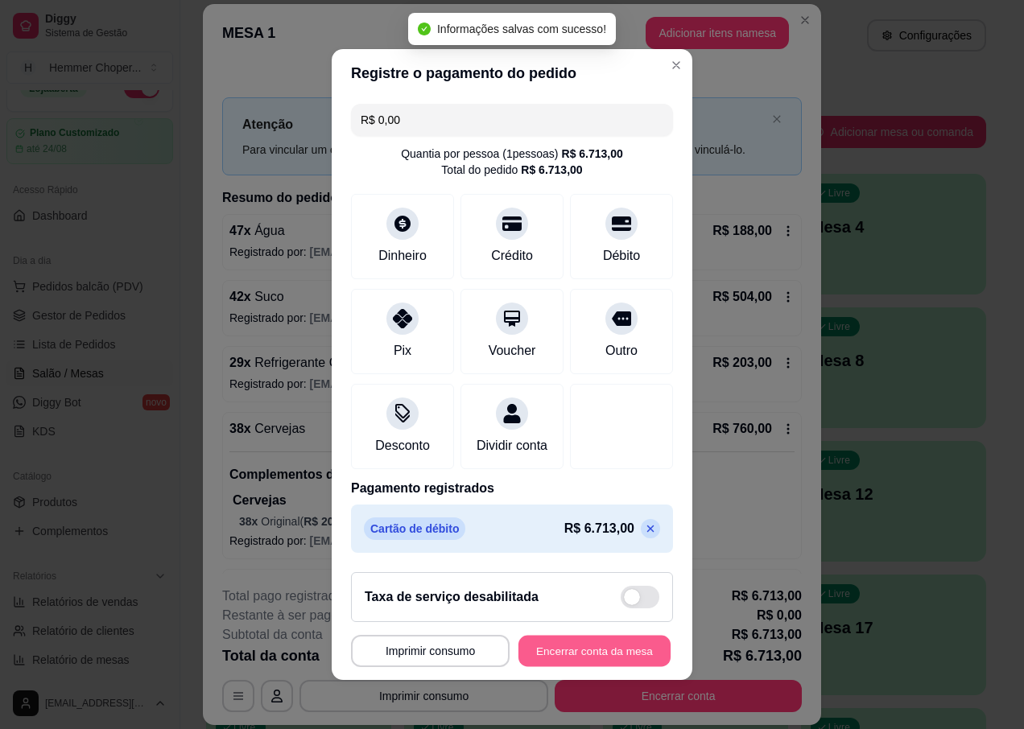
click at [556, 659] on button "Encerrar conta da mesa" at bounding box center [595, 651] width 152 height 31
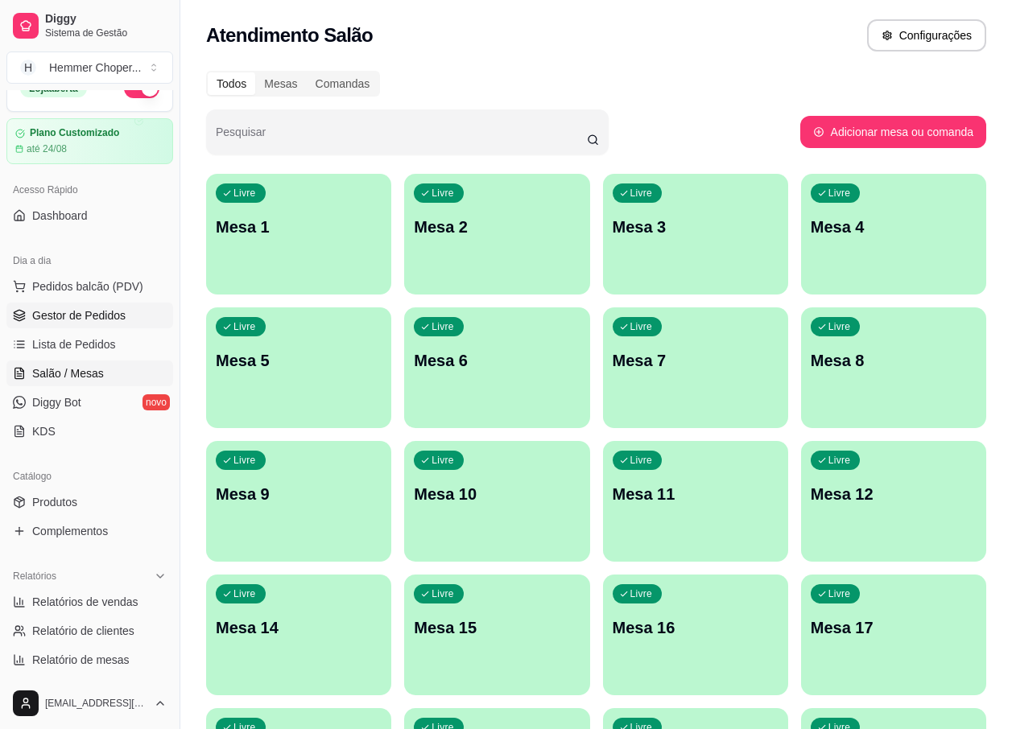
click at [93, 314] on span "Gestor de Pedidos" at bounding box center [78, 316] width 93 height 16
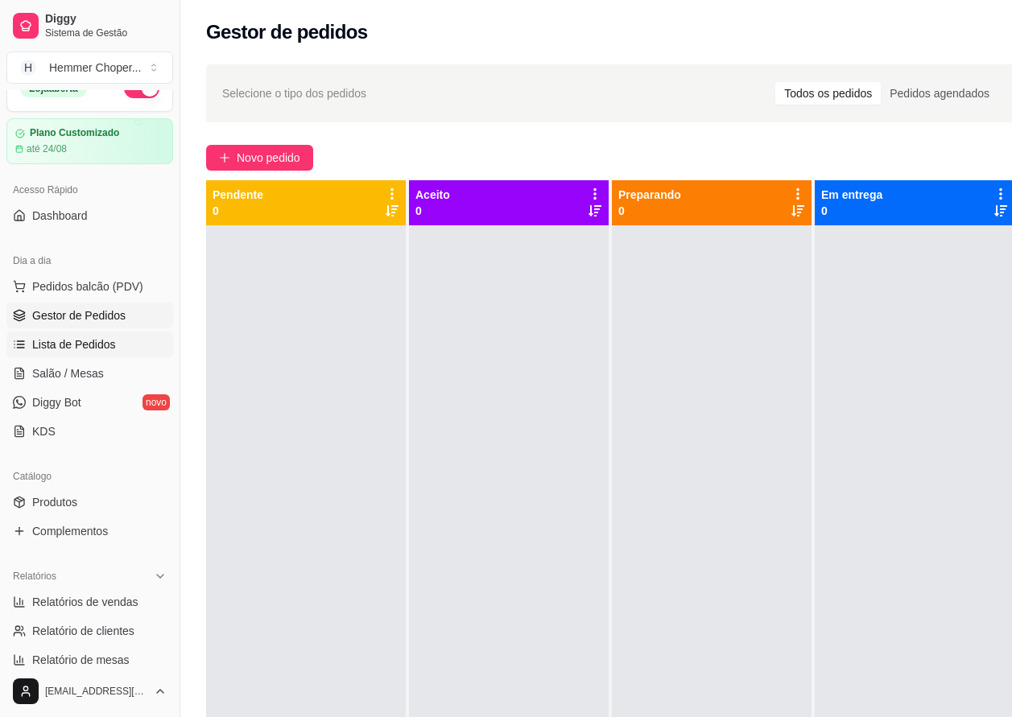
click at [85, 349] on span "Lista de Pedidos" at bounding box center [74, 345] width 84 height 16
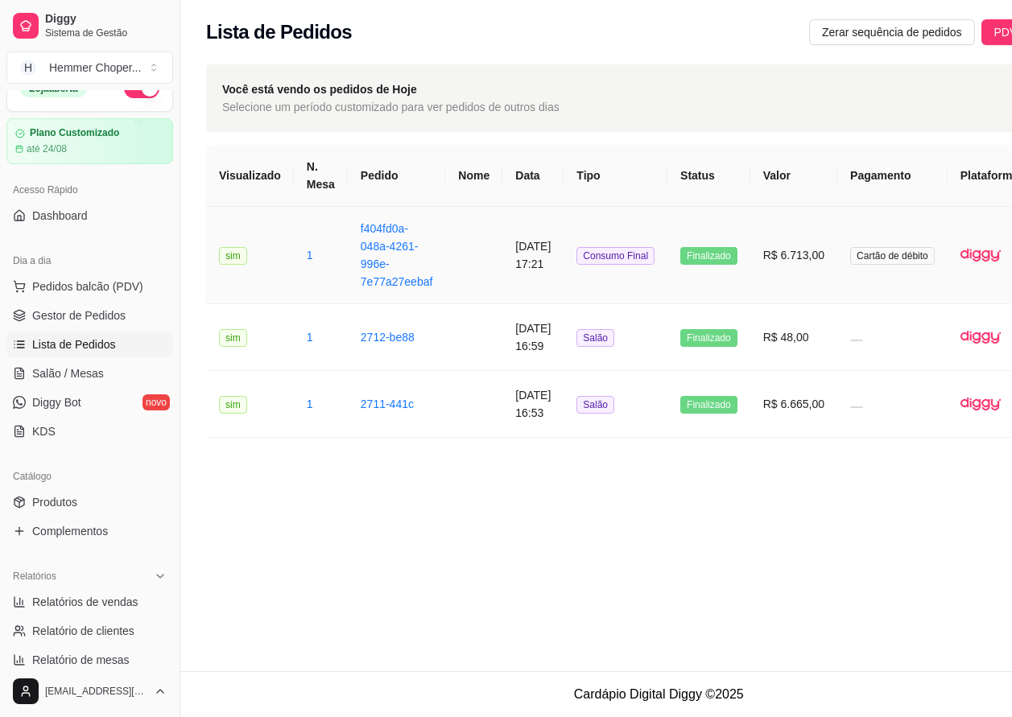
click at [795, 250] on td "R$ 6.713,00" at bounding box center [793, 255] width 87 height 97
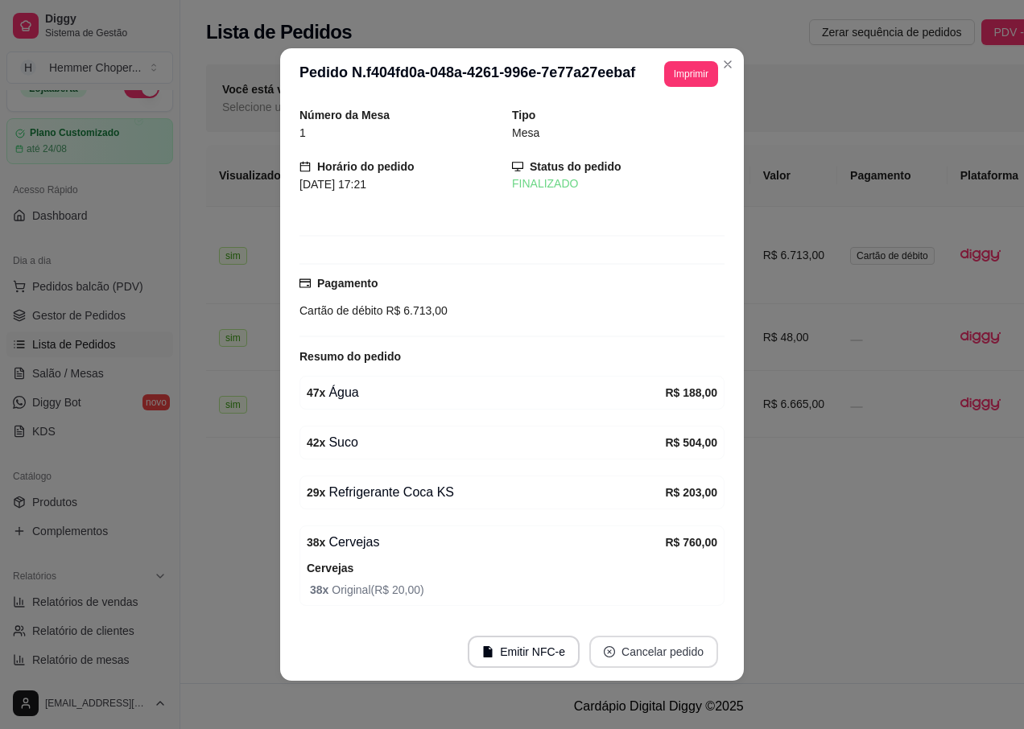
click at [637, 654] on button "Cancelar pedido" at bounding box center [653, 652] width 129 height 32
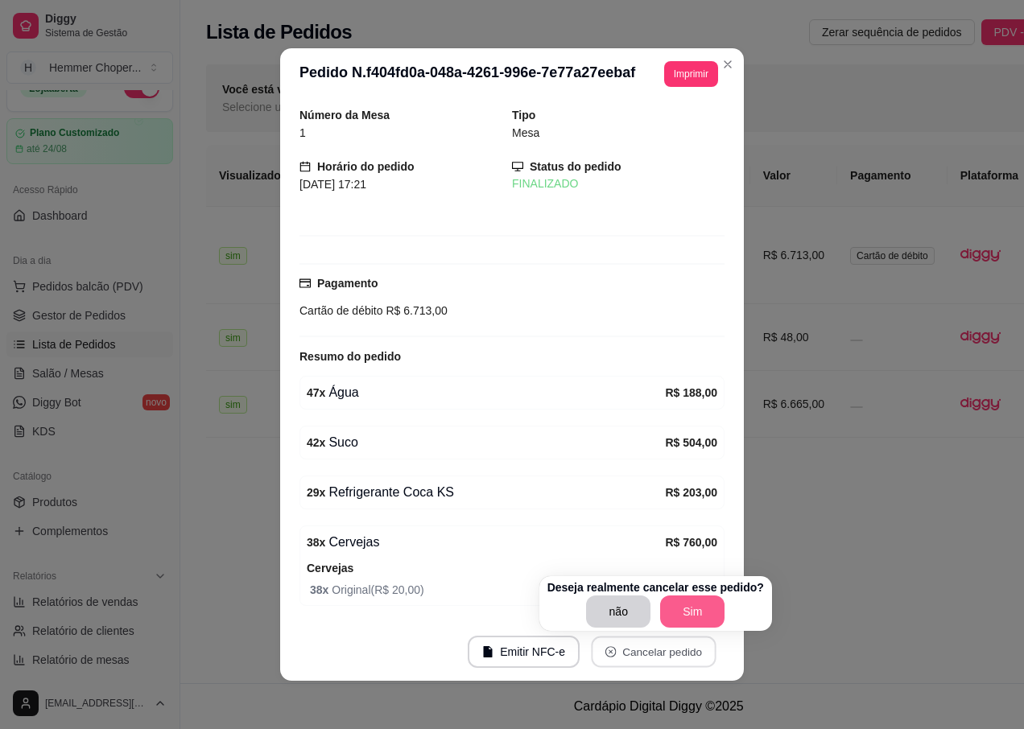
click at [672, 609] on button "Sim" at bounding box center [692, 612] width 64 height 32
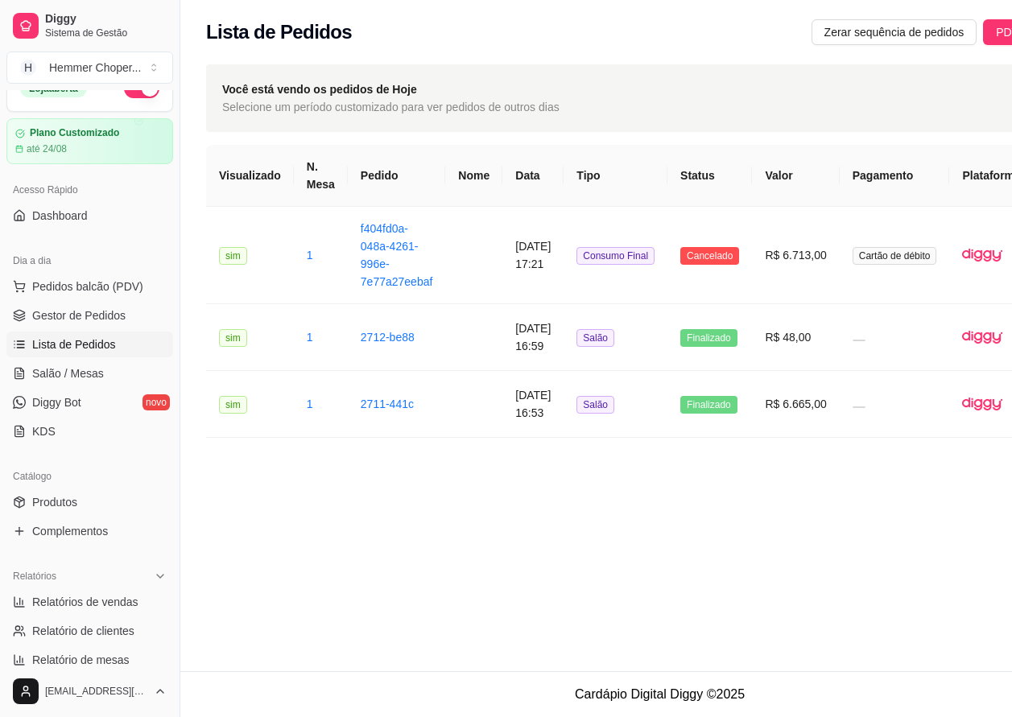
drag, startPoint x: 350, startPoint y: 650, endPoint x: 365, endPoint y: 641, distance: 17.0
click at [354, 648] on div "**********" at bounding box center [659, 335] width 959 height 671
